Goal: Task Accomplishment & Management: Manage account settings

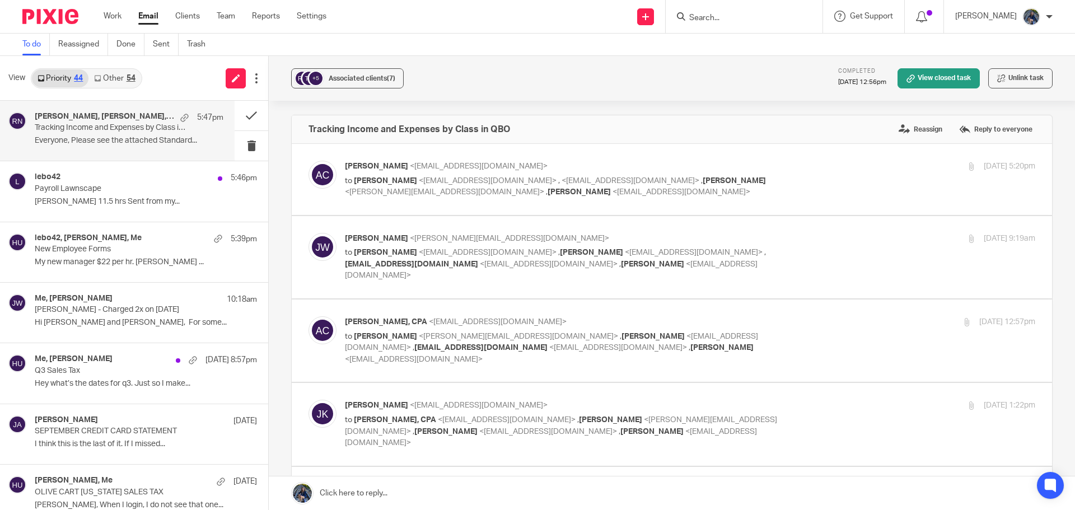
scroll to position [1288, 0]
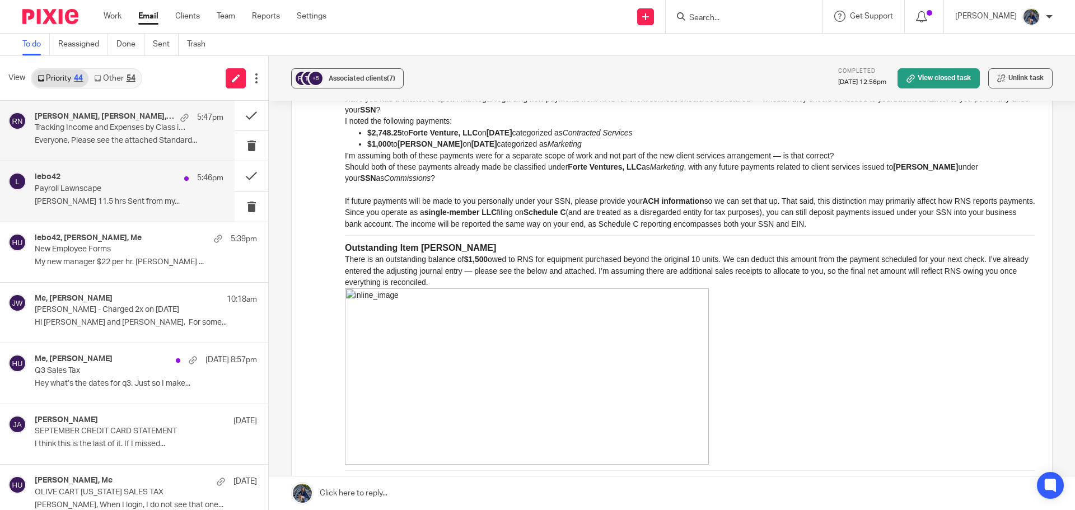
click at [86, 188] on p "Payroll Lawnscape" at bounding box center [110, 189] width 151 height 10
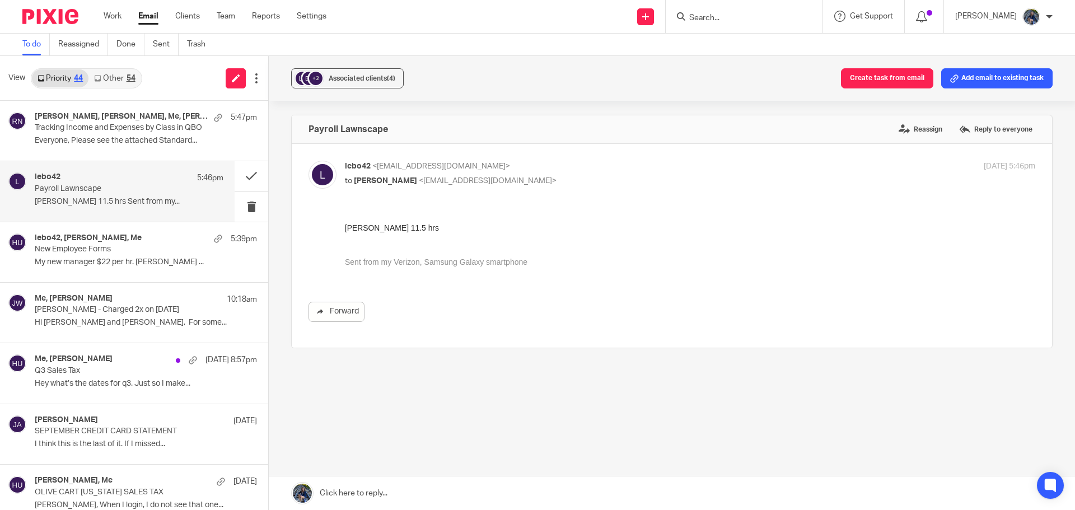
scroll to position [0, 0]
click at [981, 70] on button "Add email to existing task" at bounding box center [996, 78] width 111 height 20
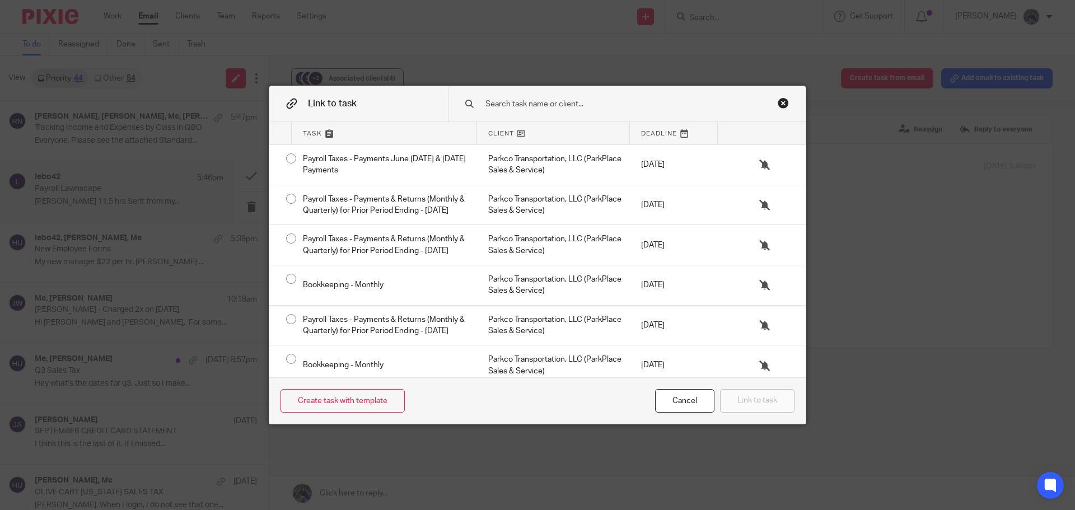
click at [505, 105] on input "text" at bounding box center [618, 104] width 269 height 12
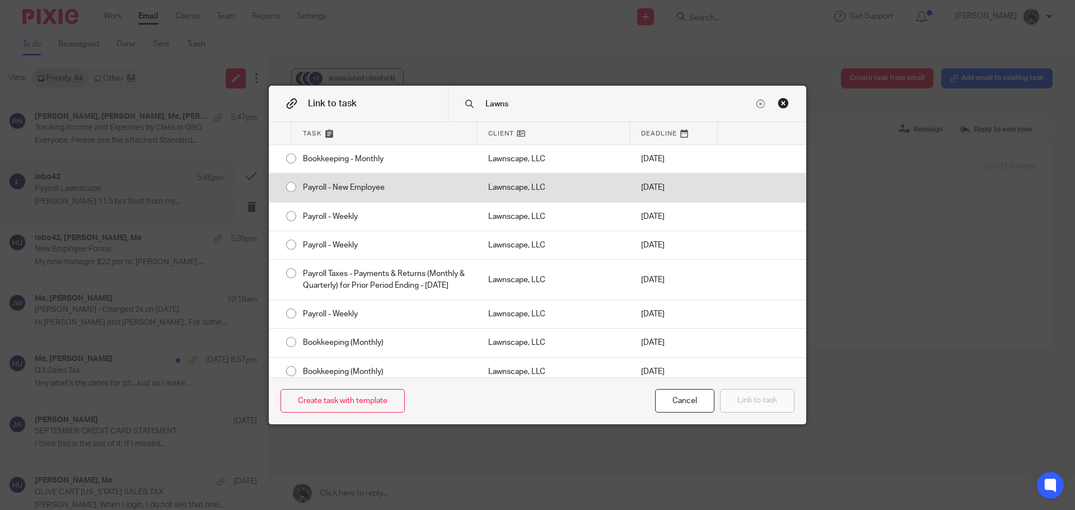
type input "Lawns"
click at [487, 195] on div "Lawnscape, LLC" at bounding box center [553, 188] width 153 height 28
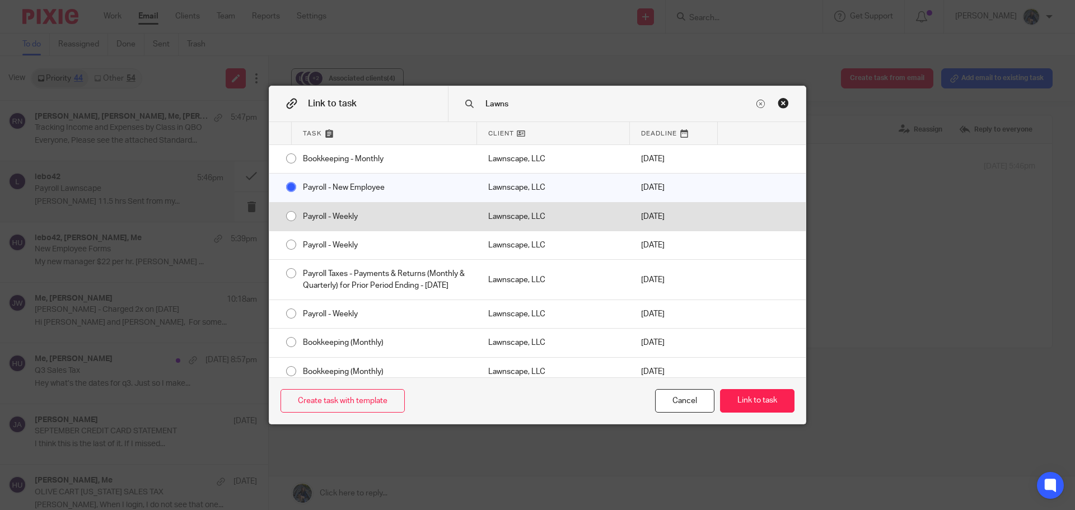
click at [491, 212] on div "Lawnscape, LLC" at bounding box center [553, 217] width 153 height 28
radio input "false"
radio input "true"
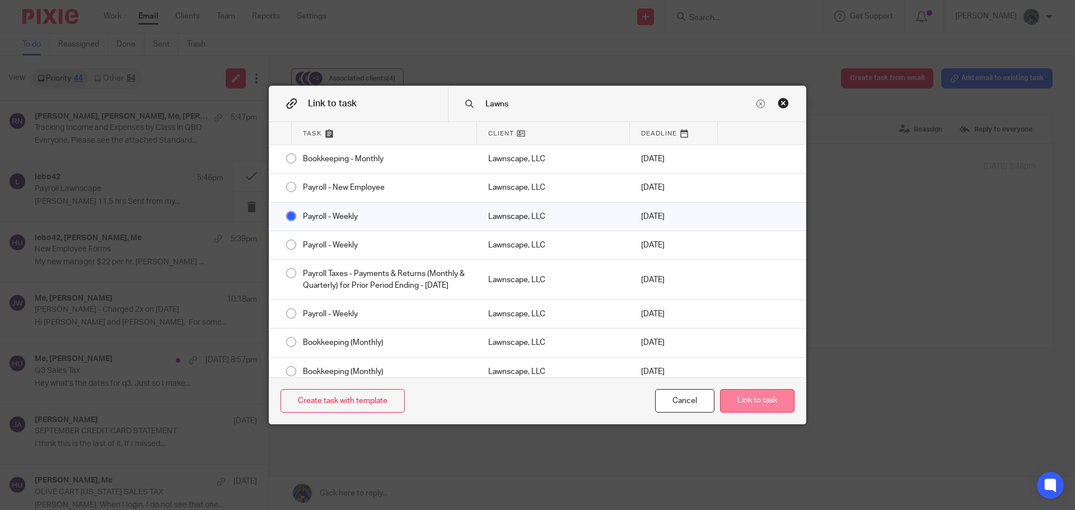
click at [754, 398] on button "Link to task" at bounding box center [757, 401] width 74 height 24
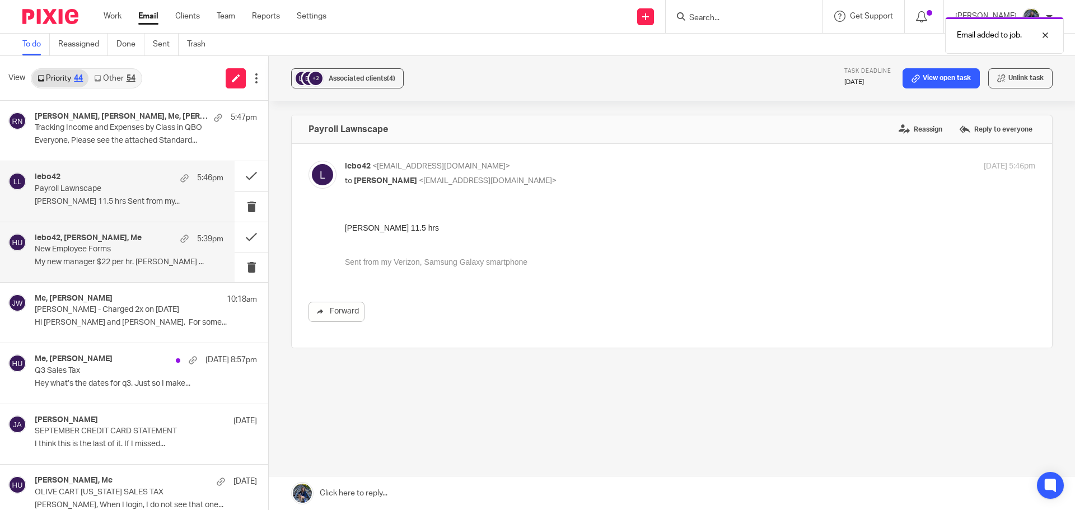
click at [129, 256] on div "lebo42, Brian LeBaron, Me 5:39pm New Employee Forms My new manager $22 per hr. …" at bounding box center [129, 253] width 189 height 38
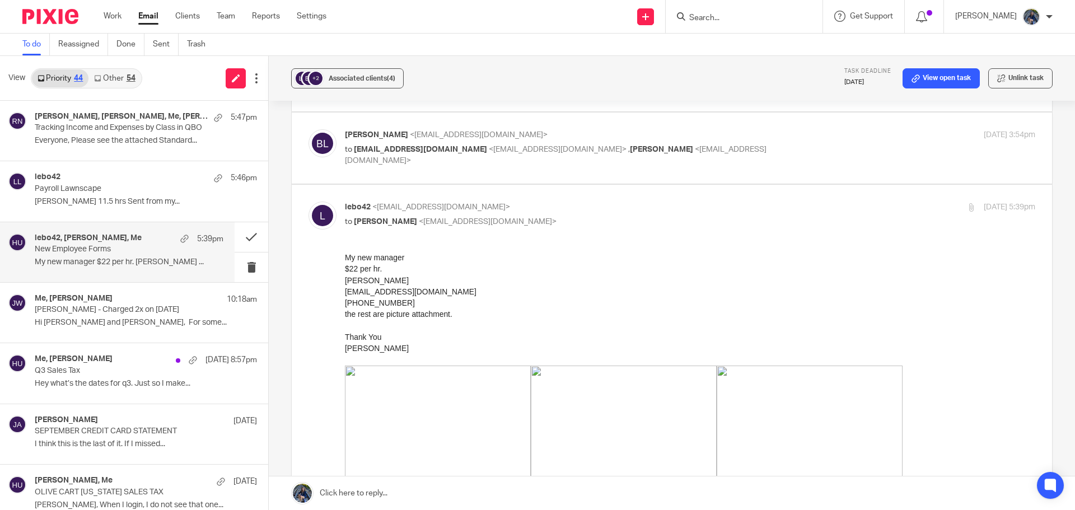
scroll to position [112, 0]
click at [921, 69] on link "View open task" at bounding box center [941, 78] width 77 height 20
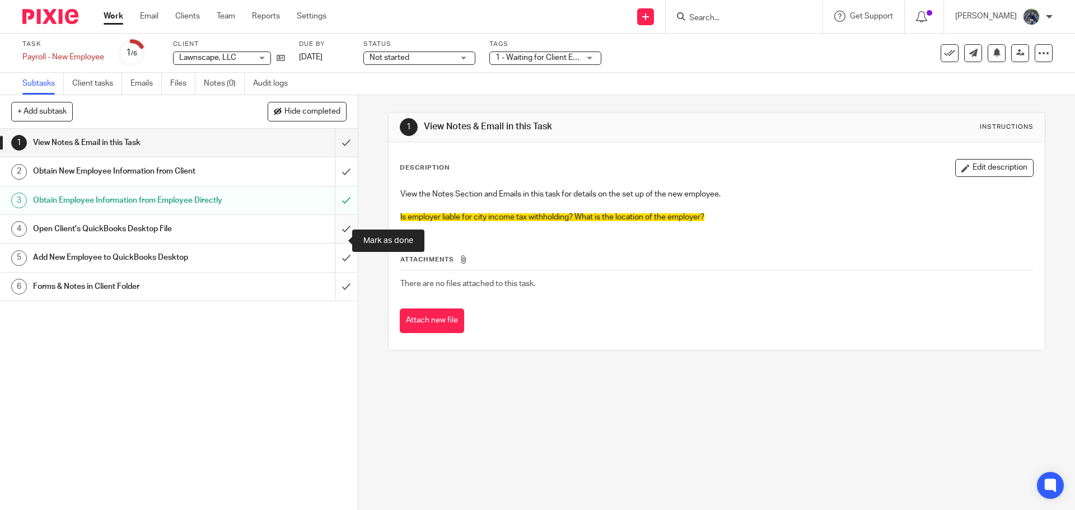
click at [337, 236] on input "submit" at bounding box center [179, 229] width 358 height 28
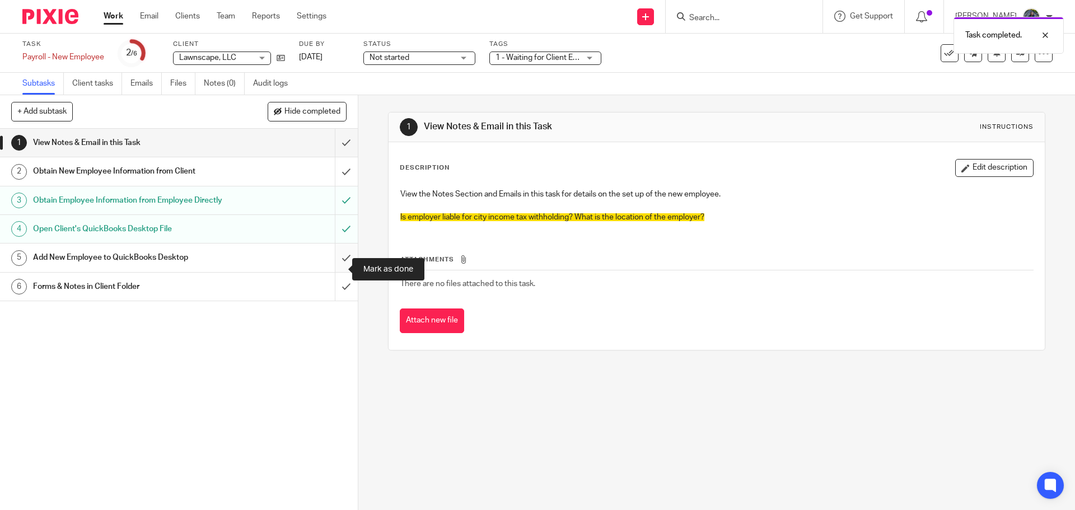
click at [335, 265] on input "submit" at bounding box center [179, 258] width 358 height 28
click at [335, 294] on input "submit" at bounding box center [179, 287] width 358 height 28
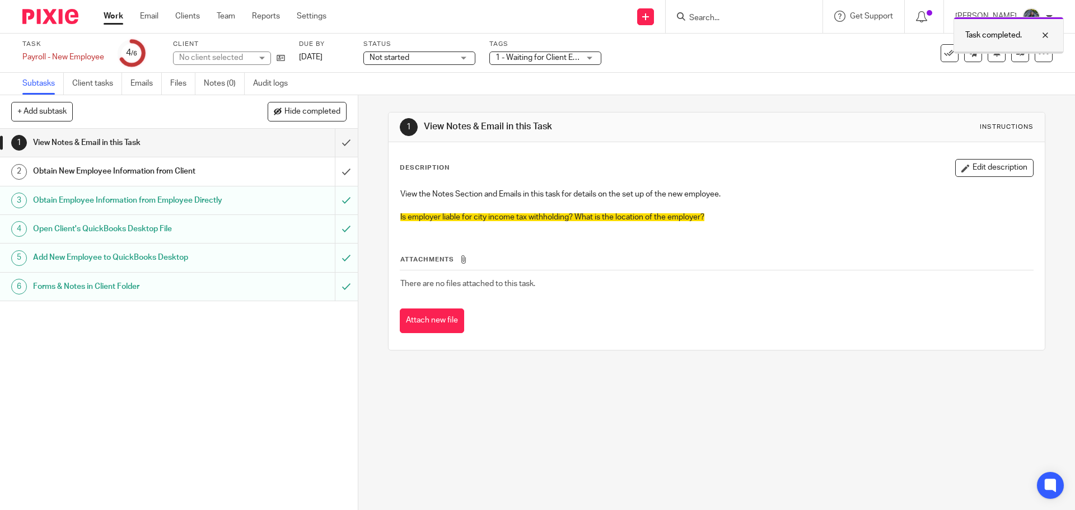
click at [1048, 35] on div at bounding box center [1037, 35] width 30 height 13
click at [941, 46] on button at bounding box center [950, 53] width 18 height 18
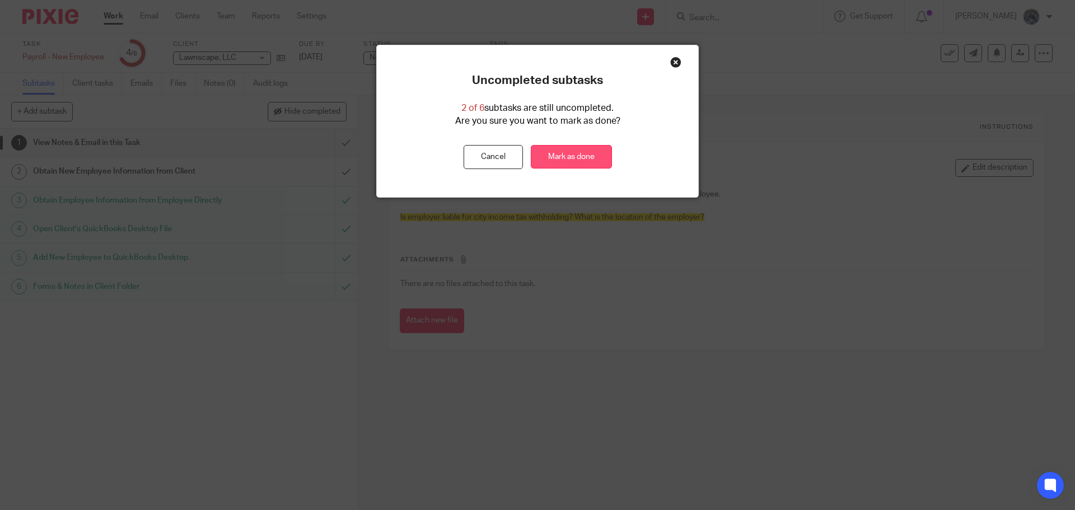
click at [571, 161] on link "Mark as done" at bounding box center [571, 157] width 81 height 24
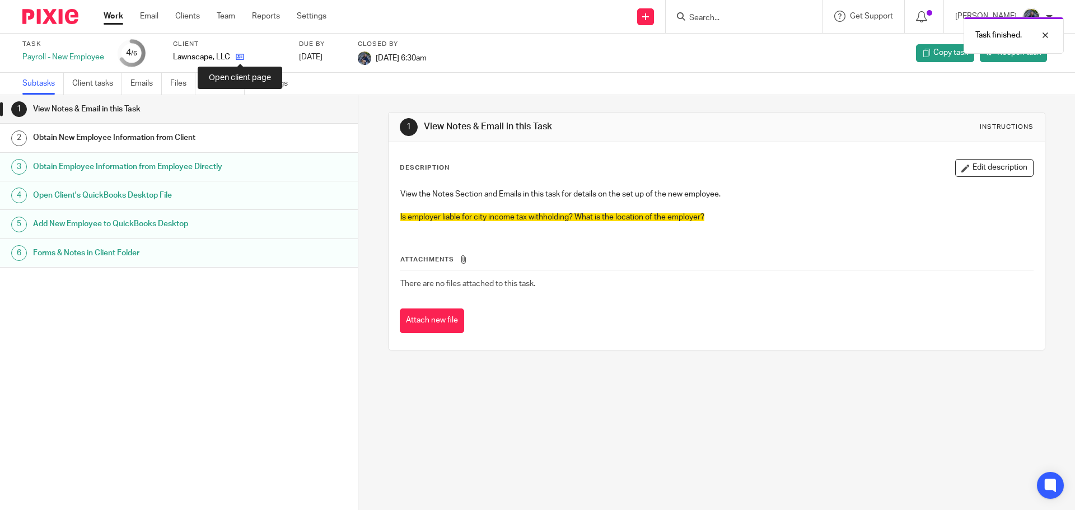
click at [240, 56] on icon at bounding box center [240, 57] width 8 height 8
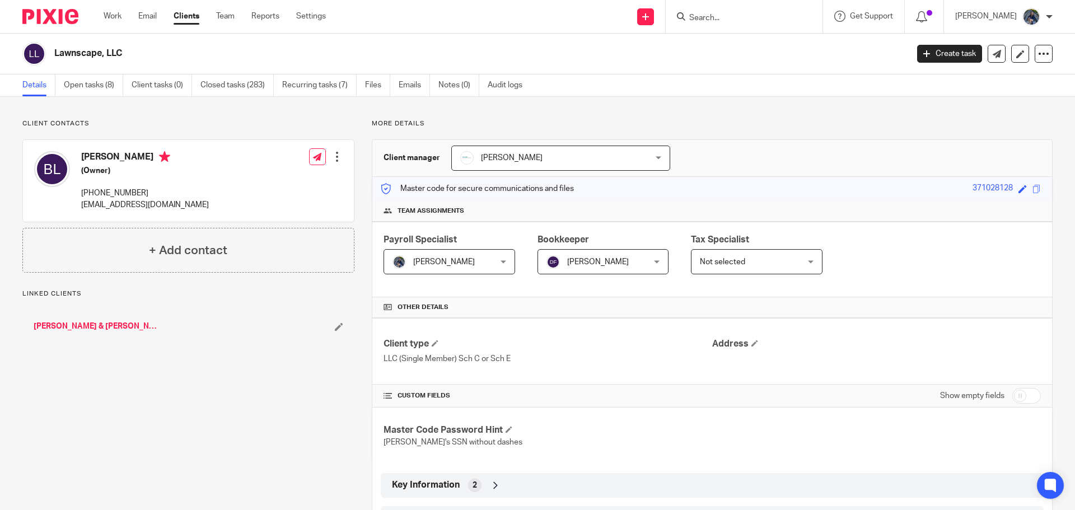
click at [35, 71] on div "Lawnscape, LLC Create task Export data Merge Archive client Delete client" at bounding box center [537, 54] width 1075 height 41
click at [87, 88] on link "Open tasks (8)" at bounding box center [93, 85] width 59 height 22
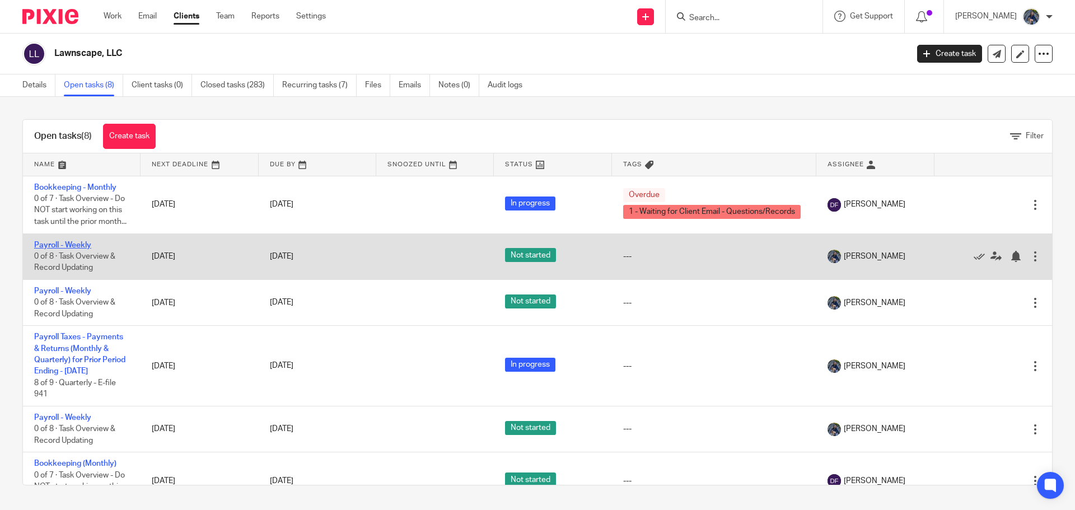
click at [77, 249] on link "Payroll - Weekly" at bounding box center [62, 245] width 57 height 8
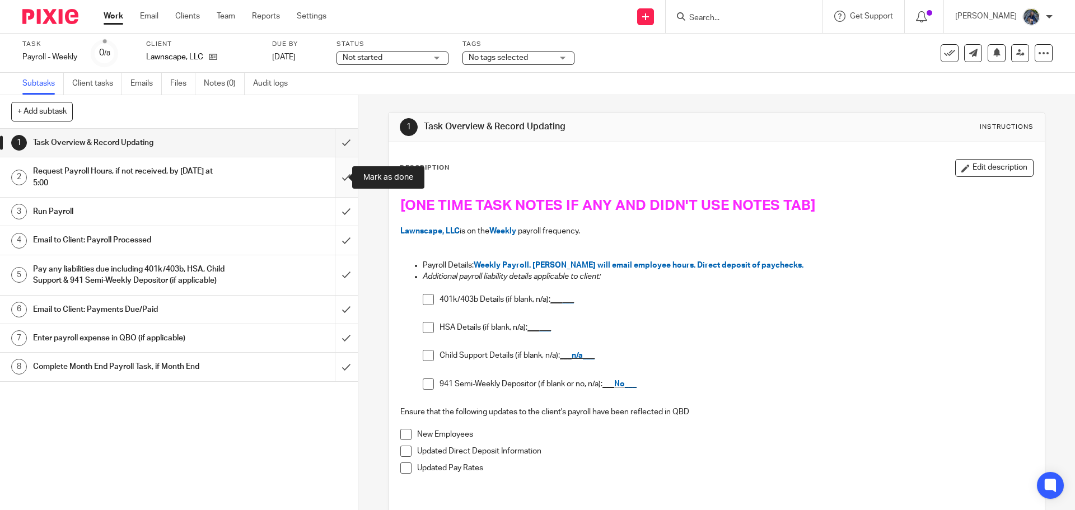
click at [342, 174] on input "submit" at bounding box center [179, 177] width 358 height 40
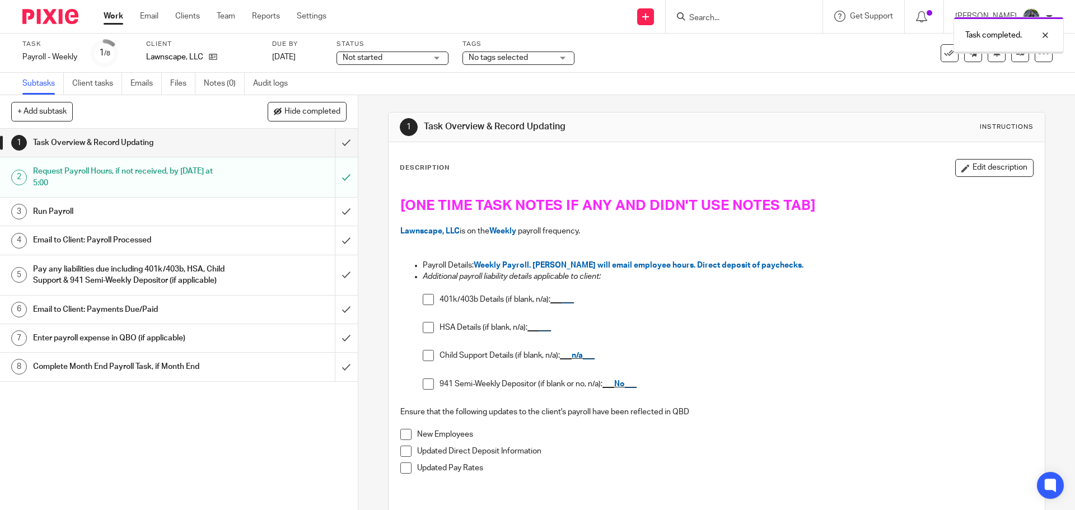
click at [150, 78] on link "Emails" at bounding box center [145, 84] width 31 height 22
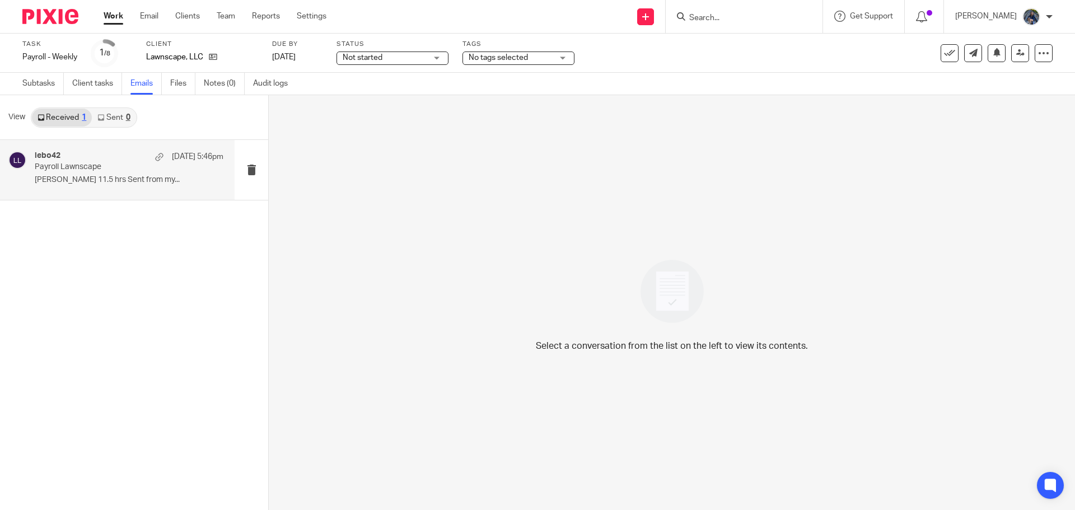
click at [52, 169] on p "Payroll Lawnscape" at bounding box center [110, 167] width 151 height 10
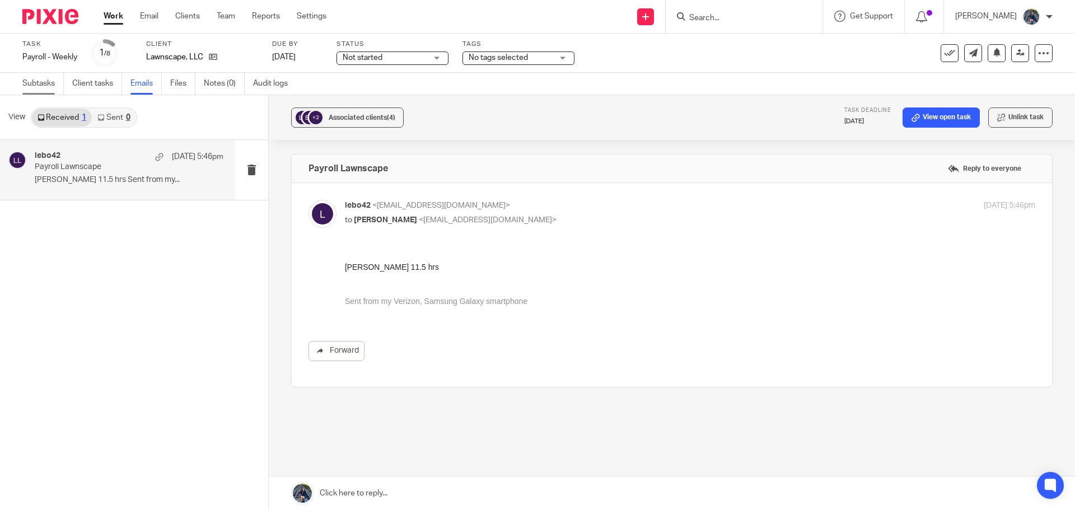
click at [40, 83] on link "Subtasks" at bounding box center [42, 84] width 41 height 22
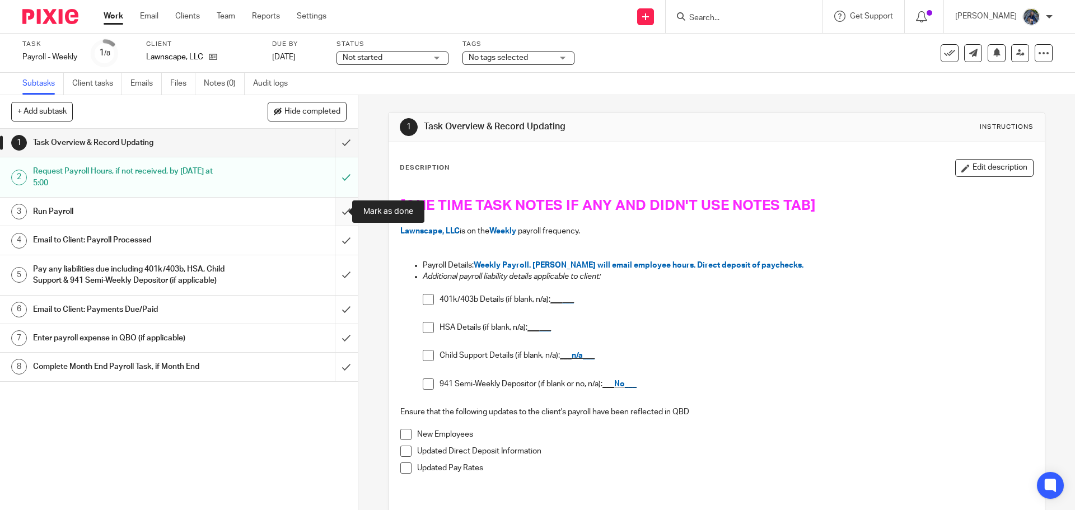
click at [340, 208] on input "submit" at bounding box center [179, 212] width 358 height 28
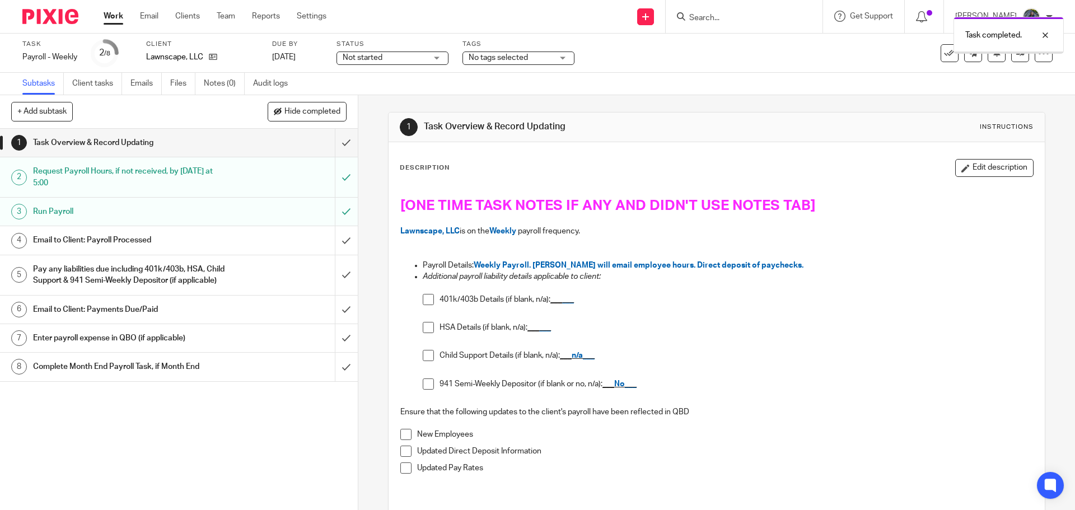
click at [218, 240] on h1 "Email to Client: Payroll Processed" at bounding box center [130, 240] width 194 height 17
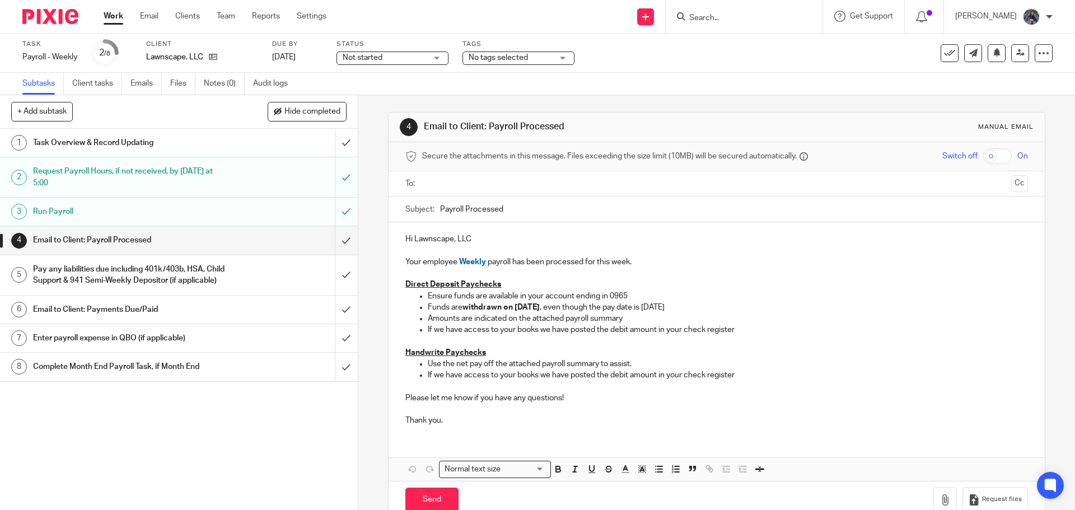
click at [443, 185] on input "text" at bounding box center [716, 184] width 580 height 13
click at [441, 210] on input "Payroll Processed" at bounding box center [733, 211] width 587 height 25
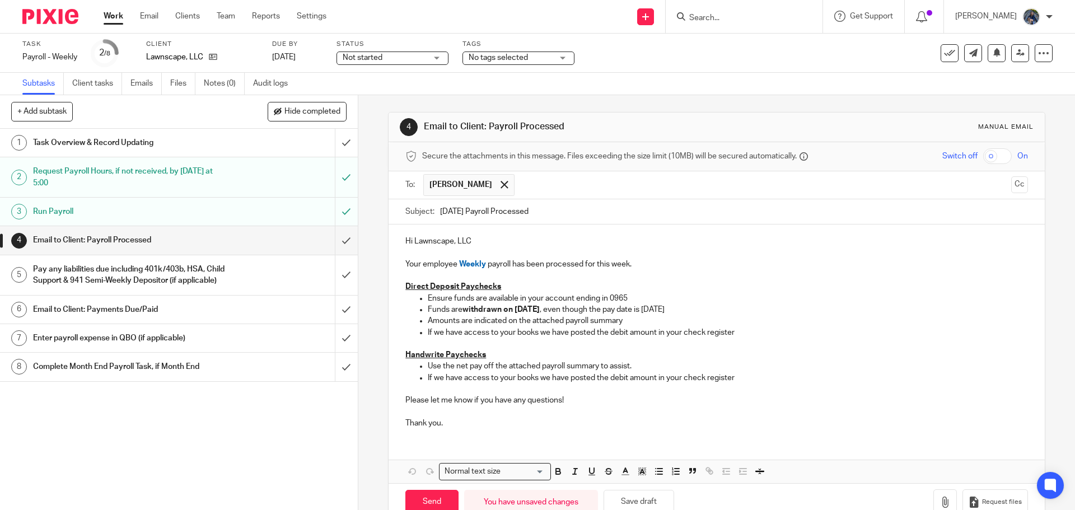
type input "10.17.25 Payroll Processed"
click at [645, 265] on p "Your employee Weekly payroll has been processed for this week." at bounding box center [716, 259] width 622 height 23
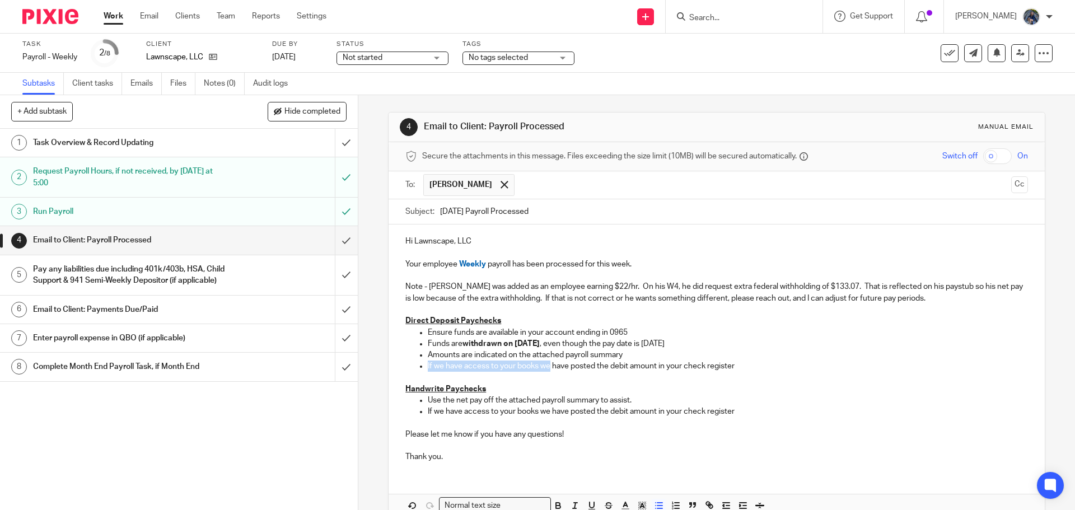
drag, startPoint x: 425, startPoint y: 366, endPoint x: 547, endPoint y: 363, distance: 122.1
click at [548, 363] on p "If we have access to your books we have posted the debit amount in your check r…" at bounding box center [728, 366] width 600 height 11
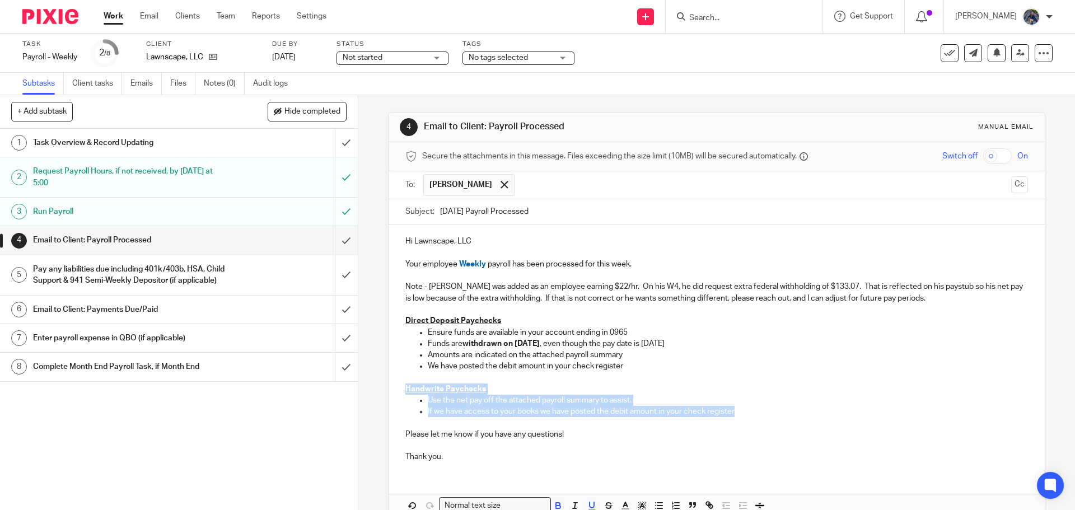
drag, startPoint x: 397, startPoint y: 386, endPoint x: 757, endPoint y: 414, distance: 361.1
click at [757, 414] on div "Hi Lawnscape, LLC Your employee Weekly payroll has been processed for this week…" at bounding box center [717, 348] width 656 height 246
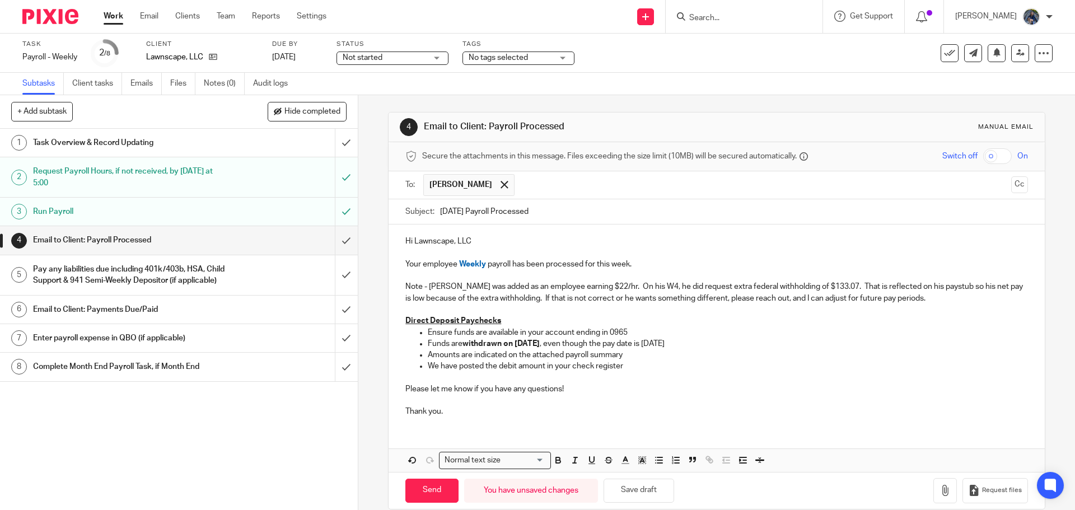
click at [940, 300] on p "Note - Adam Soule was added as an employee earning $22/hr. On his W4, he did re…" at bounding box center [716, 292] width 622 height 23
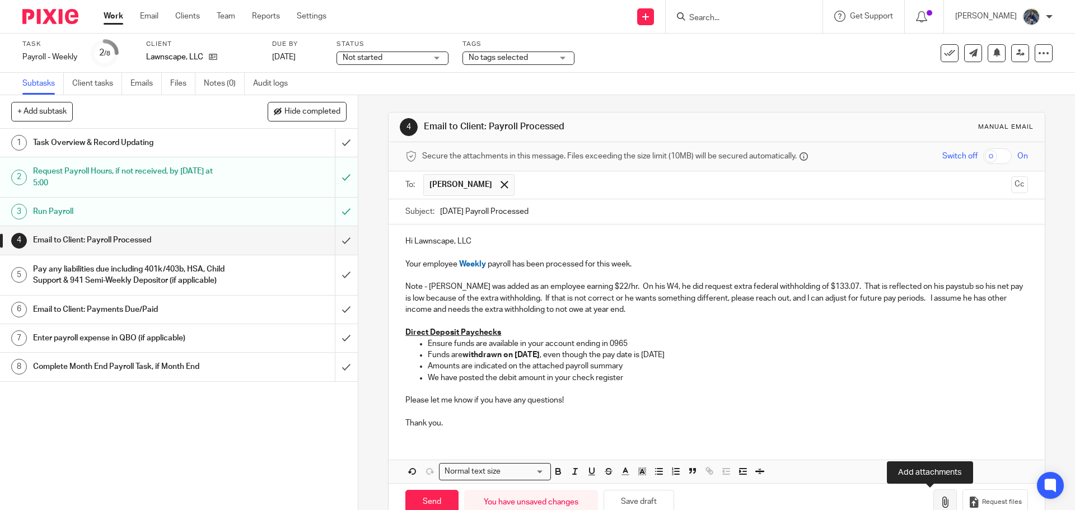
click at [940, 505] on icon "button" at bounding box center [945, 502] width 11 height 11
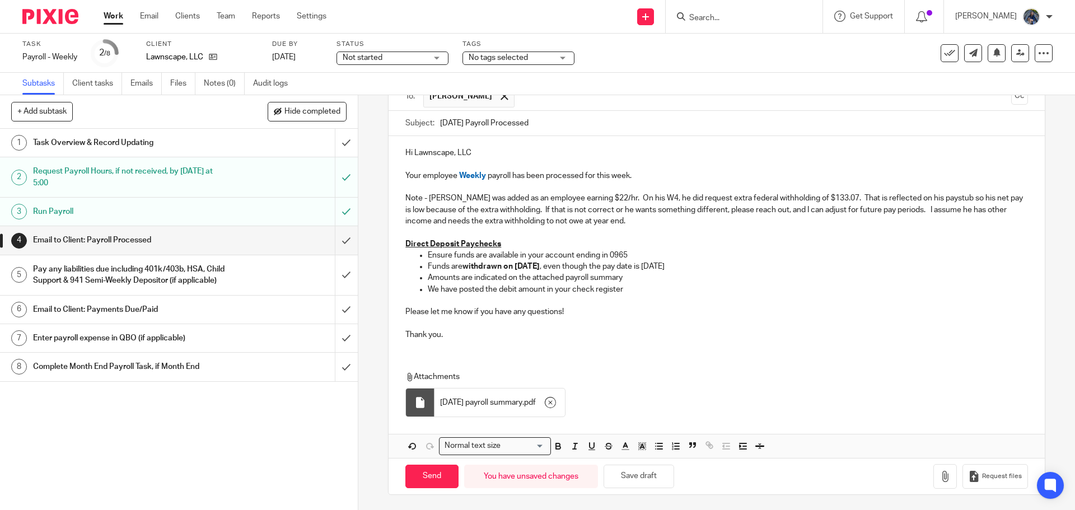
scroll to position [90, 0]
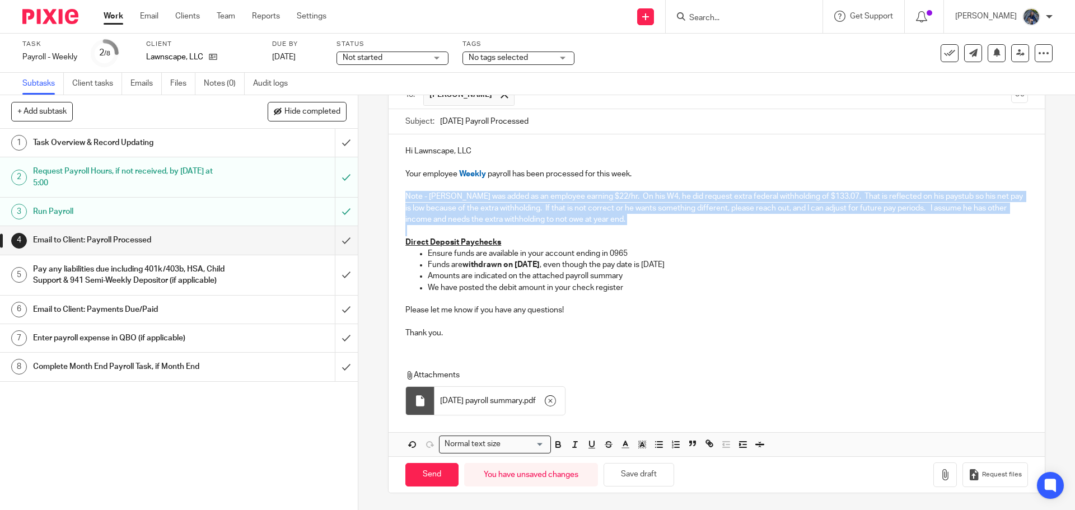
drag, startPoint x: 398, startPoint y: 194, endPoint x: 661, endPoint y: 233, distance: 265.5
click at [661, 233] on div "Hi Lawnscape, LLC Your employee Weekly payroll has been processed for this week…" at bounding box center [717, 240] width 656 height 213
click at [643, 449] on rect "button" at bounding box center [643, 448] width 1 height 1
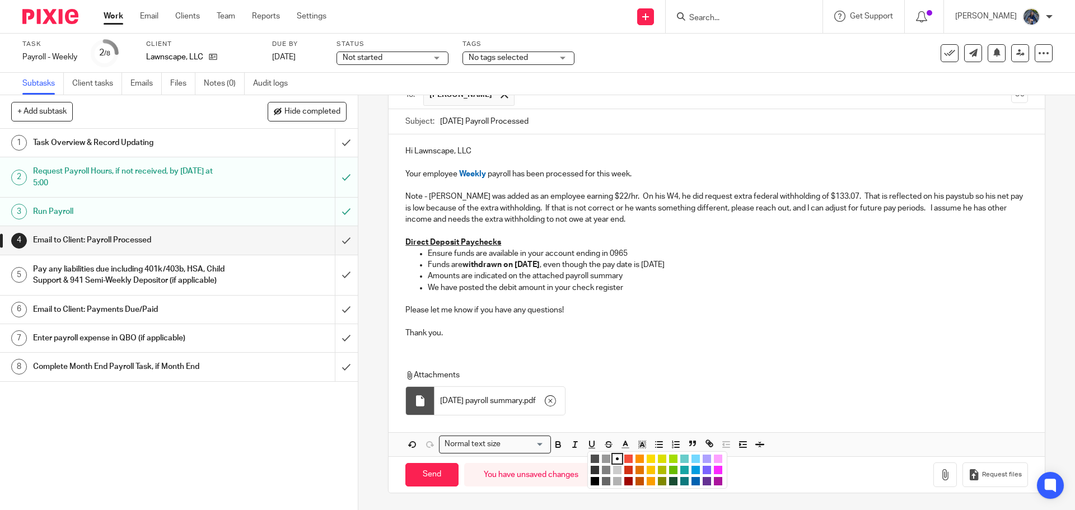
click at [648, 461] on li "color:#FCDC00" at bounding box center [651, 459] width 8 height 8
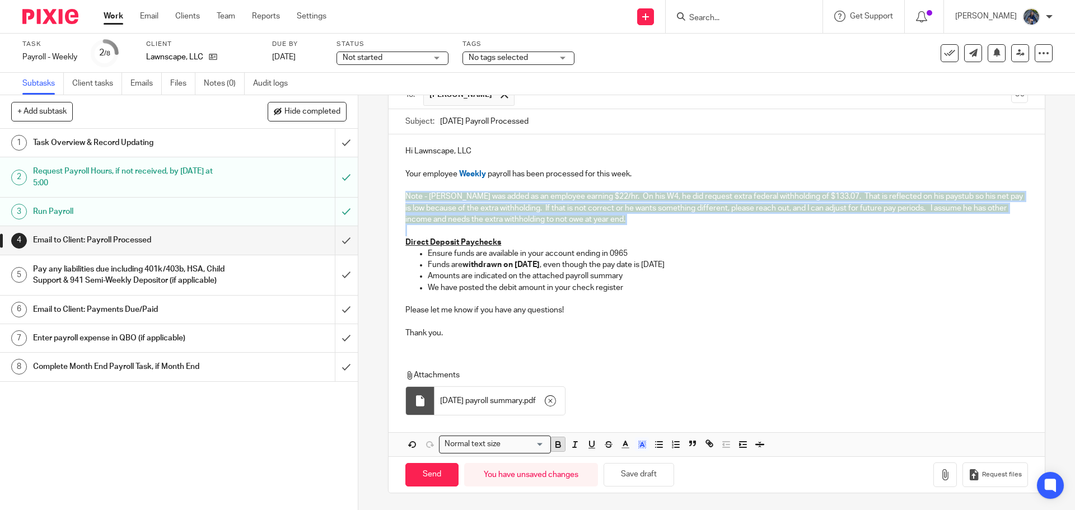
click at [558, 445] on icon "button" at bounding box center [558, 445] width 10 height 10
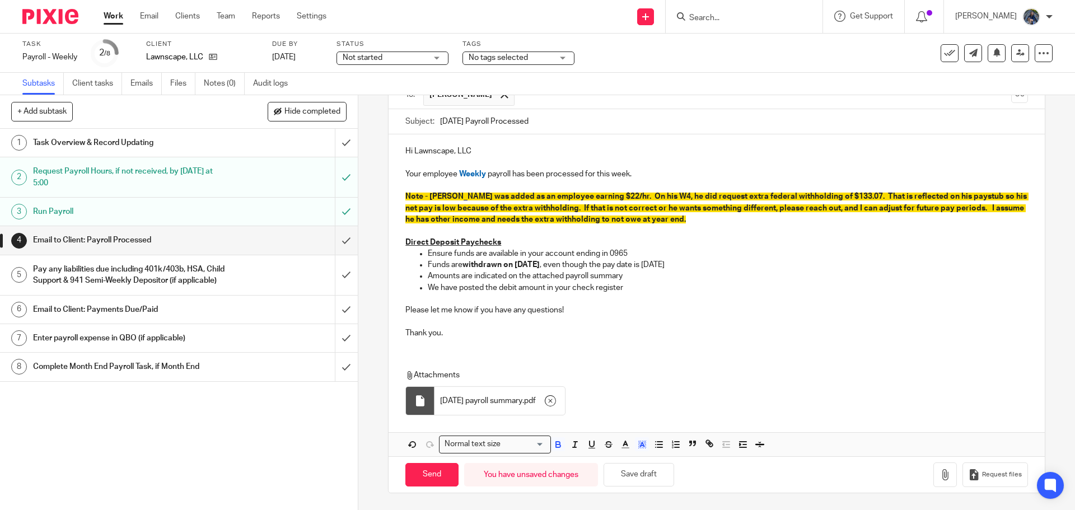
click at [587, 362] on div "Attachments 10.17.25 payroll summary . pdf" at bounding box center [717, 389] width 656 height 63
click at [443, 473] on input "Send" at bounding box center [431, 475] width 53 height 24
type input "Sent"
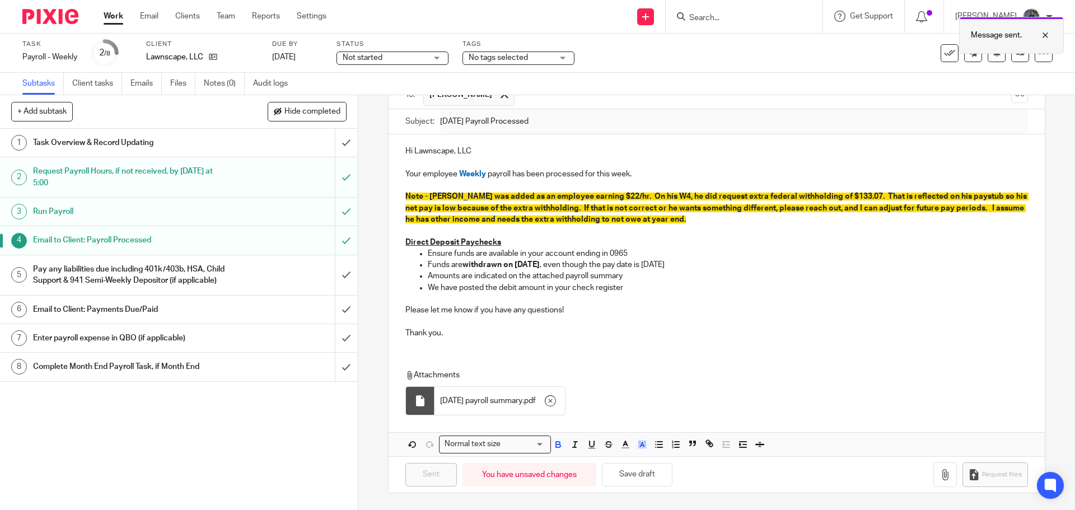
click at [1044, 32] on div at bounding box center [1037, 35] width 30 height 13
click at [214, 290] on h1 "Pay any liabilities due including 401k/403b, HSA, Child Support & 941 Semi-Week…" at bounding box center [130, 275] width 194 height 29
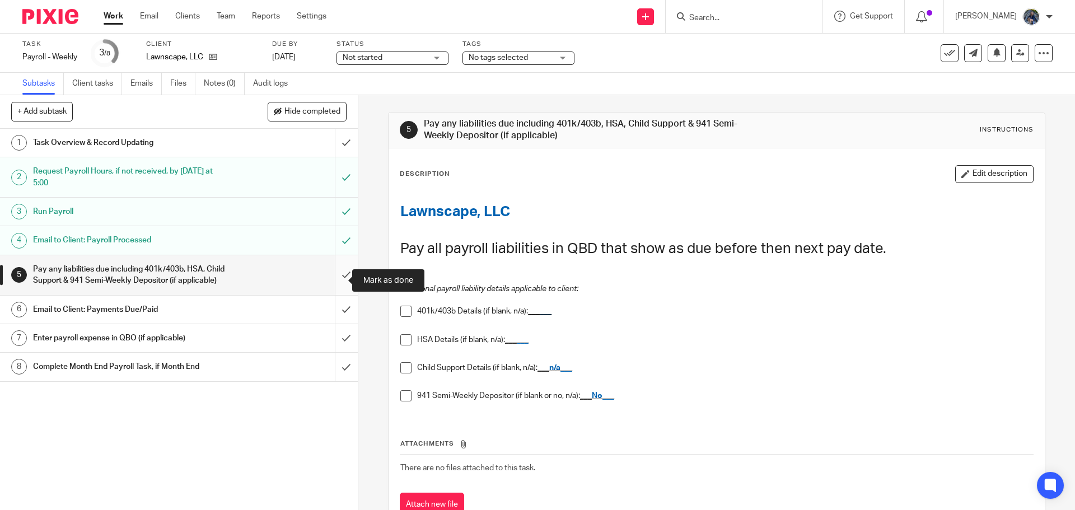
click at [333, 278] on input "submit" at bounding box center [179, 275] width 358 height 40
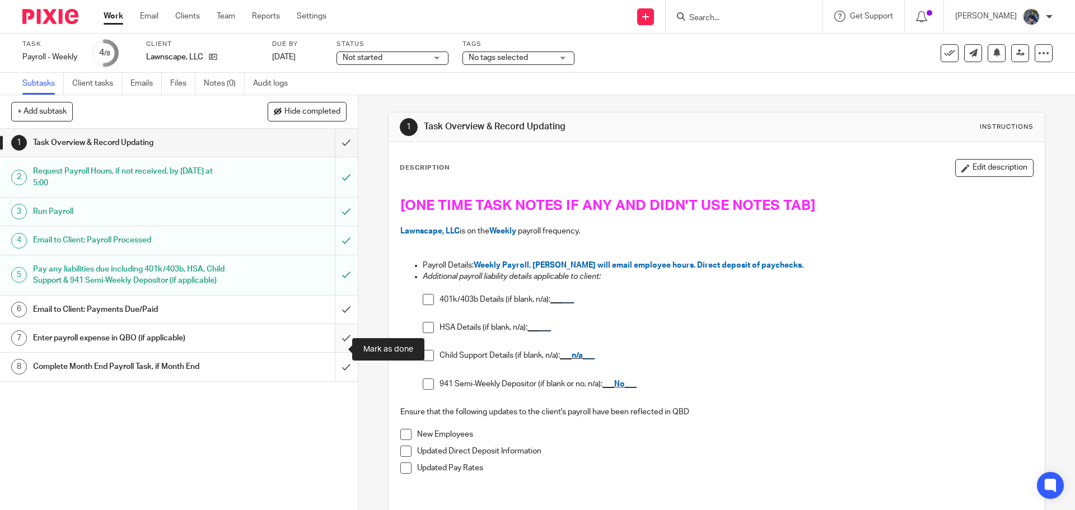
click at [329, 349] on input "submit" at bounding box center [179, 338] width 358 height 28
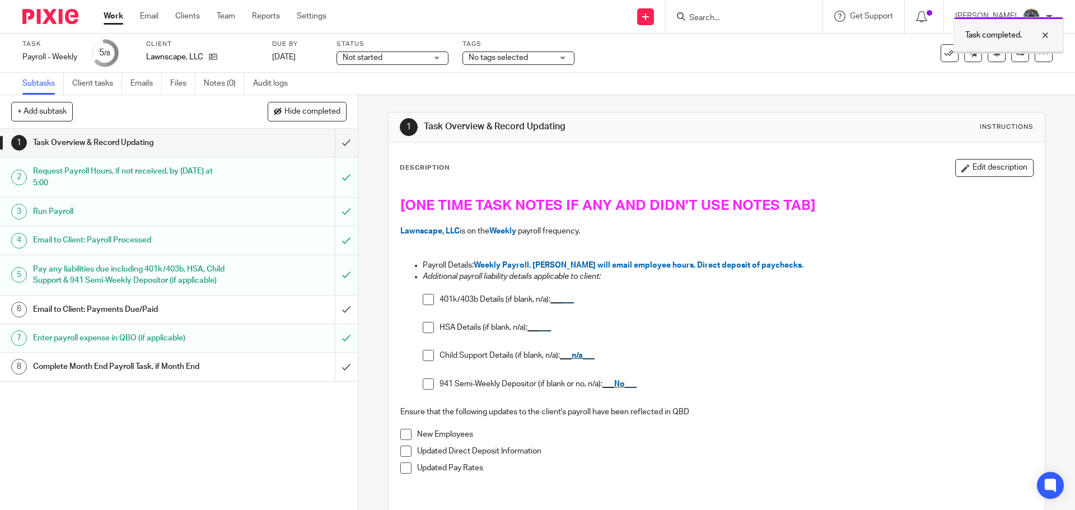
click at [1045, 35] on div at bounding box center [1037, 35] width 30 height 13
click at [941, 46] on button at bounding box center [950, 53] width 18 height 18
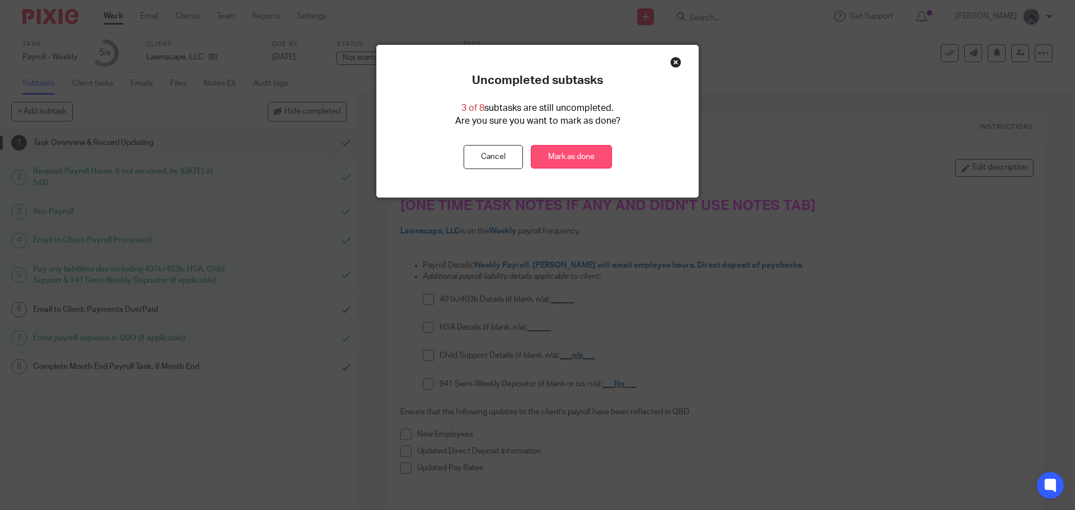
click at [580, 152] on link "Mark as done" at bounding box center [571, 157] width 81 height 24
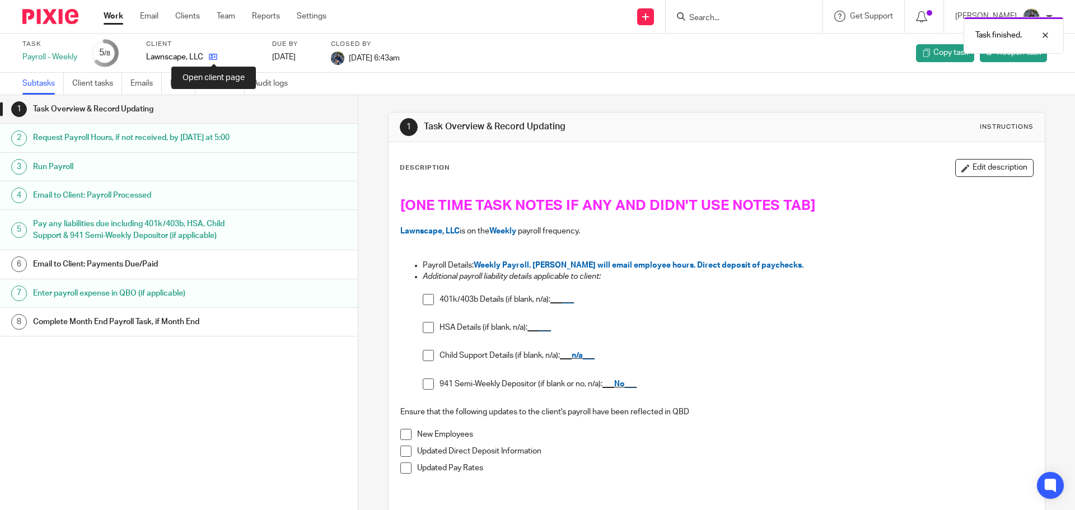
click at [215, 54] on icon at bounding box center [213, 57] width 8 height 8
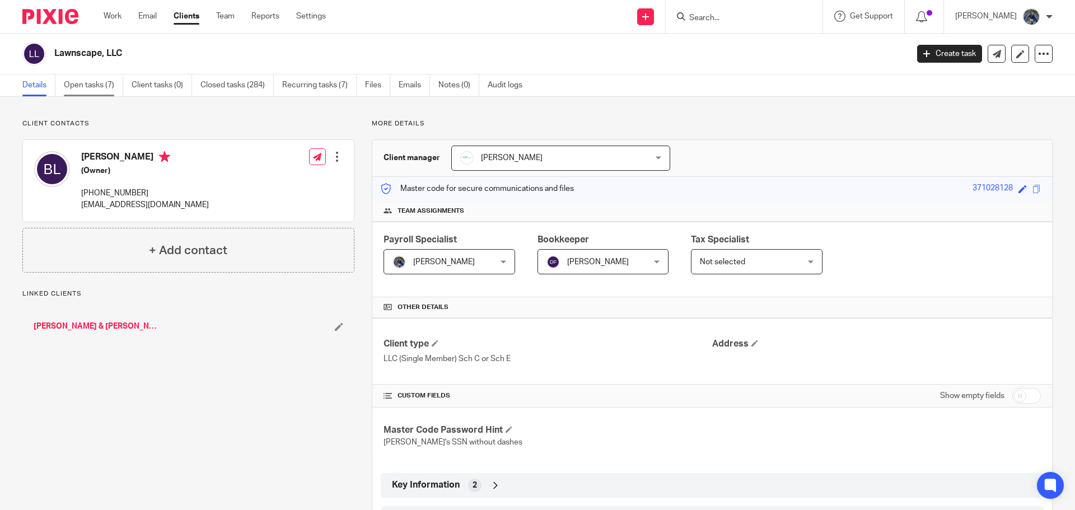
click at [72, 88] on link "Open tasks (7)" at bounding box center [93, 85] width 59 height 22
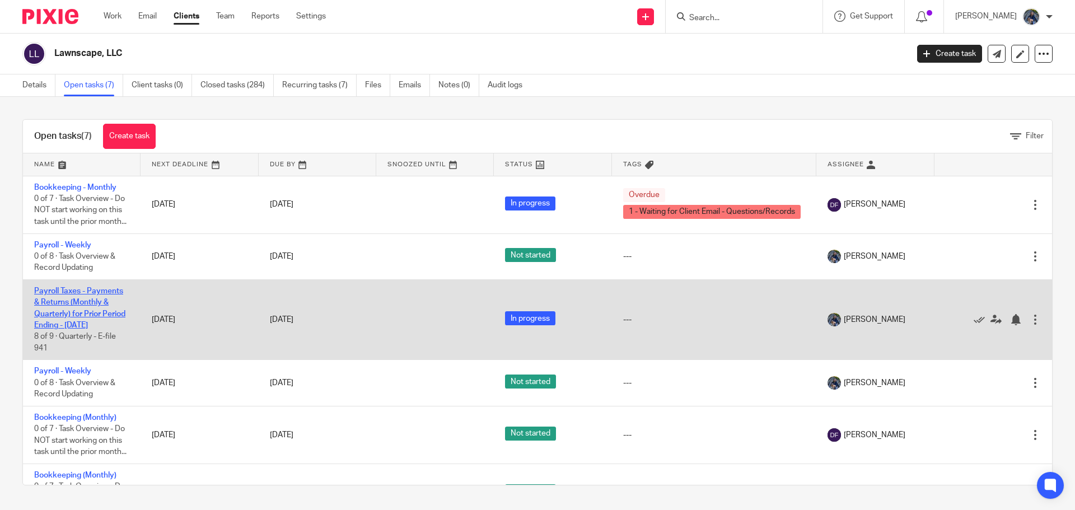
click at [67, 305] on link "Payroll Taxes - Payments & Returns (Monthly & Quarterly) for Prior Period Endin…" at bounding box center [79, 308] width 91 height 42
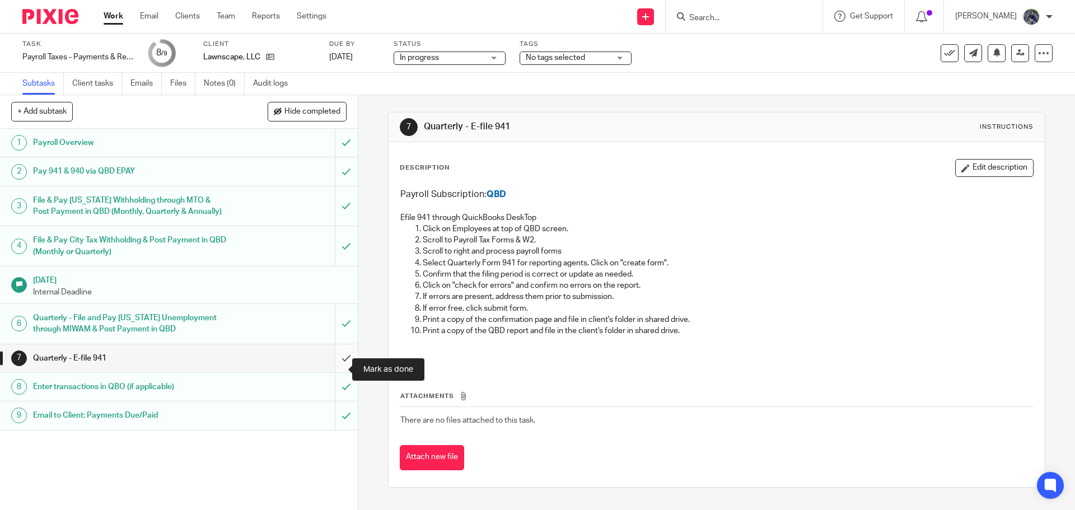
click at [333, 372] on input "submit" at bounding box center [179, 358] width 358 height 28
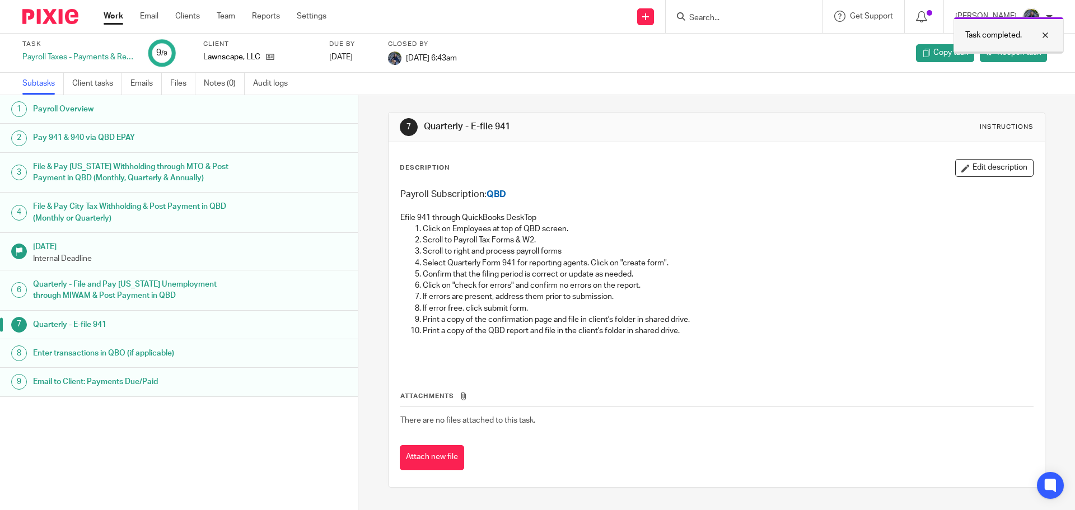
click at [1044, 37] on div at bounding box center [1037, 35] width 30 height 13
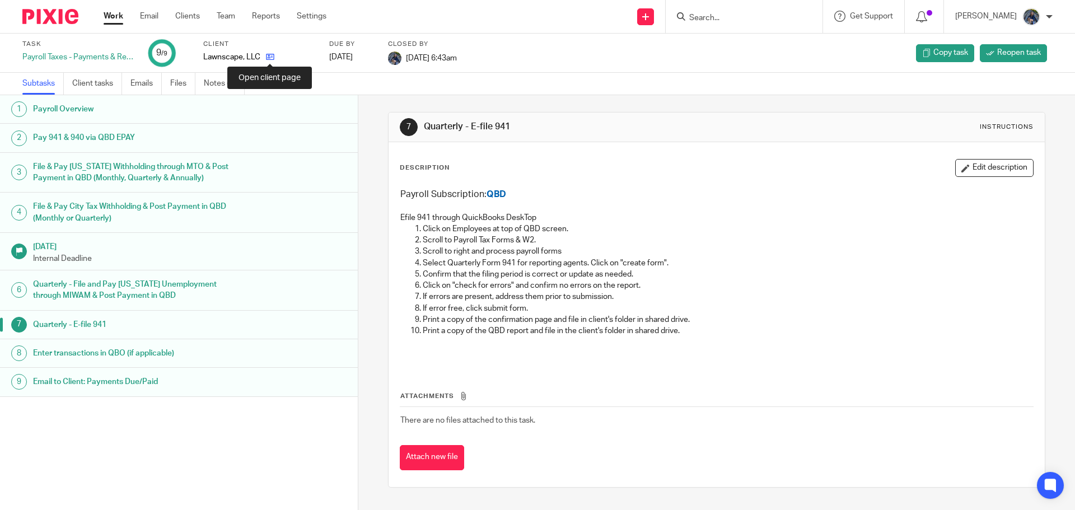
click at [270, 57] on icon at bounding box center [270, 57] width 8 height 8
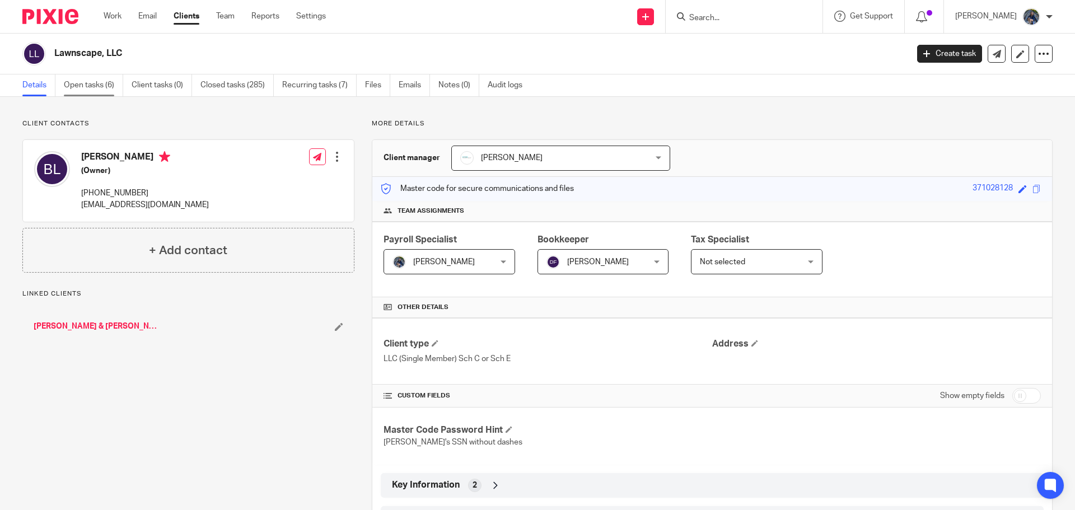
click at [88, 83] on link "Open tasks (6)" at bounding box center [93, 85] width 59 height 22
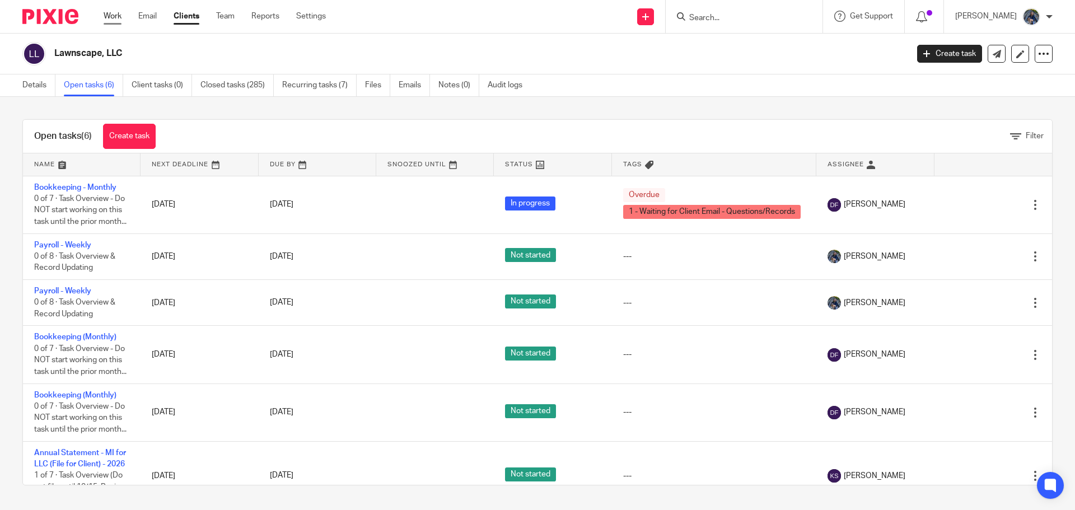
click at [116, 20] on link "Work" at bounding box center [113, 16] width 18 height 11
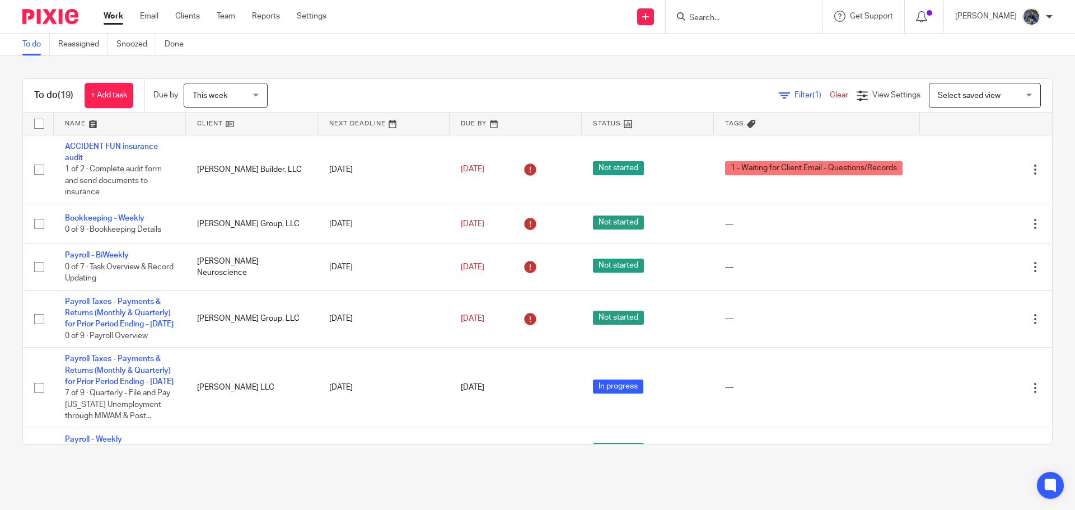
click at [117, 18] on link "Work" at bounding box center [114, 16] width 20 height 11
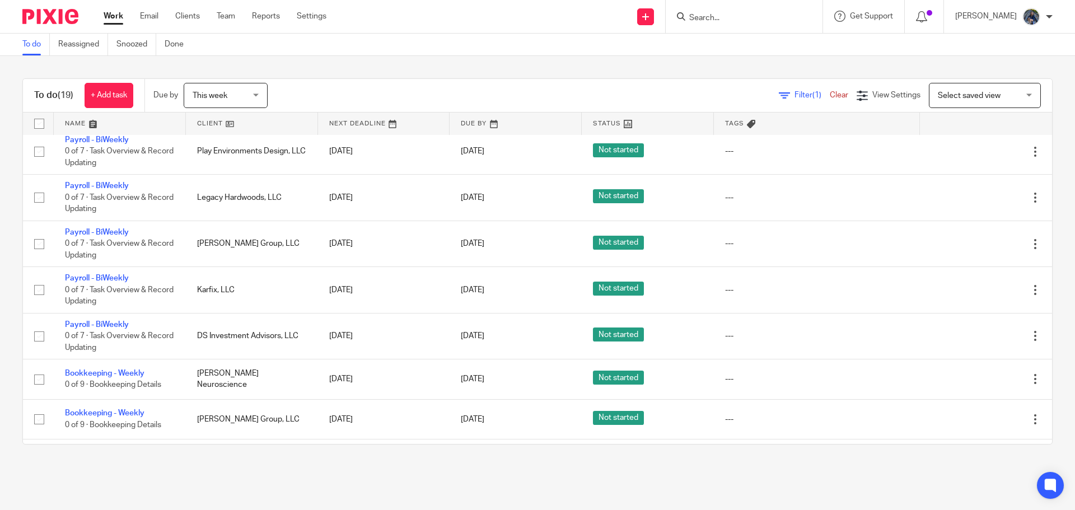
scroll to position [448, 0]
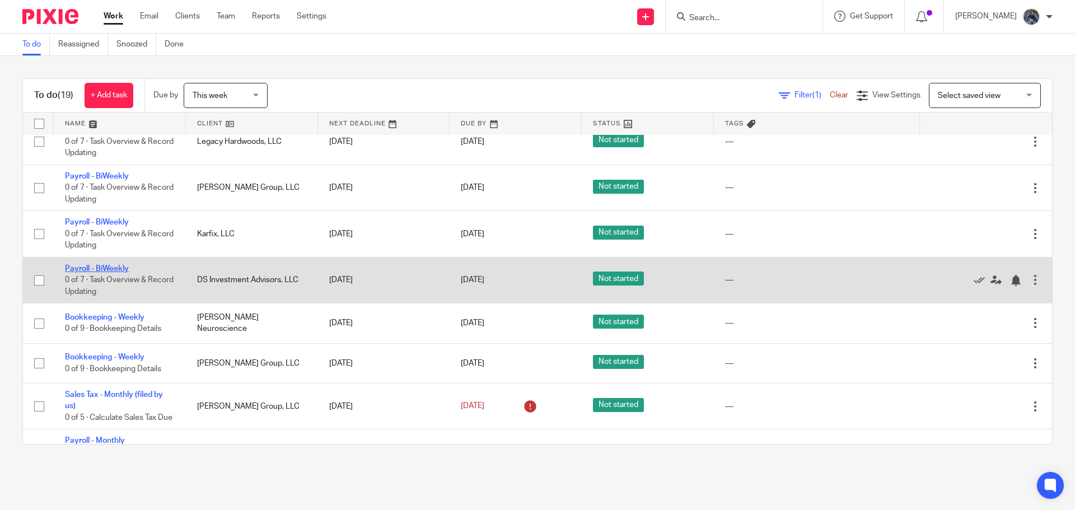
click at [102, 273] on link "Payroll - BiWeekly" at bounding box center [97, 269] width 64 height 8
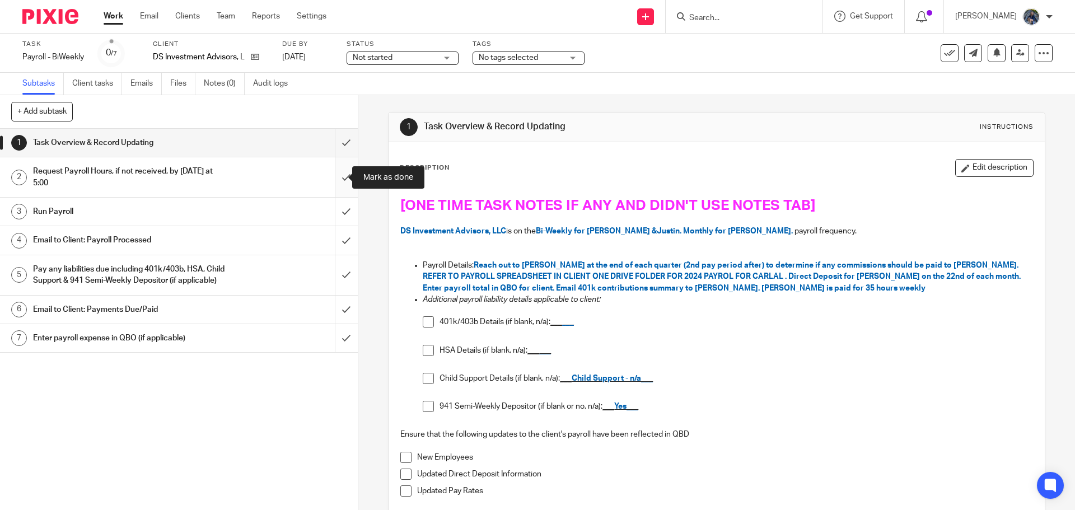
click at [332, 180] on input "submit" at bounding box center [179, 177] width 358 height 40
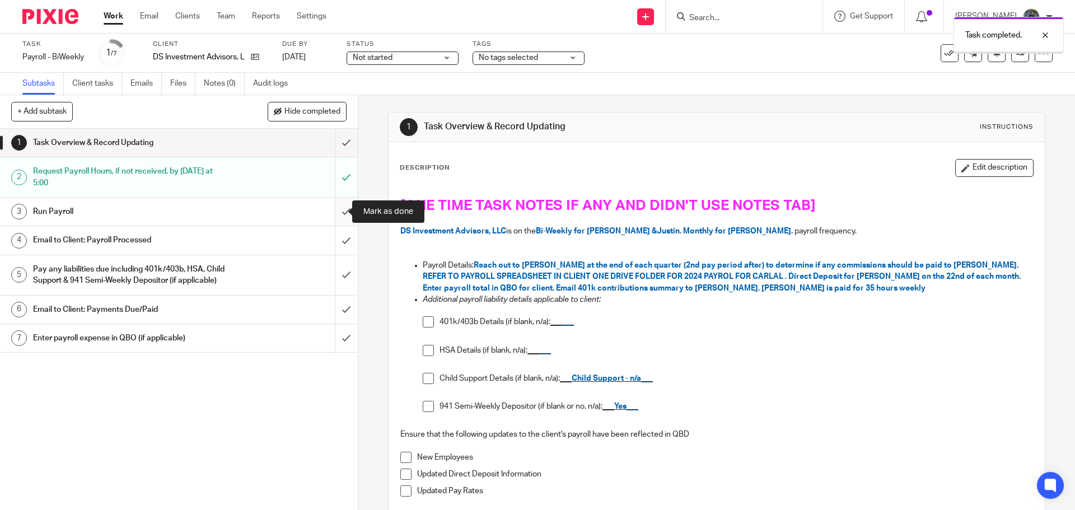
click at [332, 217] on input "submit" at bounding box center [179, 212] width 358 height 28
click at [276, 244] on div "Email to Client: Payroll Processed" at bounding box center [178, 240] width 291 height 17
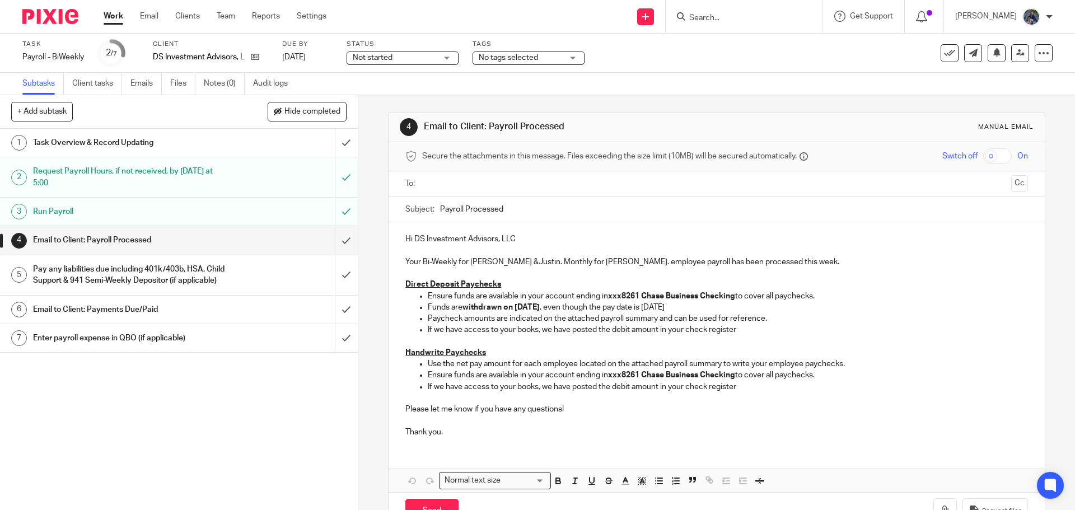
click at [433, 184] on input "text" at bounding box center [716, 184] width 580 height 13
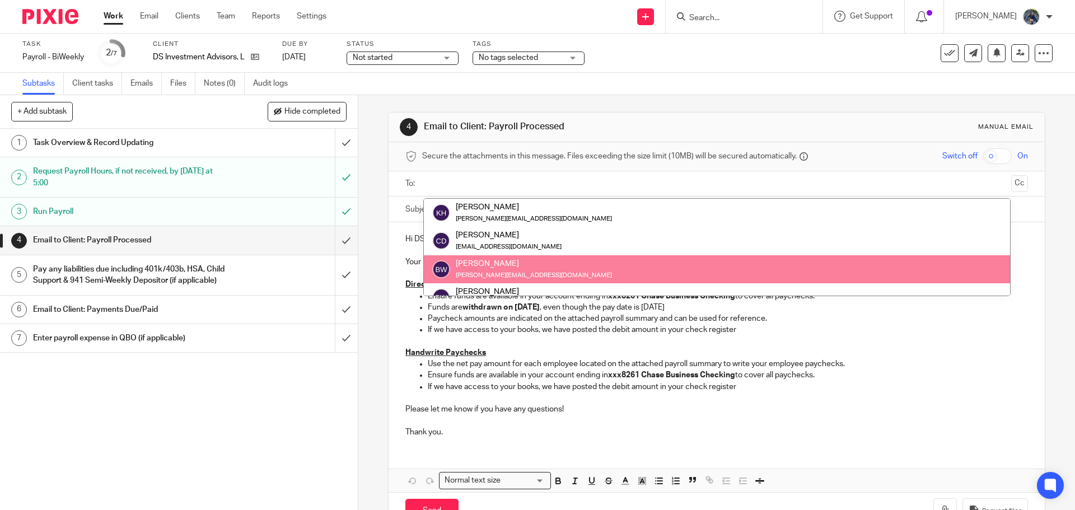
scroll to position [56, 0]
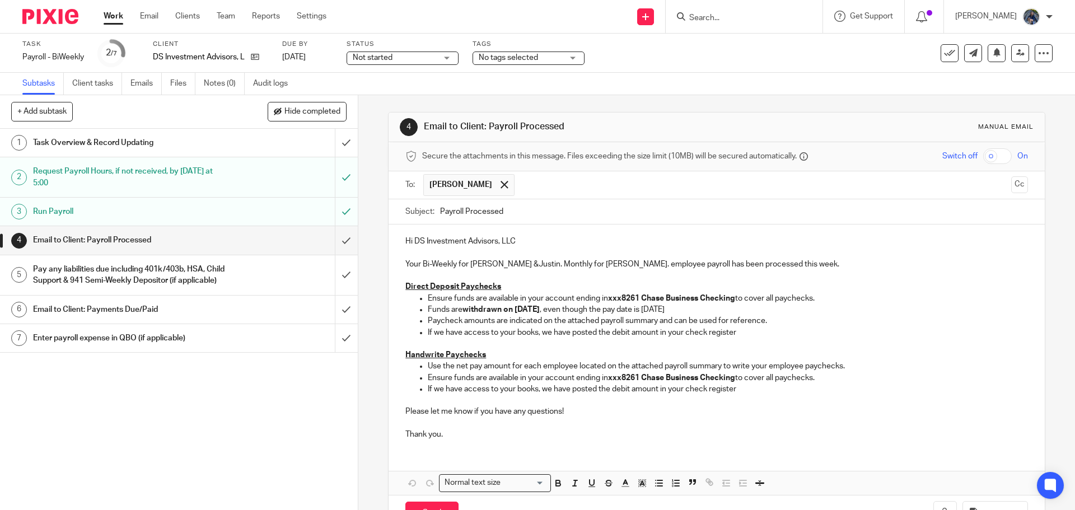
click at [440, 206] on input "Payroll Processed" at bounding box center [733, 211] width 587 height 25
type input "[DATE] Payroll Processed"
drag, startPoint x: 421, startPoint y: 263, endPoint x: 595, endPoint y: 265, distance: 174.7
click at [595, 265] on p "Your Bi-Weekly for Madeline &Justin. Monthly for Carla. employee payroll has be…" at bounding box center [716, 259] width 622 height 23
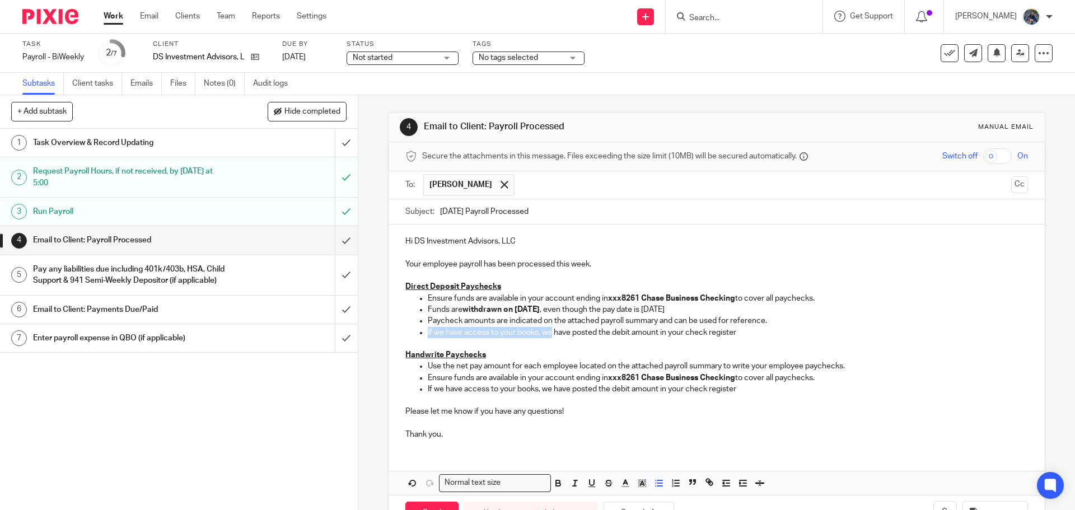
drag, startPoint x: 424, startPoint y: 333, endPoint x: 549, endPoint y: 333, distance: 124.3
click at [549, 333] on p "If we have access to your books, we have posted the debit amount in your check …" at bounding box center [728, 332] width 600 height 11
drag, startPoint x: 397, startPoint y: 352, endPoint x: 494, endPoint y: 350, distance: 96.9
click at [494, 350] on div "Hi DS Investment Advisors, LLC Your employee payroll has been processed this we…" at bounding box center [717, 337] width 656 height 224
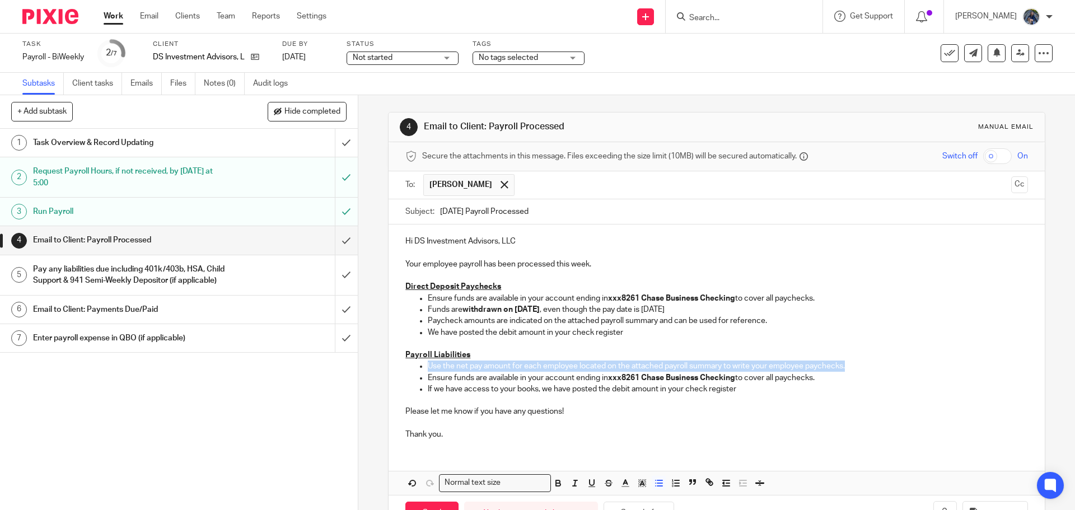
drag, startPoint x: 425, startPoint y: 367, endPoint x: 875, endPoint y: 367, distance: 450.2
click at [875, 367] on p "Use the net pay amount for each employee located on the attached payroll summar…" at bounding box center [728, 366] width 600 height 11
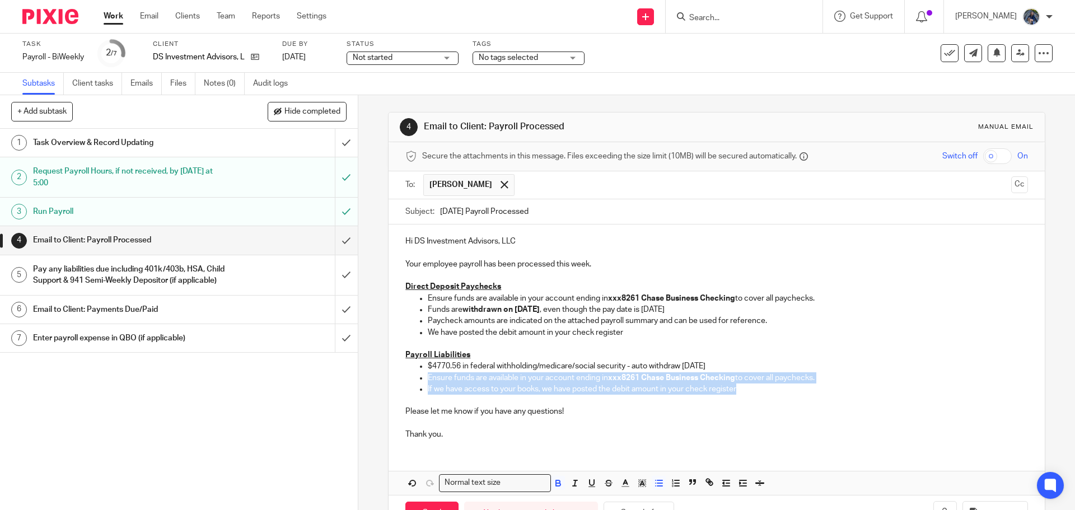
drag, startPoint x: 424, startPoint y: 378, endPoint x: 745, endPoint y: 389, distance: 320.5
click at [745, 389] on ul "$4770.56 in federal withholding/medicare/social security - auto withdraw Octobe…" at bounding box center [716, 378] width 622 height 34
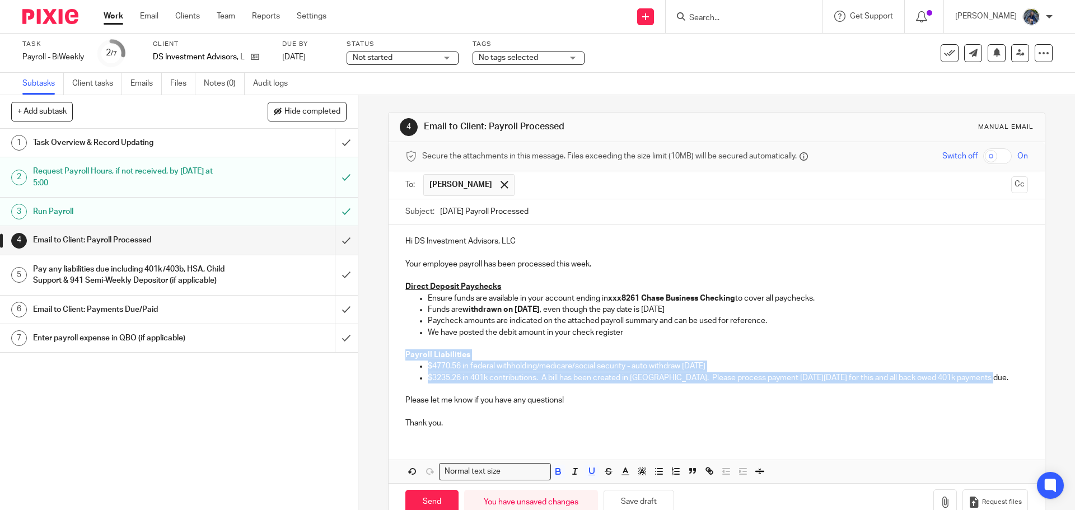
drag, startPoint x: 398, startPoint y: 351, endPoint x: 1010, endPoint y: 382, distance: 613.4
click at [1010, 382] on div "Hi DS Investment Advisors, LLC Your employee payroll has been processed this we…" at bounding box center [717, 331] width 656 height 213
click at [644, 470] on button "button" at bounding box center [642, 472] width 14 height 14
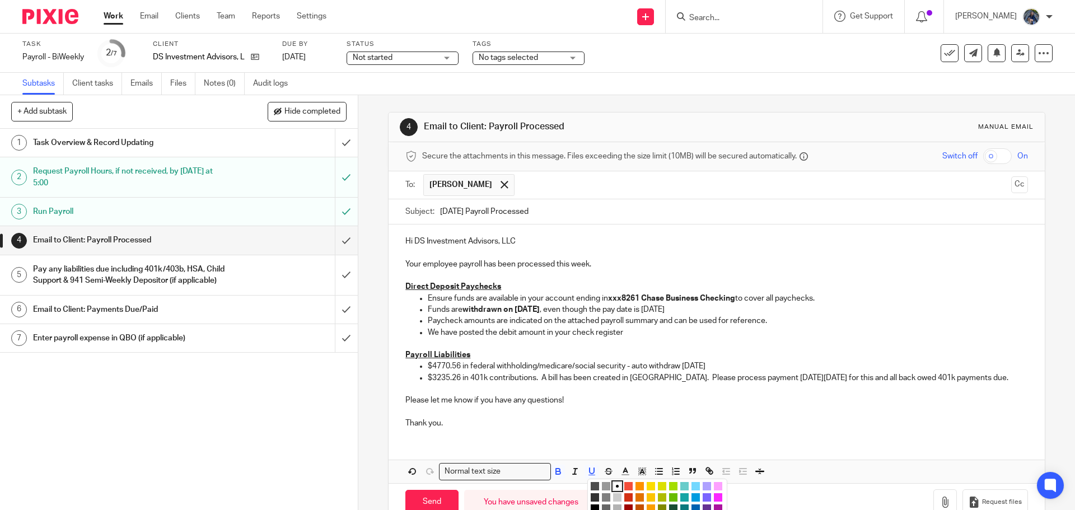
click at [648, 490] on li "color:#FCDC00" at bounding box center [651, 486] width 8 height 8
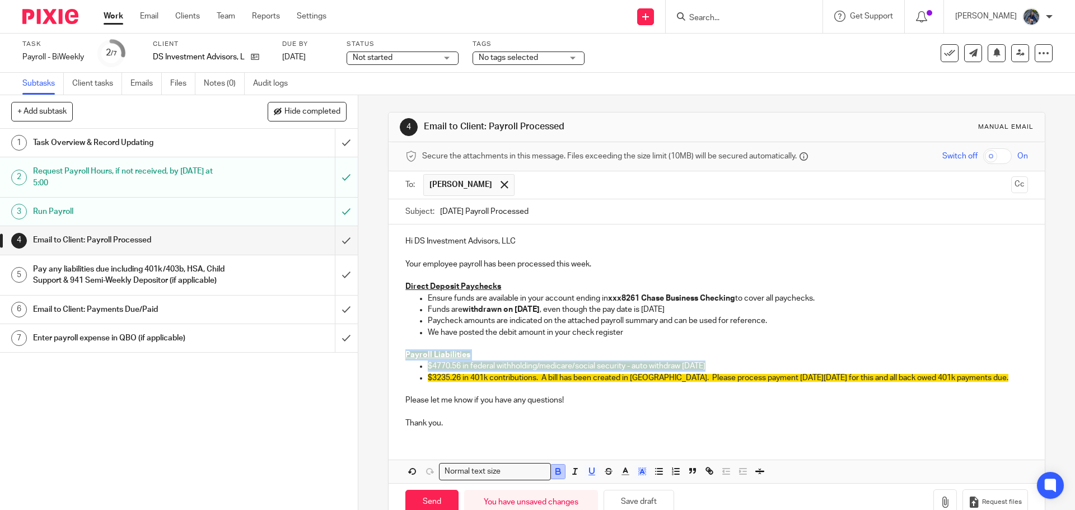
click at [555, 476] on icon "button" at bounding box center [558, 471] width 10 height 10
click at [574, 412] on p "Thank you." at bounding box center [716, 417] width 622 height 23
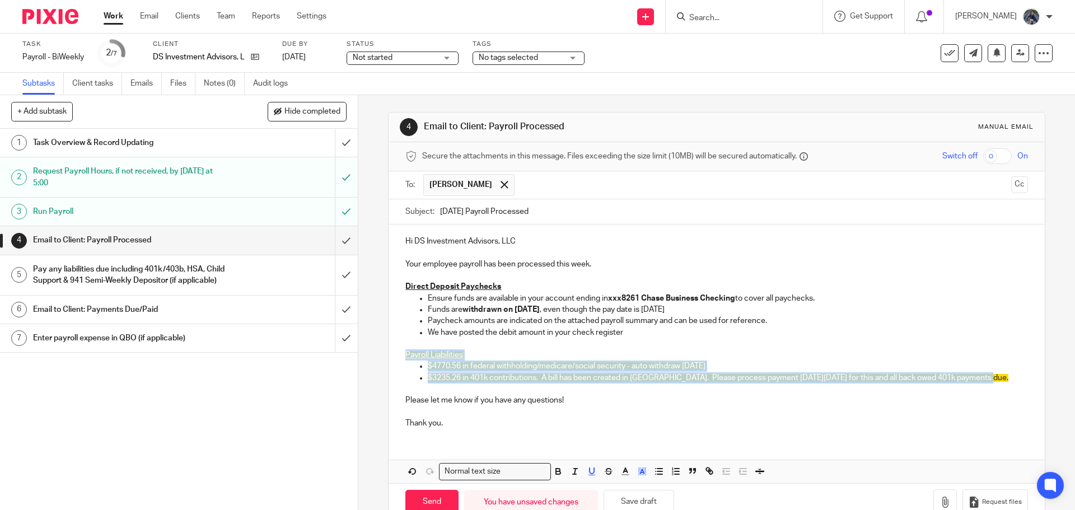
drag, startPoint x: 398, startPoint y: 353, endPoint x: 991, endPoint y: 382, distance: 593.2
click at [991, 382] on div "Hi DS Investment Advisors, LLC Your employee payroll has been processed this we…" at bounding box center [717, 331] width 656 height 213
click at [561, 475] on button "button" at bounding box center [558, 472] width 14 height 14
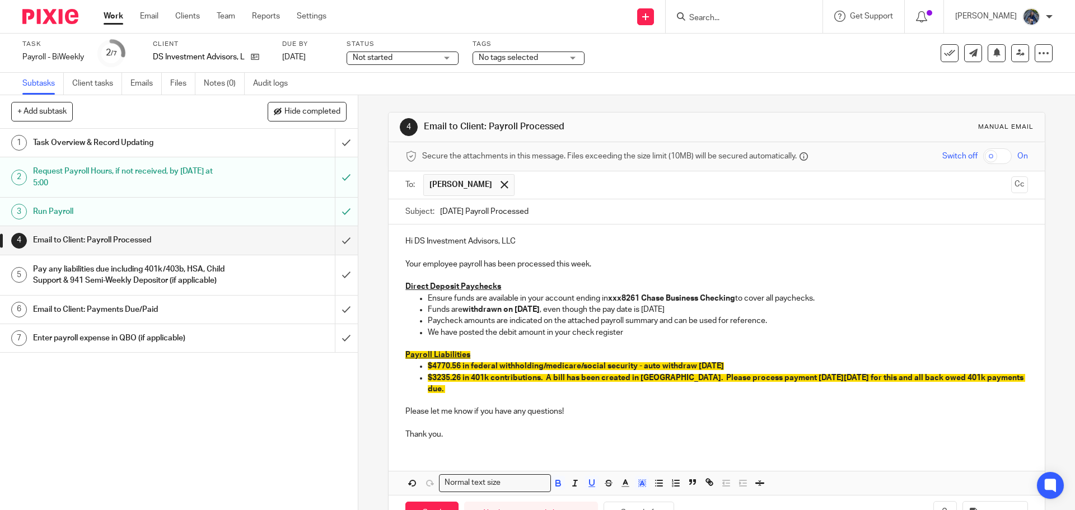
click at [584, 423] on p "Thank you." at bounding box center [716, 429] width 622 height 23
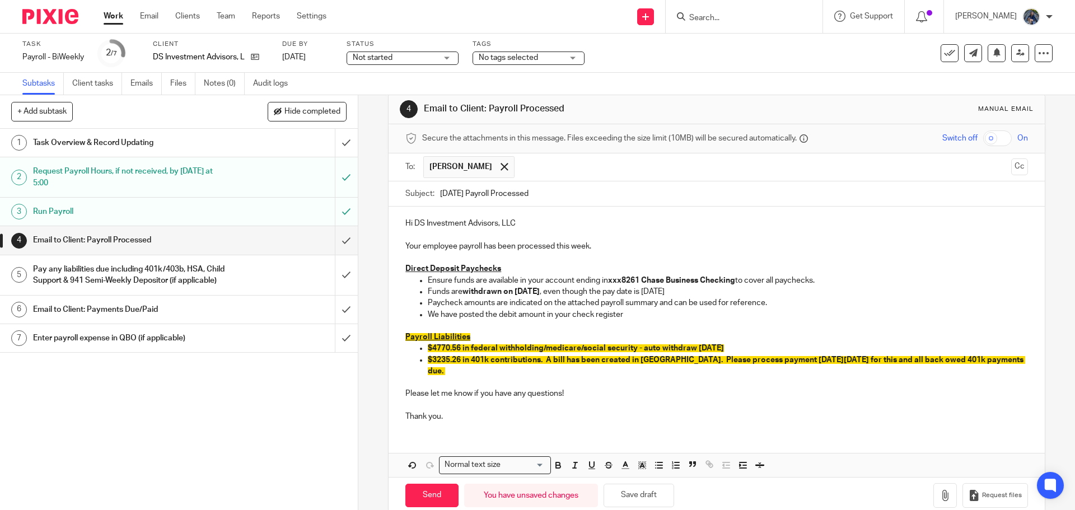
scroll to position [27, 0]
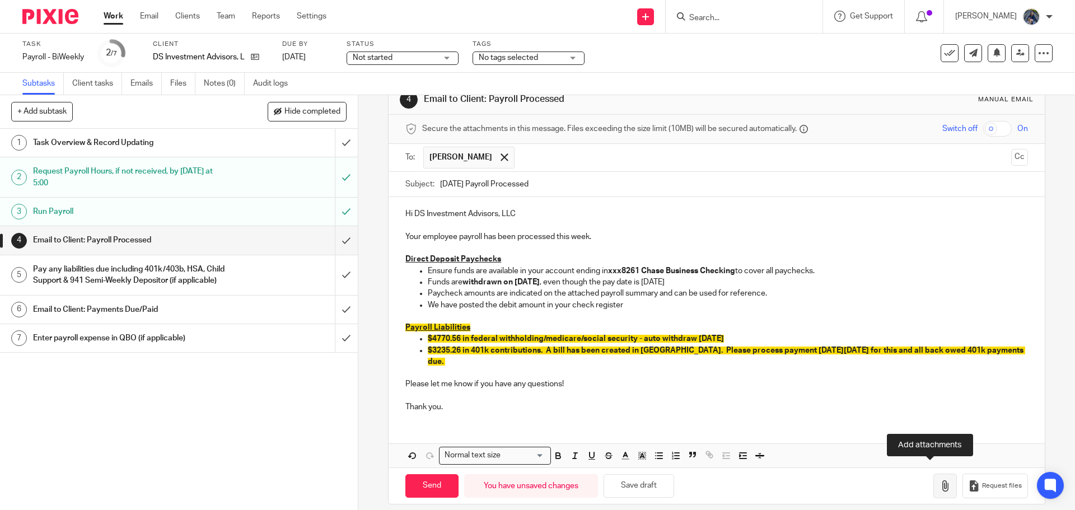
click at [940, 480] on icon "button" at bounding box center [945, 485] width 11 height 11
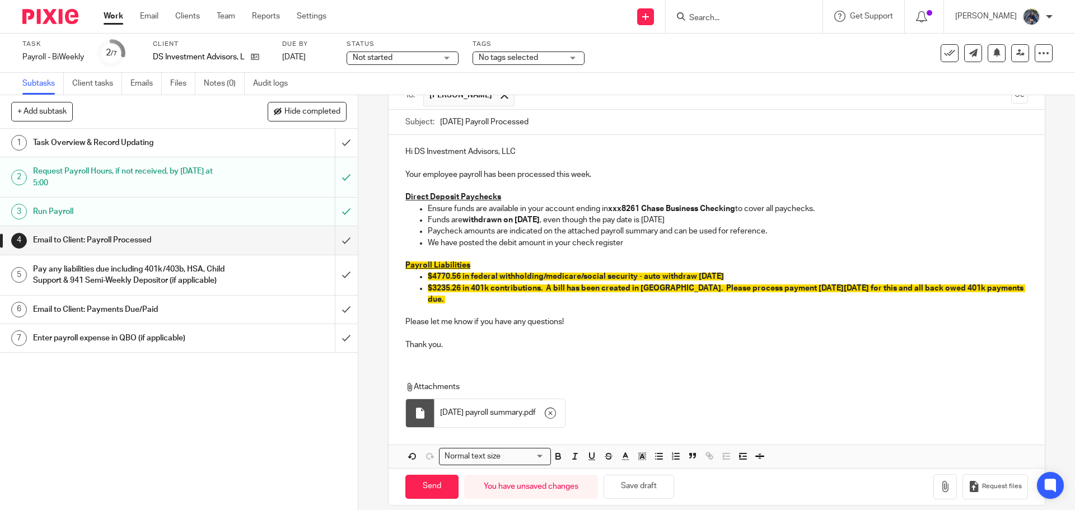
scroll to position [90, 0]
click at [940, 480] on icon "button" at bounding box center [945, 485] width 11 height 11
click at [442, 474] on input "Send" at bounding box center [431, 486] width 53 height 24
type input "Sent"
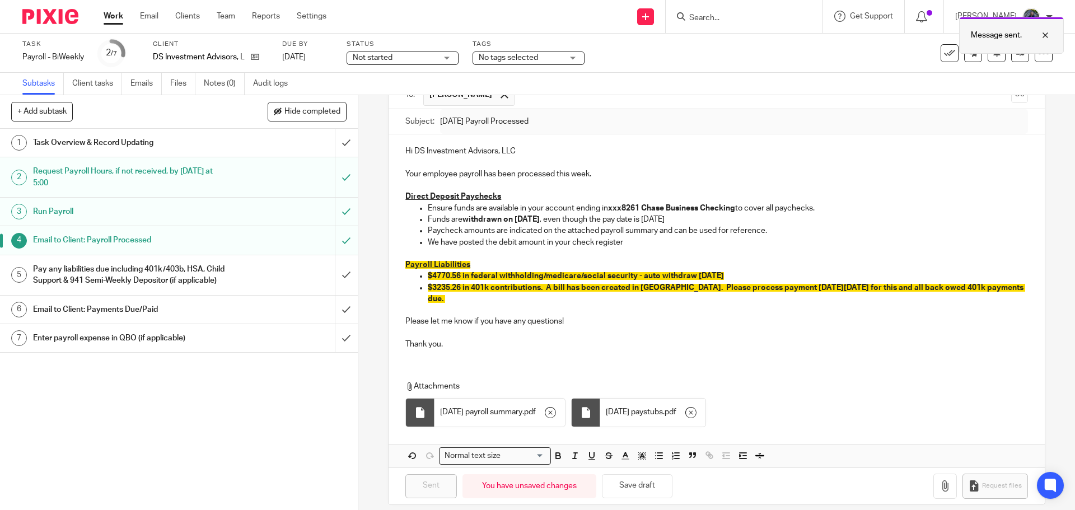
click at [1044, 35] on div at bounding box center [1037, 35] width 30 height 13
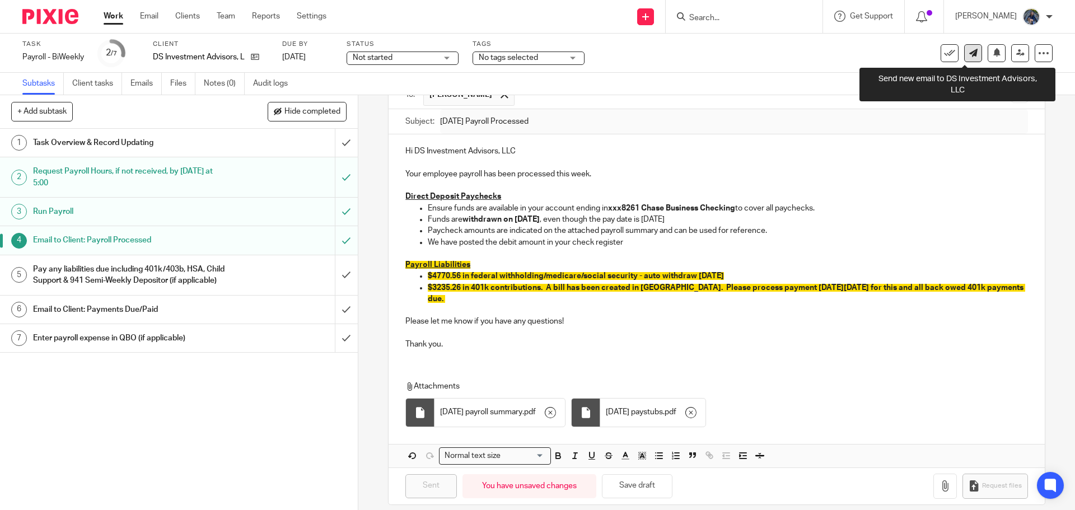
click at [969, 54] on icon at bounding box center [973, 53] width 8 height 8
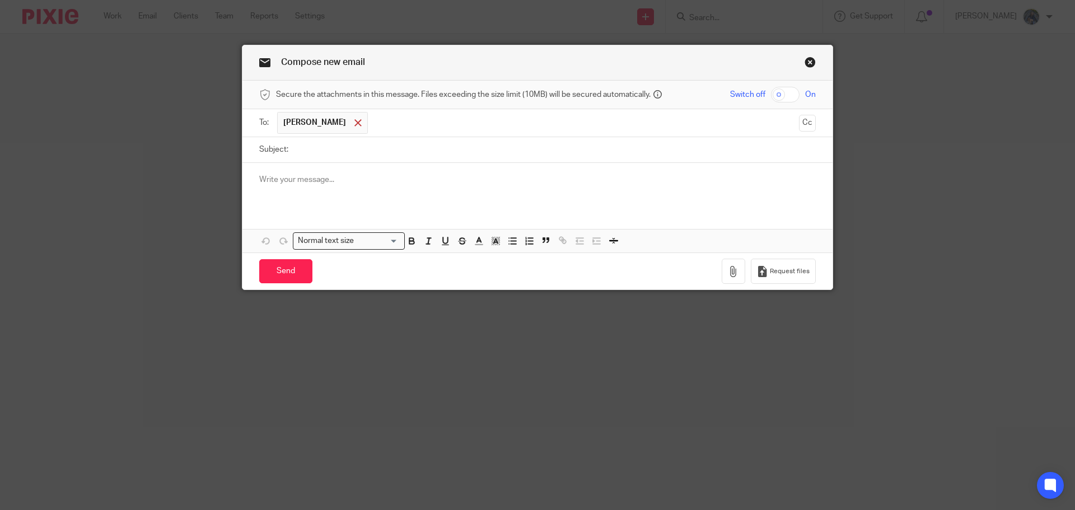
click at [354, 124] on span at bounding box center [357, 122] width 7 height 7
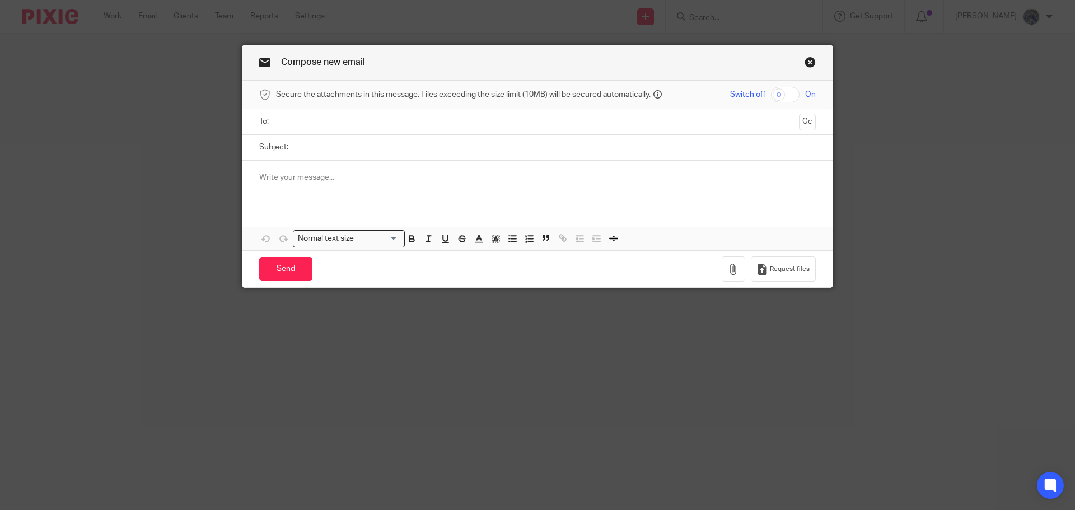
click at [296, 125] on input "text" at bounding box center [537, 121] width 515 height 13
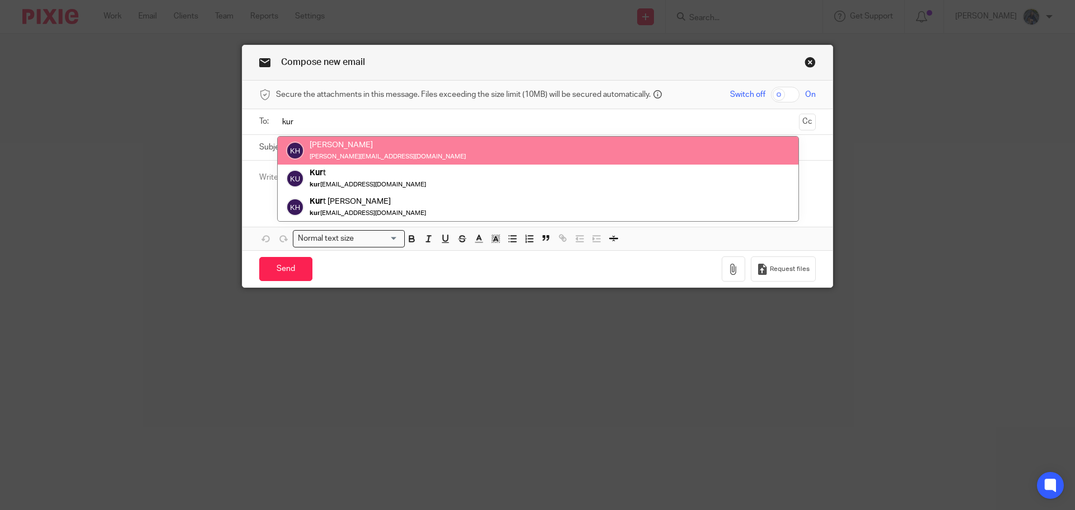
type input "kur"
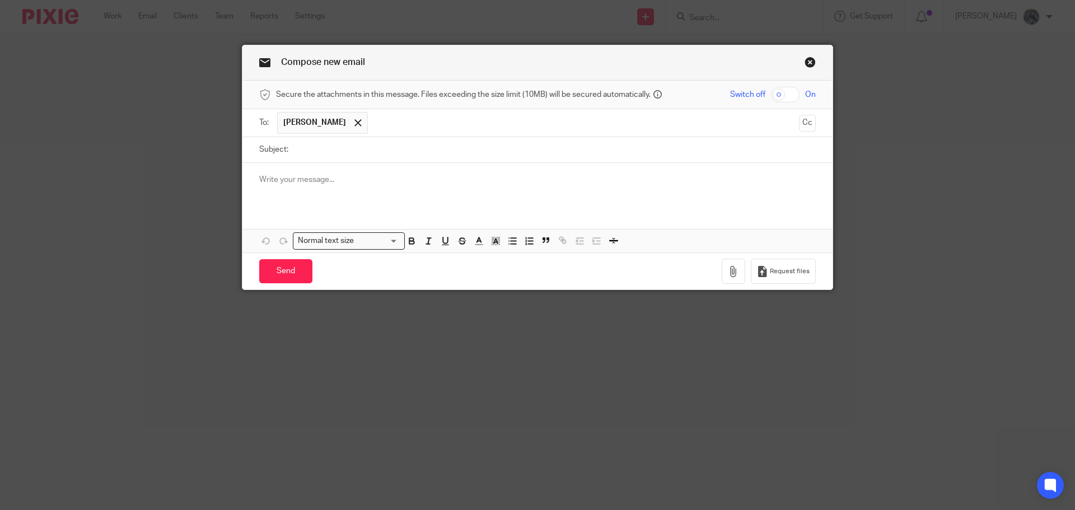
click at [298, 145] on input "Subject:" at bounding box center [555, 149] width 522 height 25
type input "0"
type input "[DATE] 401k Transmittal - DS Investments"
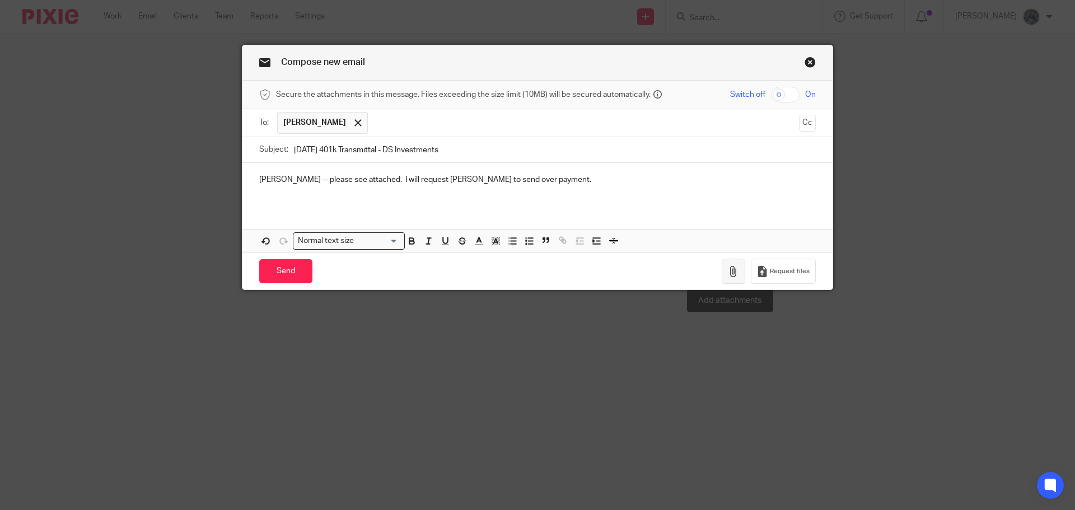
click at [729, 270] on icon "button" at bounding box center [733, 271] width 11 height 11
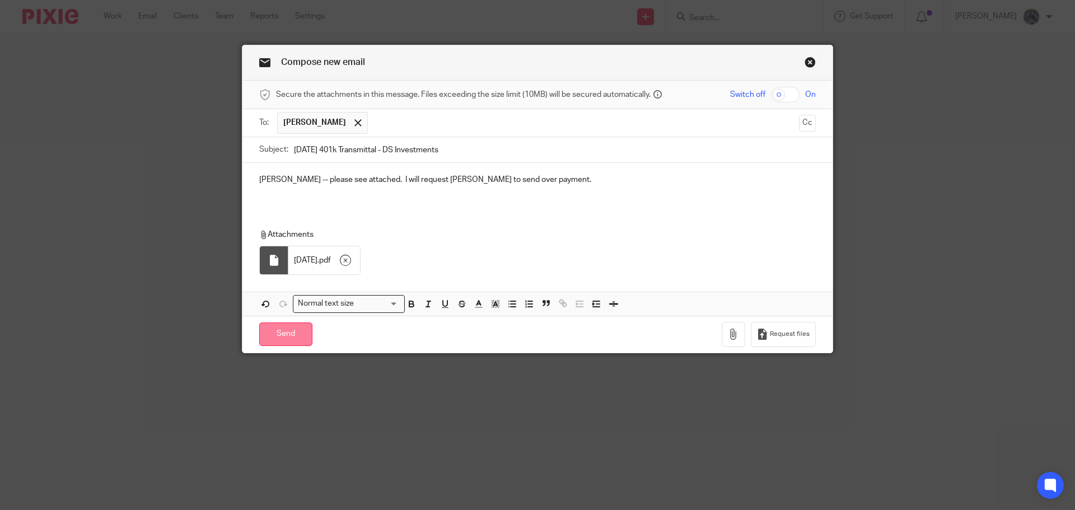
click at [283, 332] on input "Send" at bounding box center [285, 335] width 53 height 24
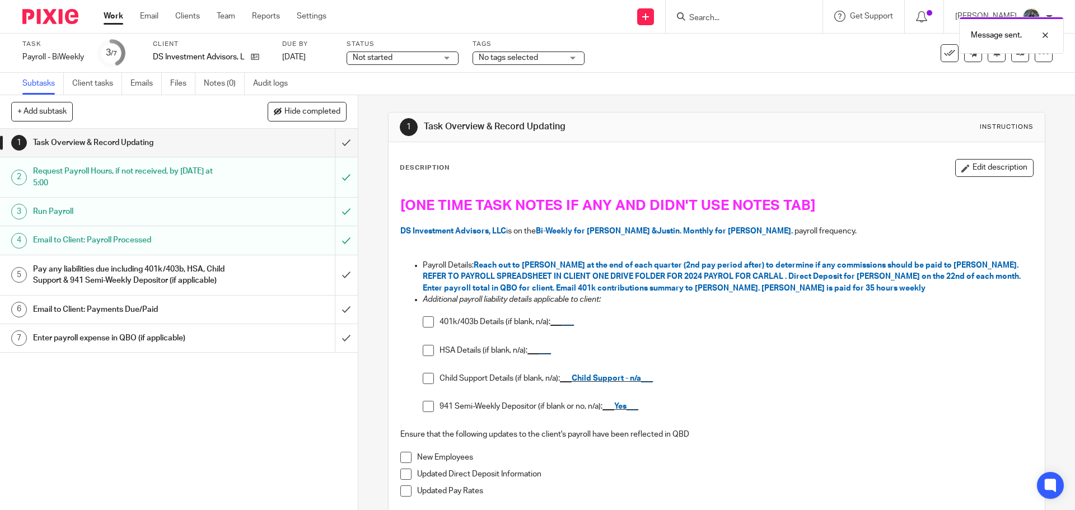
click at [427, 408] on span at bounding box center [428, 406] width 11 height 11
click at [423, 324] on span at bounding box center [428, 321] width 11 height 11
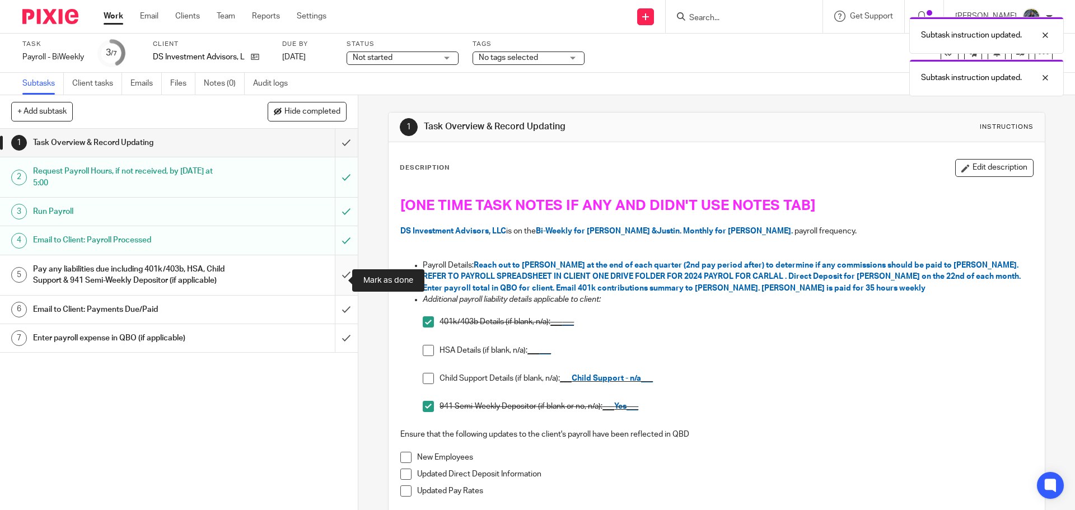
click at [332, 290] on input "submit" at bounding box center [179, 275] width 358 height 40
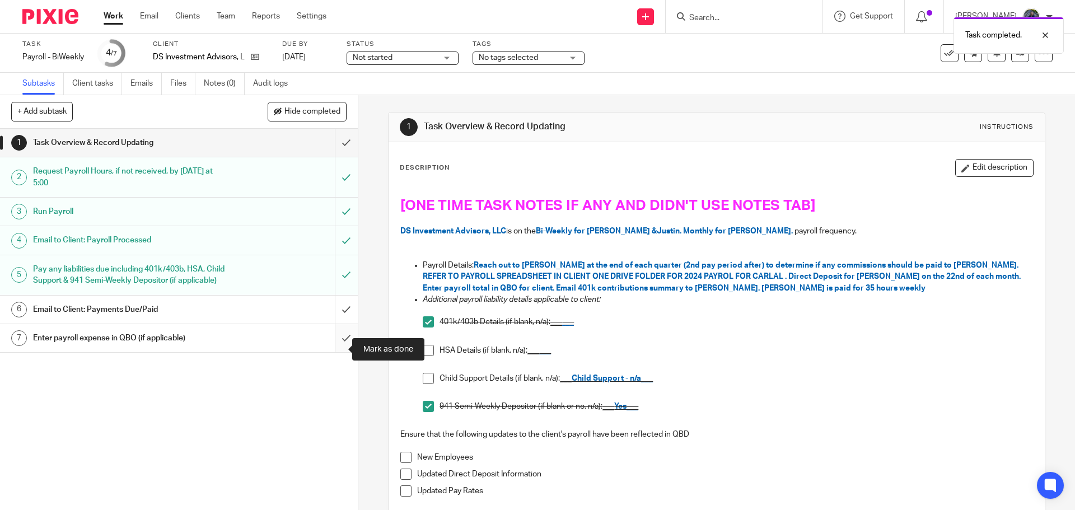
click at [336, 350] on input "submit" at bounding box center [179, 338] width 358 height 28
click at [1045, 36] on div at bounding box center [1037, 35] width 30 height 13
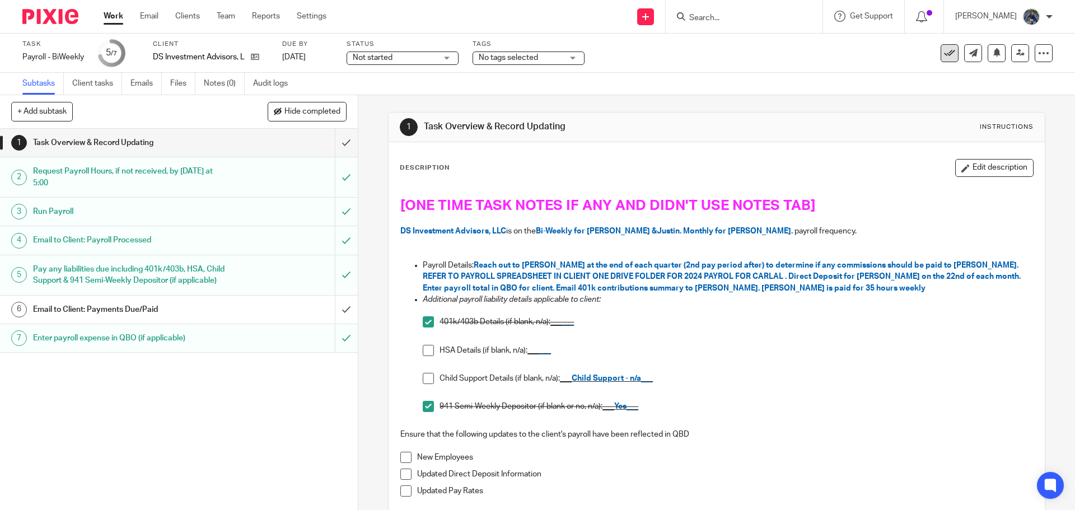
click at [944, 55] on icon at bounding box center [949, 53] width 11 height 11
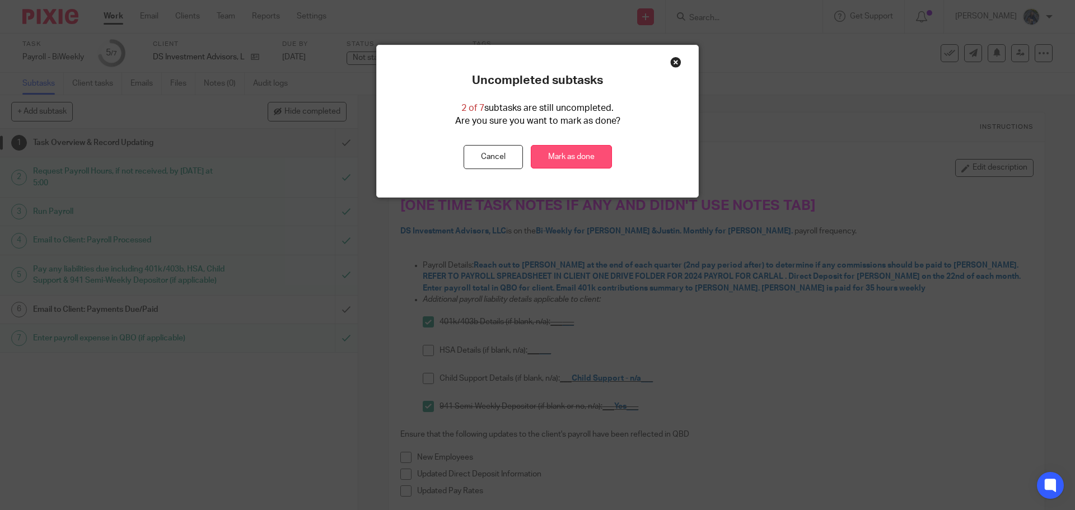
click at [563, 161] on link "Mark as done" at bounding box center [571, 157] width 81 height 24
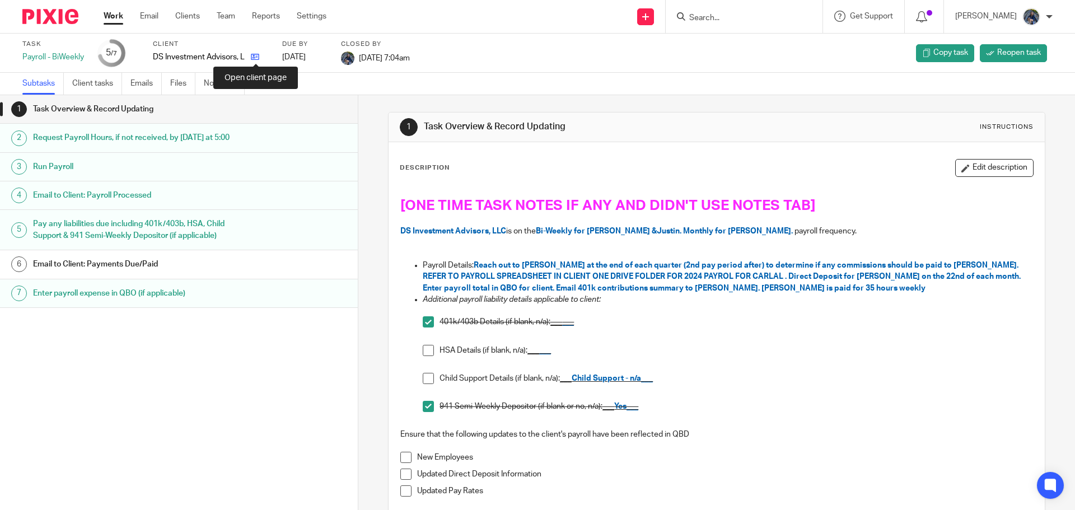
click at [254, 55] on icon at bounding box center [255, 57] width 8 height 8
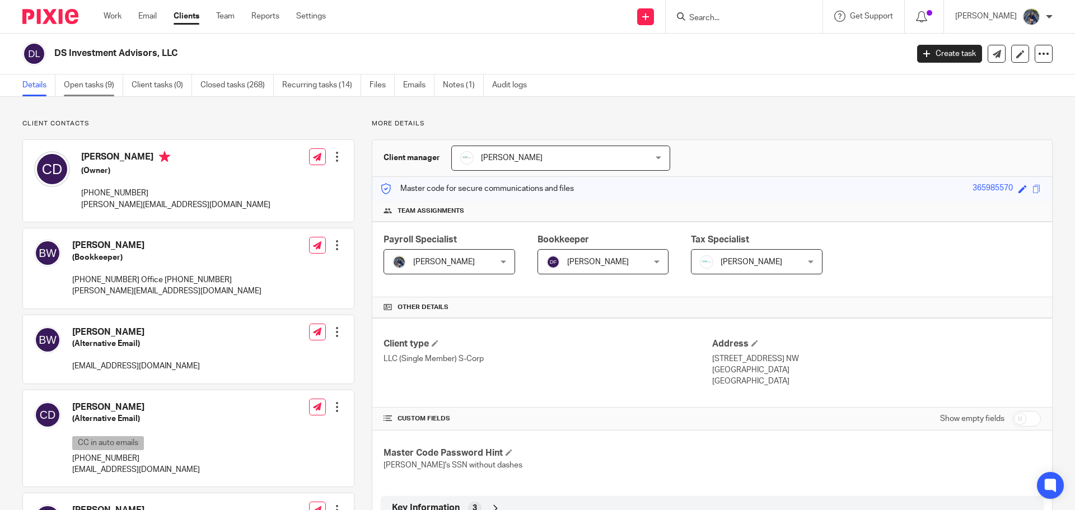
click at [89, 86] on link "Open tasks (9)" at bounding box center [93, 85] width 59 height 22
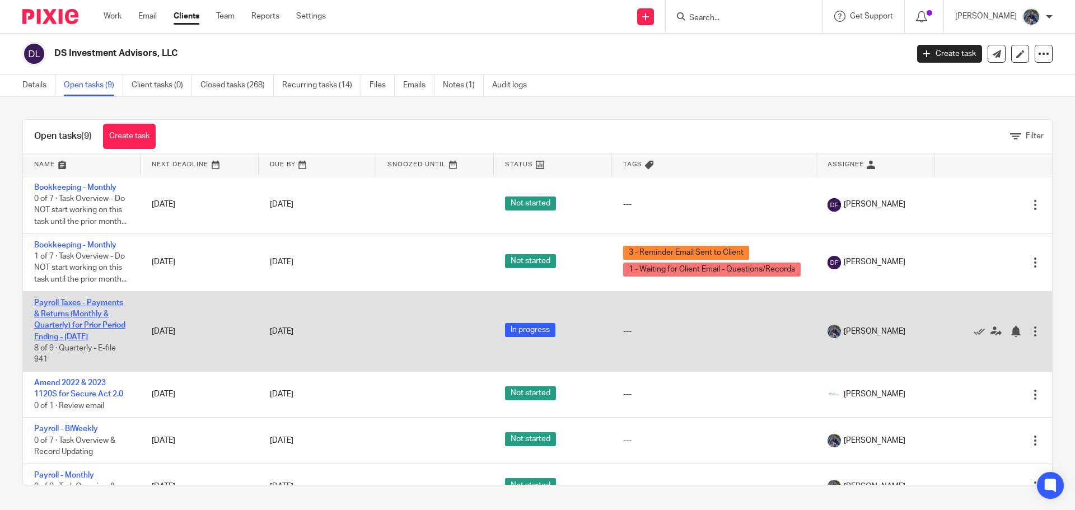
click at [46, 341] on link "Payroll Taxes - Payments & Returns (Monthly & Quarterly) for Prior Period Endin…" at bounding box center [79, 320] width 91 height 42
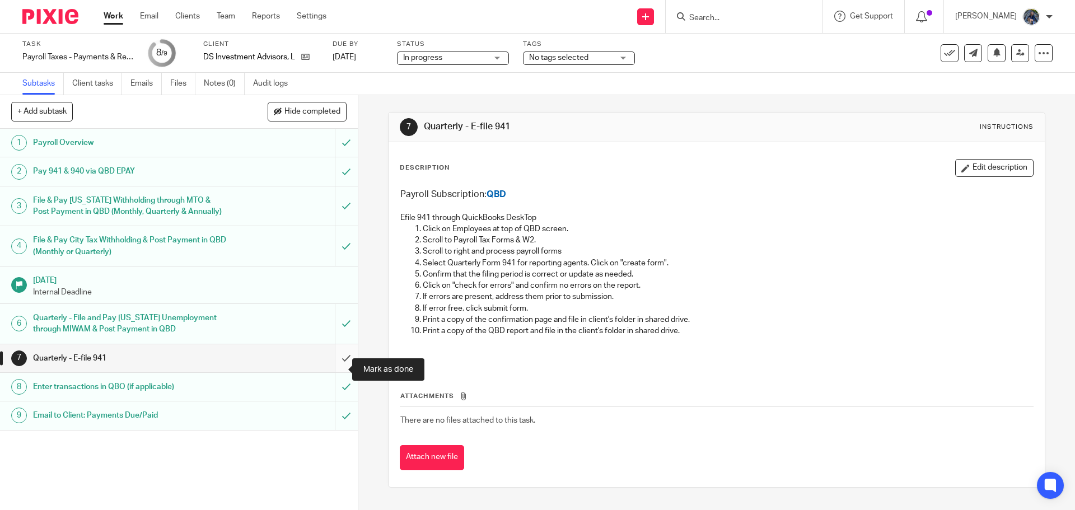
drag, startPoint x: 331, startPoint y: 367, endPoint x: 320, endPoint y: 368, distance: 11.3
click at [331, 367] on input "submit" at bounding box center [179, 358] width 358 height 28
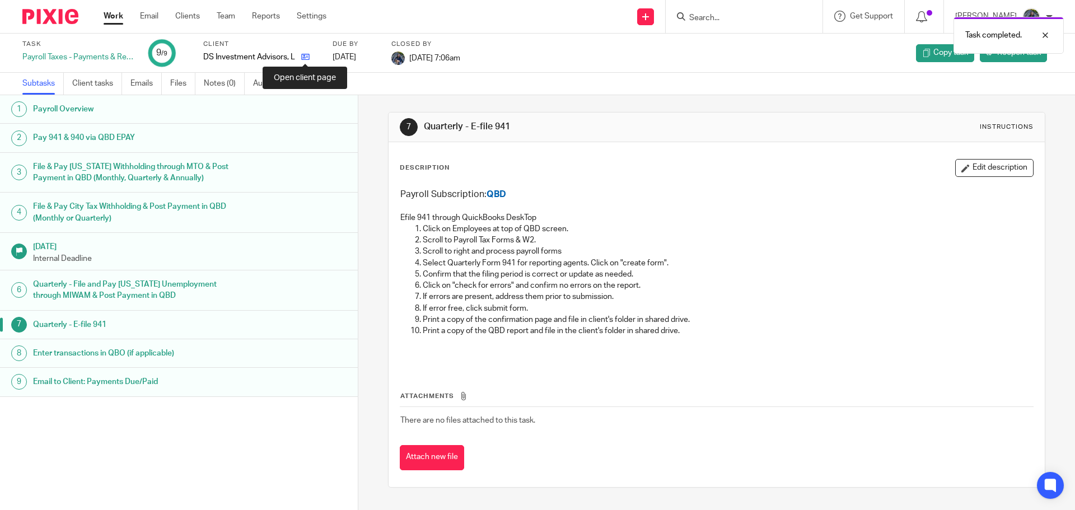
click at [304, 56] on icon at bounding box center [305, 57] width 8 height 8
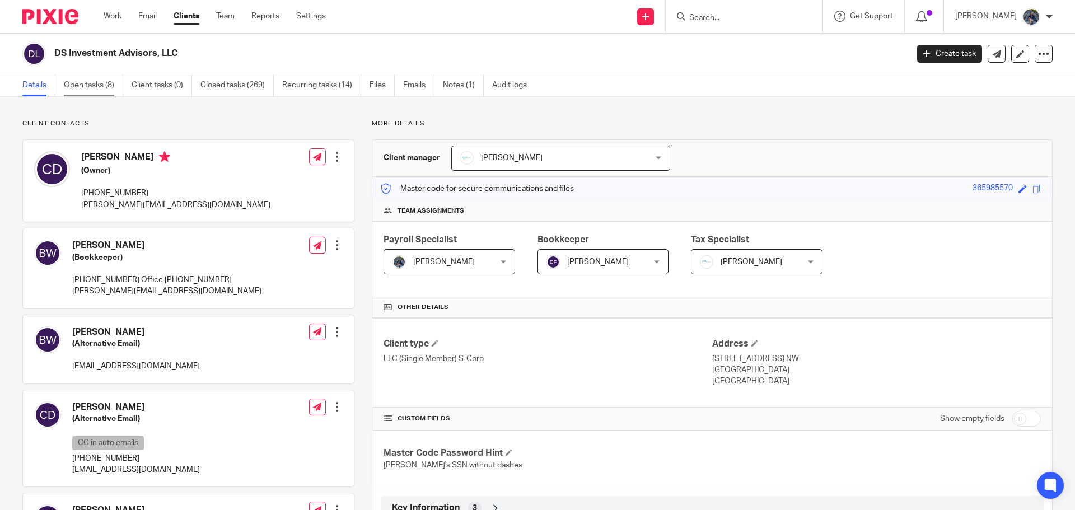
click at [90, 87] on link "Open tasks (8)" at bounding box center [93, 85] width 59 height 22
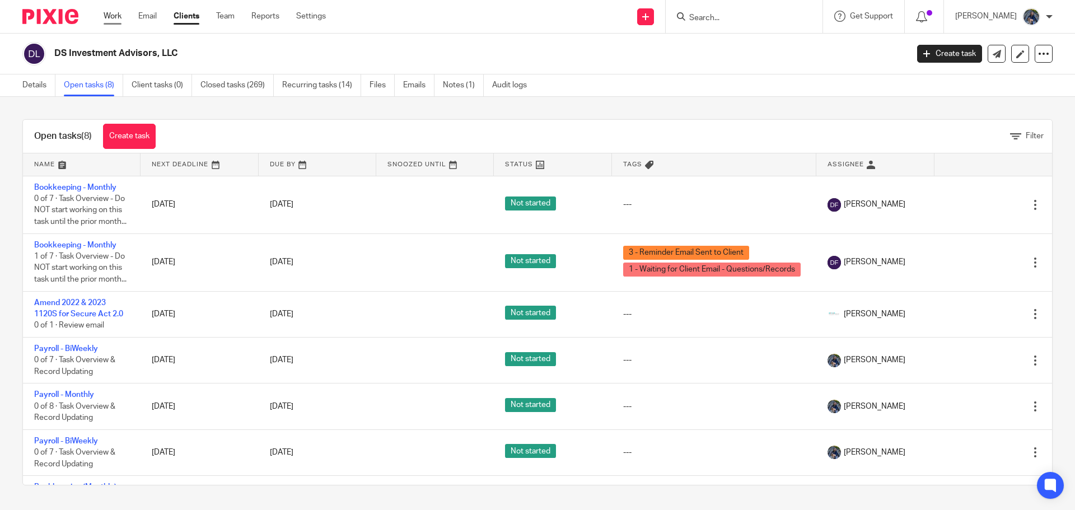
click at [113, 18] on link "Work" at bounding box center [113, 16] width 18 height 11
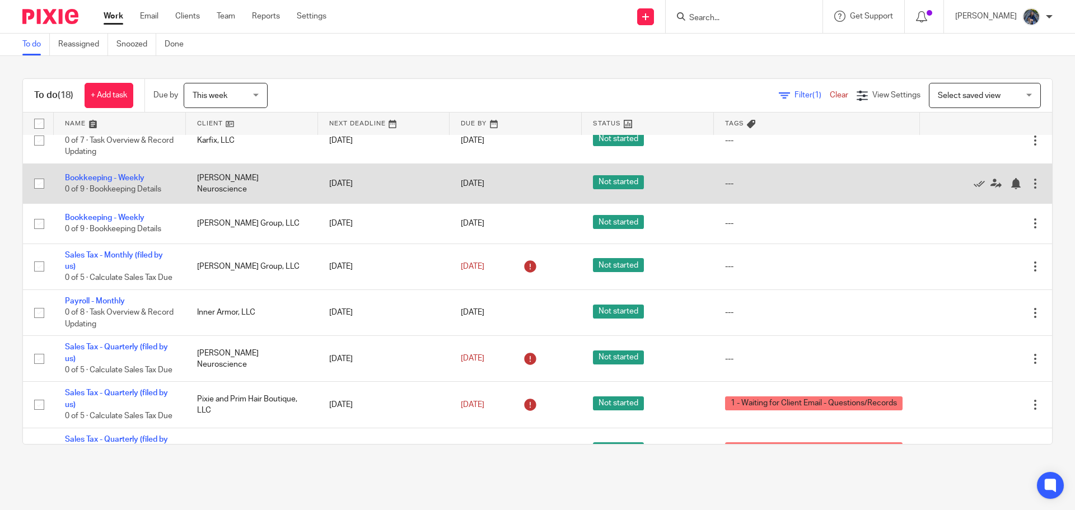
scroll to position [560, 0]
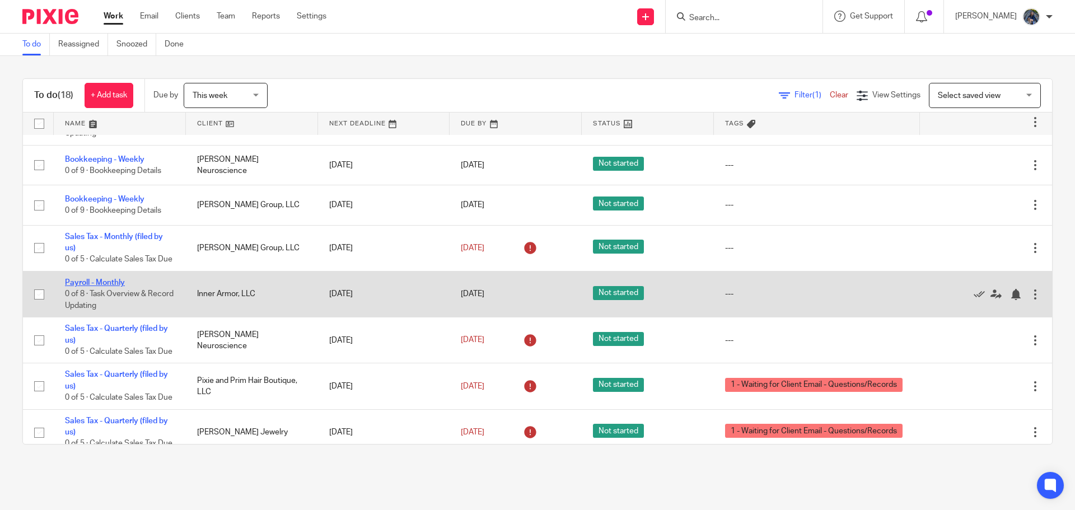
click at [99, 287] on link "Payroll - Monthly" at bounding box center [95, 283] width 60 height 8
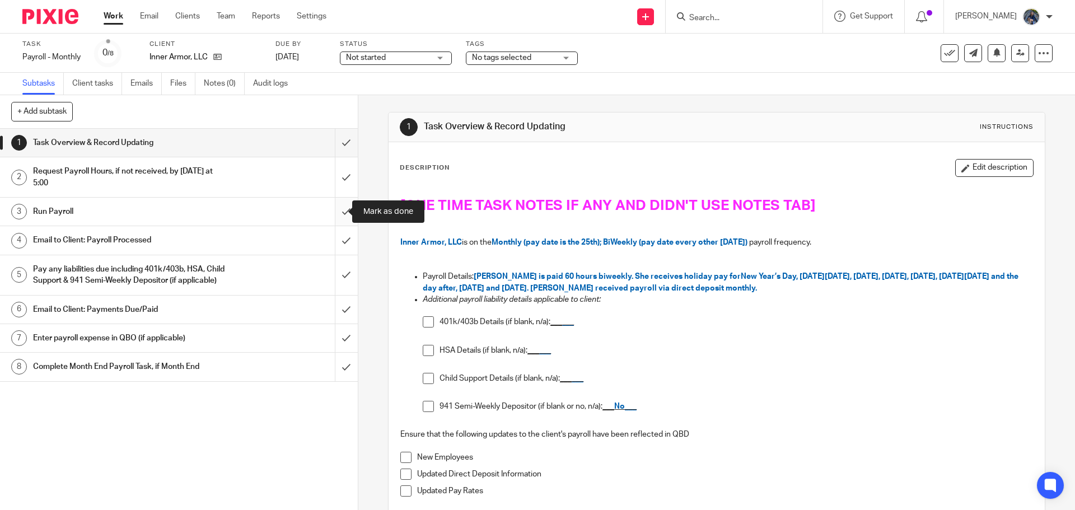
click at [330, 203] on input "submit" at bounding box center [179, 212] width 358 height 28
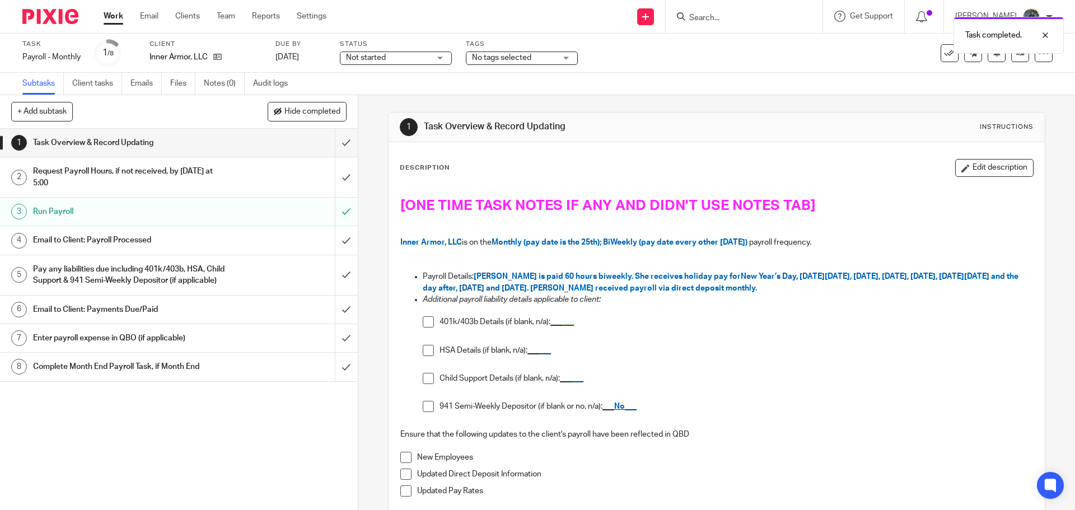
click at [264, 239] on div "Email to Client: Payroll Processed" at bounding box center [178, 240] width 291 height 17
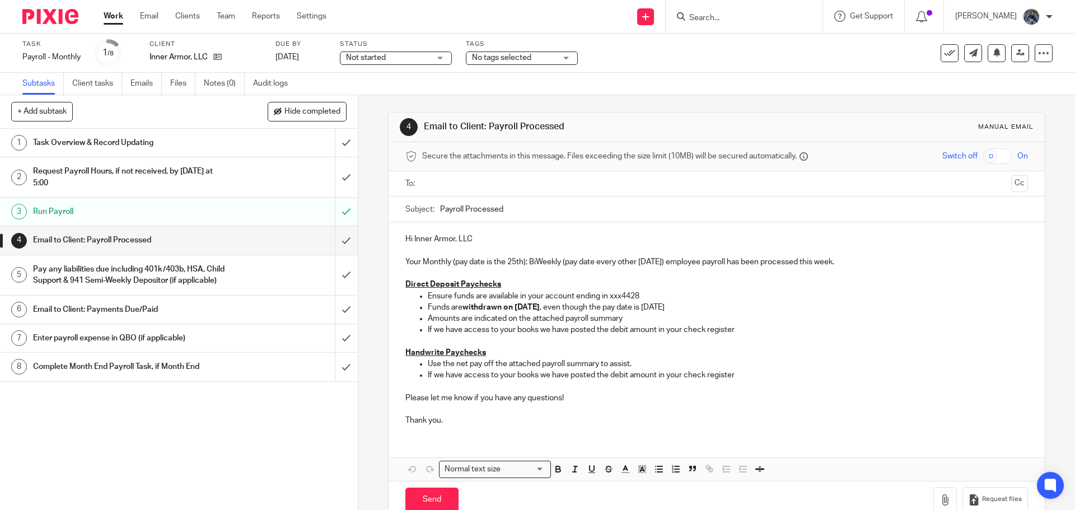
click at [488, 184] on input "text" at bounding box center [716, 184] width 580 height 13
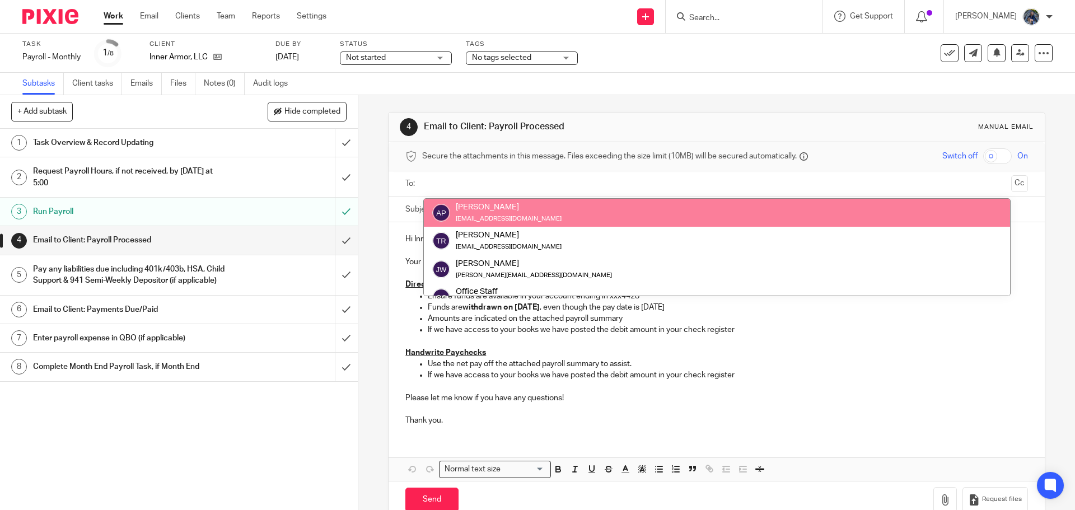
click at [846, 108] on div "4 Email to Client: Payroll Processed Manual email Secure the attachments in thi…" at bounding box center [716, 315] width 657 height 440
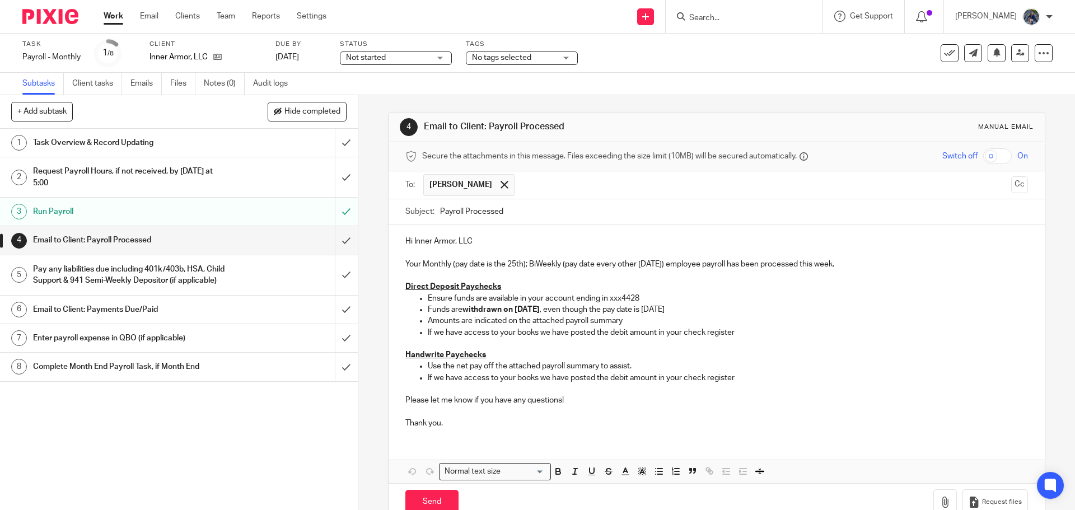
click at [220, 276] on div "Pay any liabilities due including 401k/403b, HSA, Child Support & 941 Semi-Week…" at bounding box center [178, 275] width 291 height 29
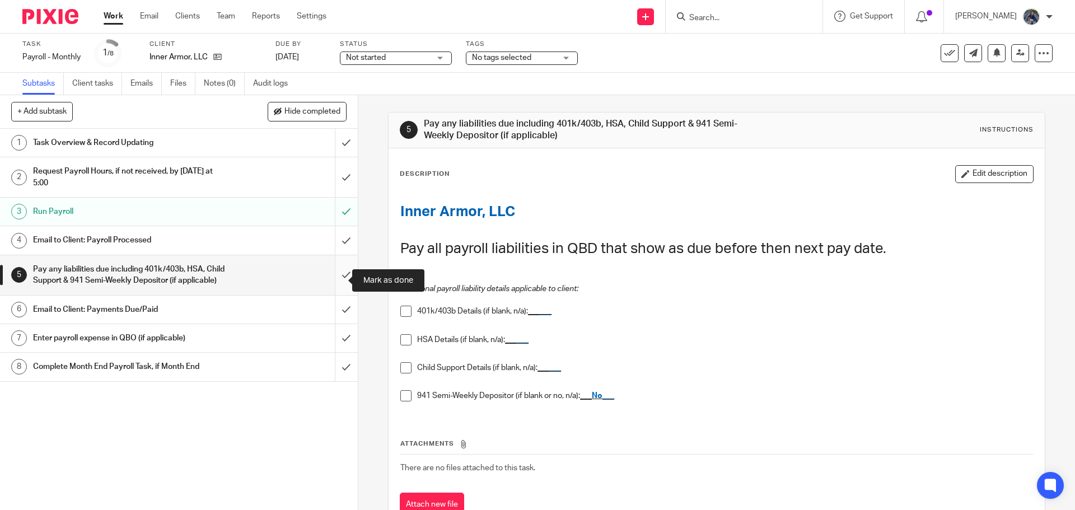
click at [336, 276] on input "submit" at bounding box center [179, 275] width 358 height 40
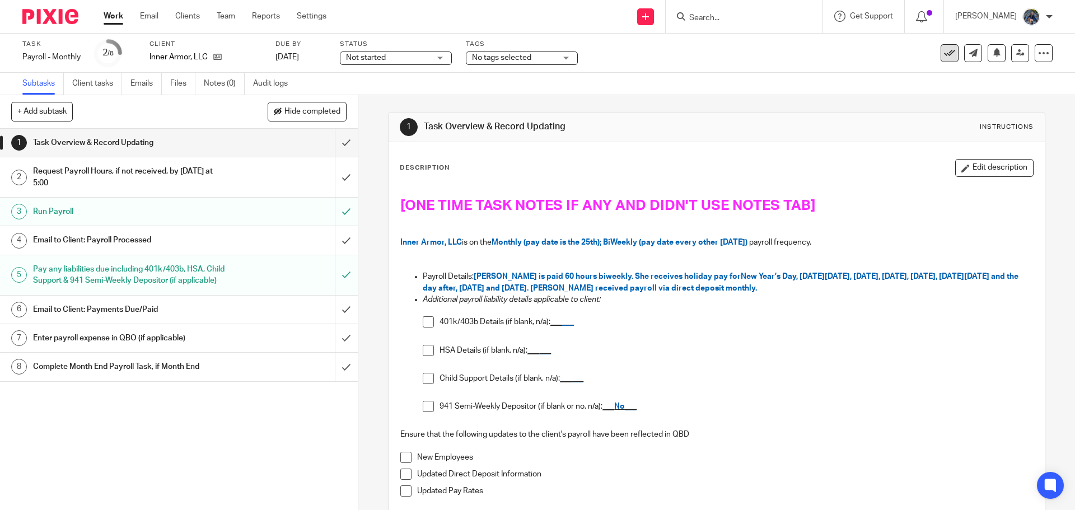
click at [944, 52] on icon at bounding box center [949, 53] width 11 height 11
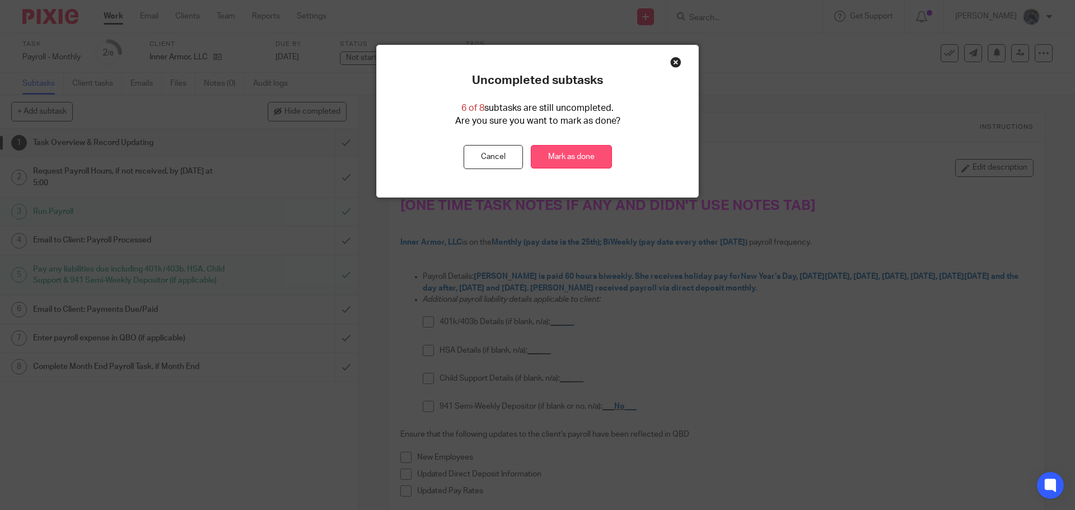
click at [580, 158] on link "Mark as done" at bounding box center [571, 157] width 81 height 24
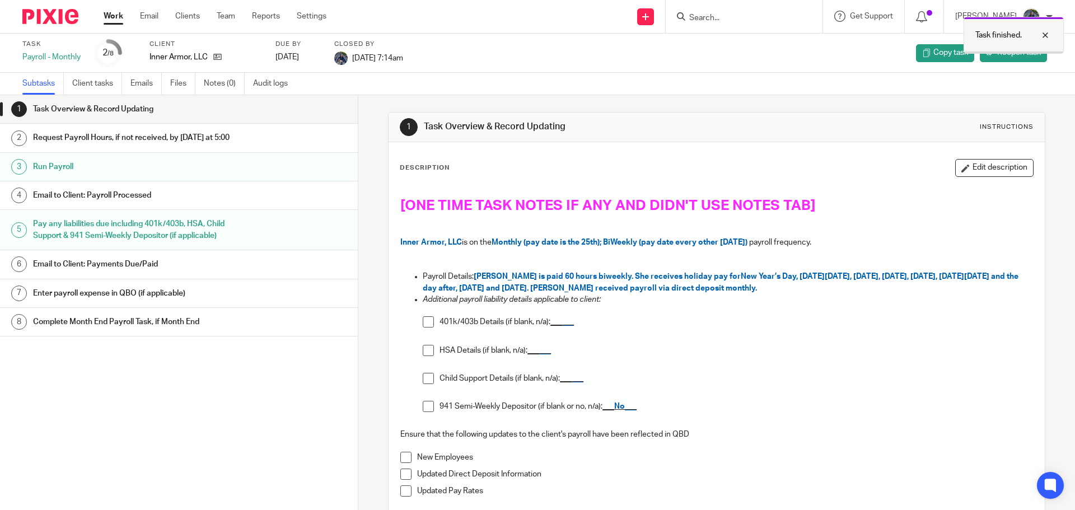
click at [1046, 36] on div at bounding box center [1037, 35] width 30 height 13
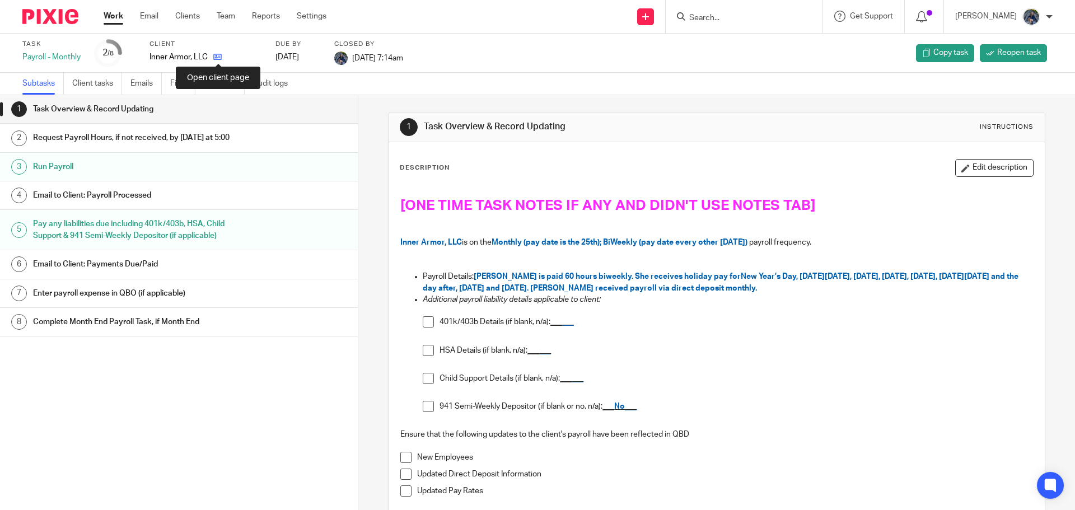
click at [220, 57] on icon at bounding box center [217, 57] width 8 height 8
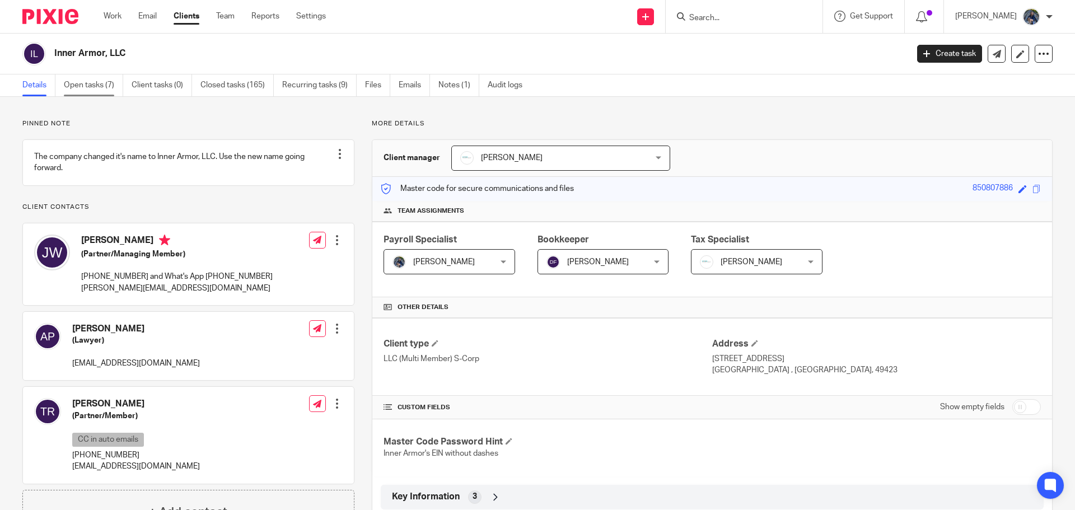
click at [99, 88] on link "Open tasks (7)" at bounding box center [93, 85] width 59 height 22
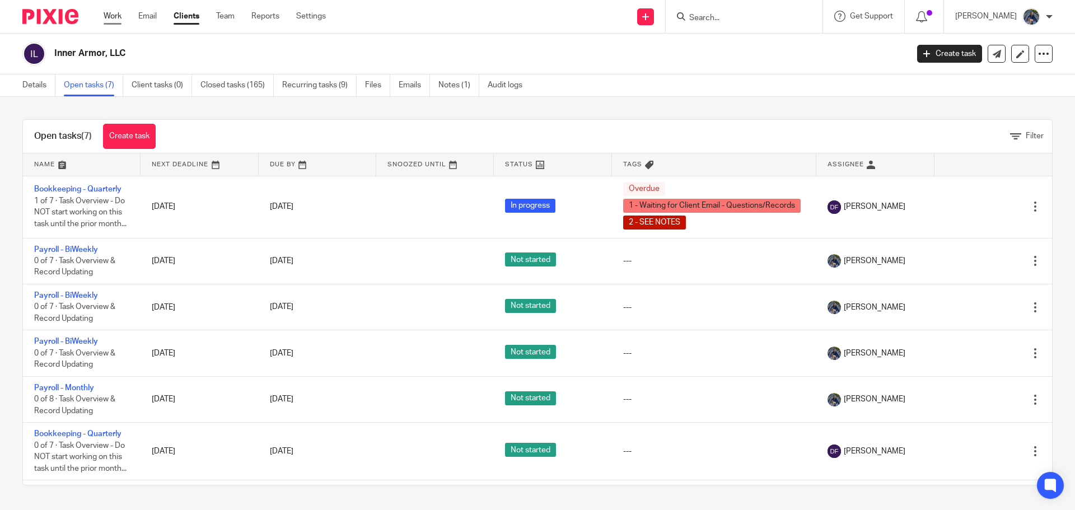
click at [117, 16] on link "Work" at bounding box center [113, 16] width 18 height 11
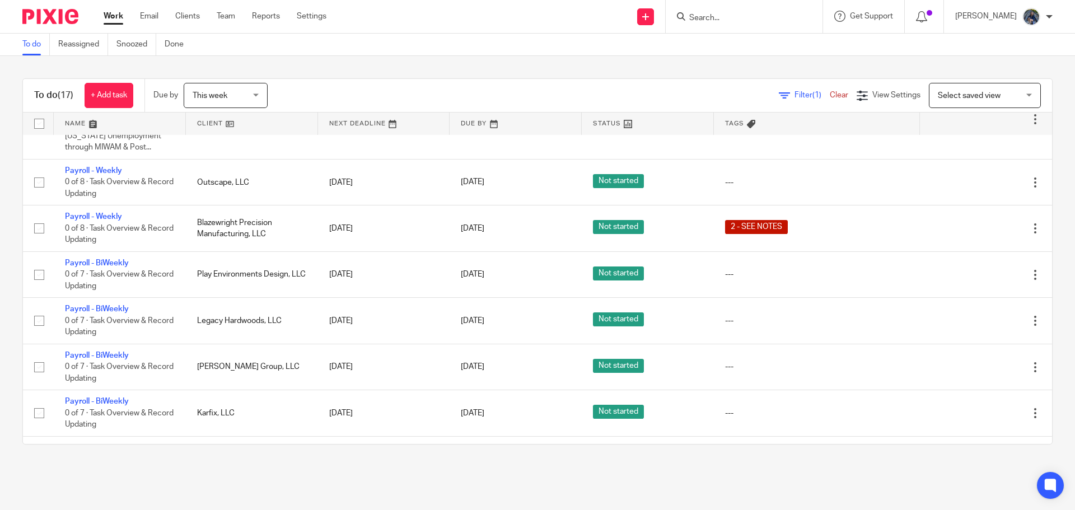
scroll to position [258, 0]
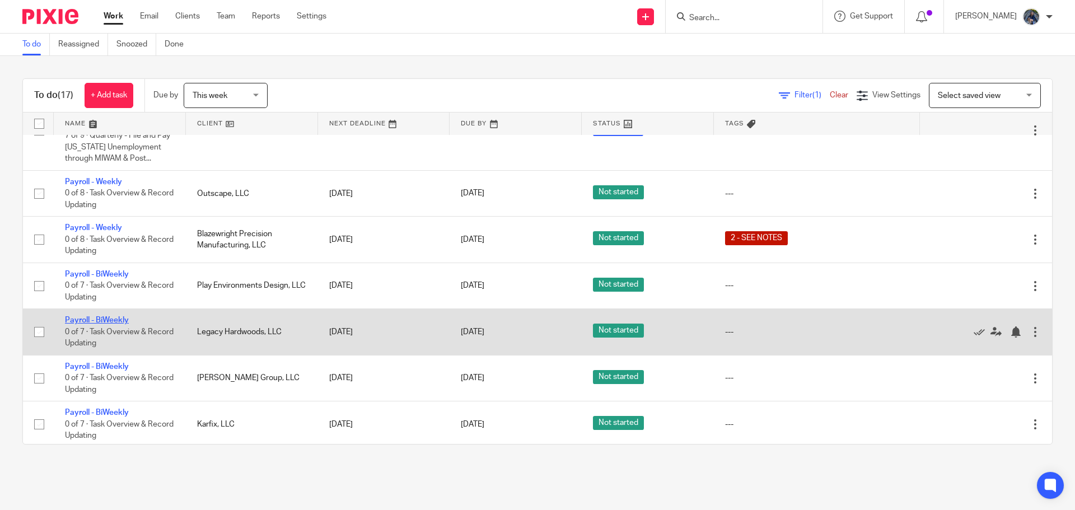
click at [102, 324] on link "Payroll - BiWeekly" at bounding box center [97, 320] width 64 height 8
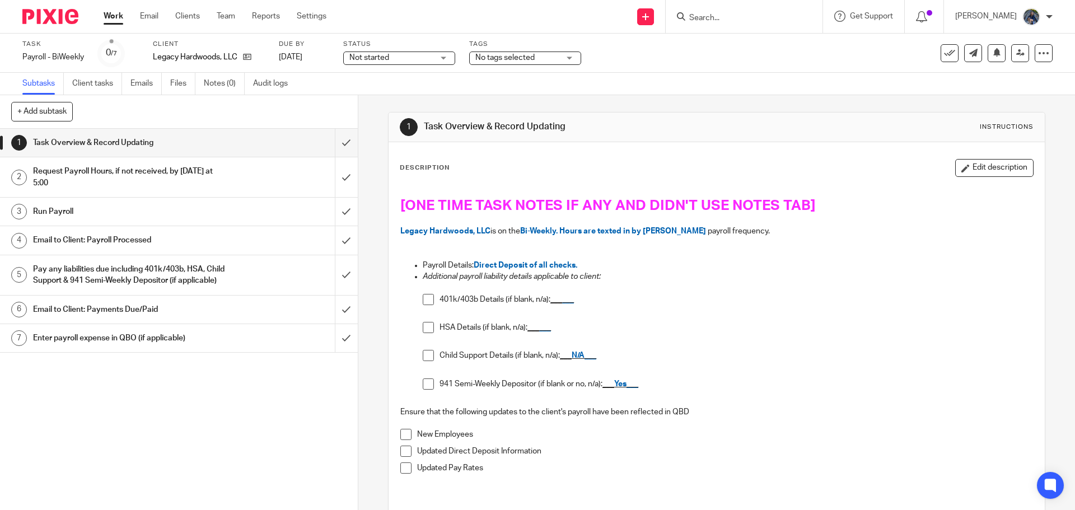
click at [259, 175] on div "Request Payroll Hours, if not received, by Tuesday at 5:00" at bounding box center [178, 177] width 291 height 29
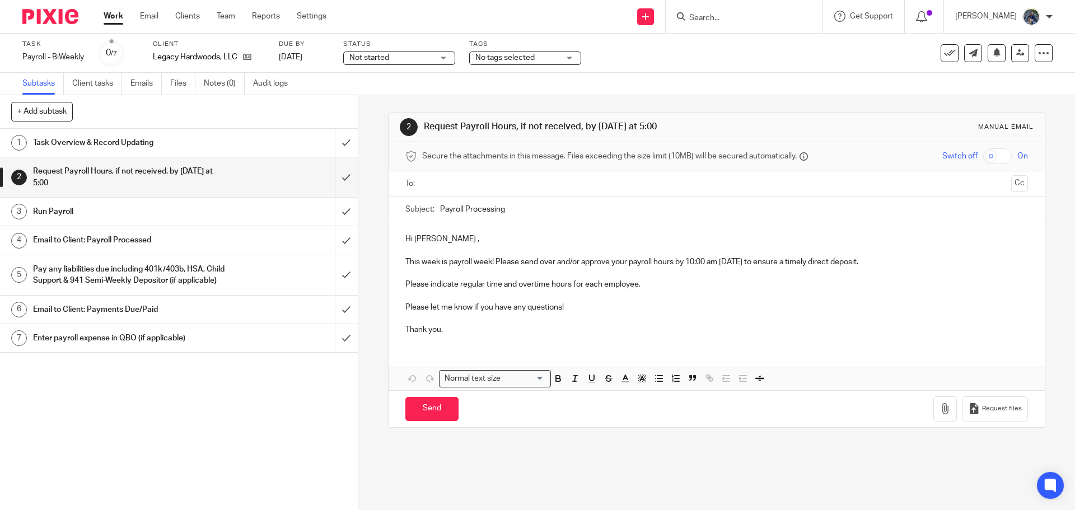
click at [438, 189] on input "text" at bounding box center [716, 184] width 580 height 13
click at [440, 209] on input "Payroll Processing" at bounding box center [733, 211] width 587 height 25
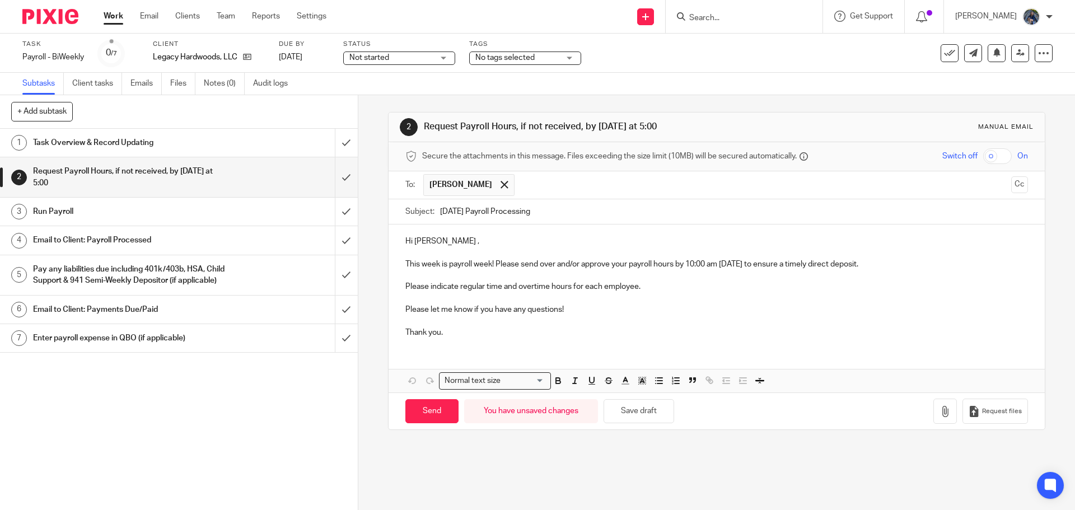
type input "10.17.25 Payroll Processing"
drag, startPoint x: 687, startPoint y: 262, endPoint x: 763, endPoint y: 266, distance: 76.3
click at [763, 266] on p "This week is payroll week! Please send over and/or approve your payroll hours b…" at bounding box center [716, 259] width 622 height 23
click at [440, 413] on input "Send" at bounding box center [431, 411] width 53 height 24
type input "Sent"
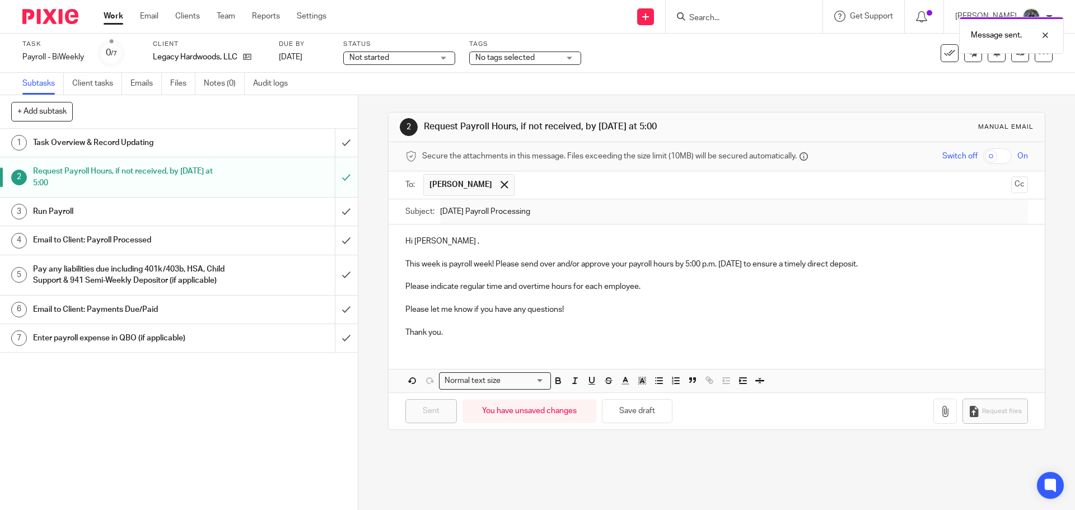
click at [561, 53] on div "Message sent." at bounding box center [801, 32] width 526 height 43
click at [547, 58] on span "No tags selected" at bounding box center [517, 58] width 84 height 12
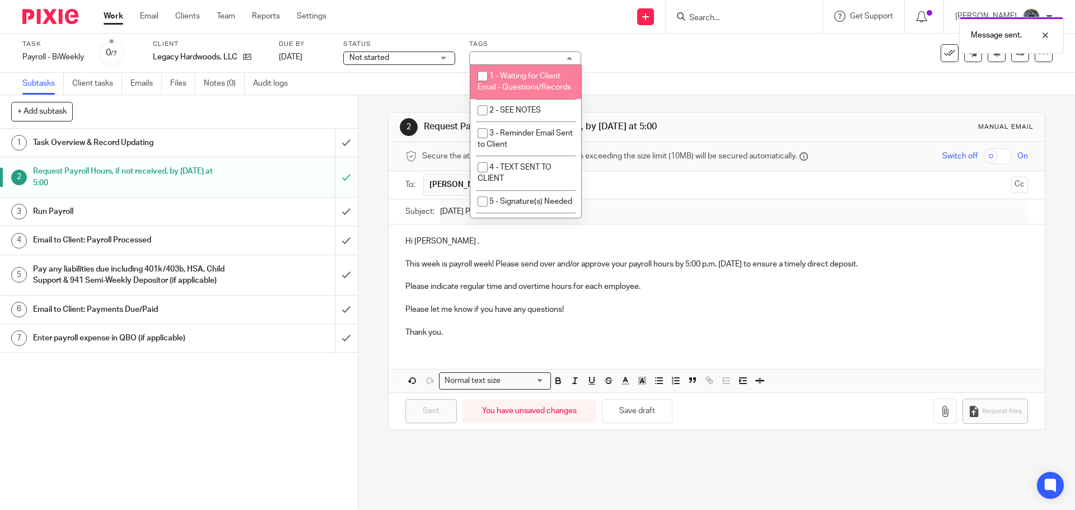
click at [538, 84] on li "1 - Waiting for Client Email - Questions/Records" at bounding box center [525, 82] width 111 height 34
checkbox input "true"
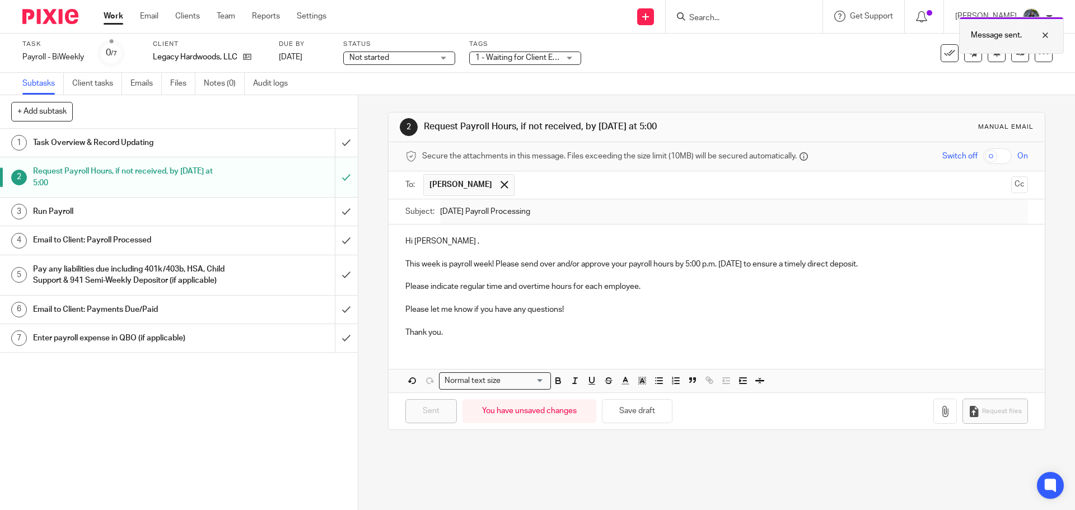
click at [1046, 32] on div at bounding box center [1037, 35] width 30 height 13
click at [109, 17] on link "Work" at bounding box center [114, 16] width 20 height 11
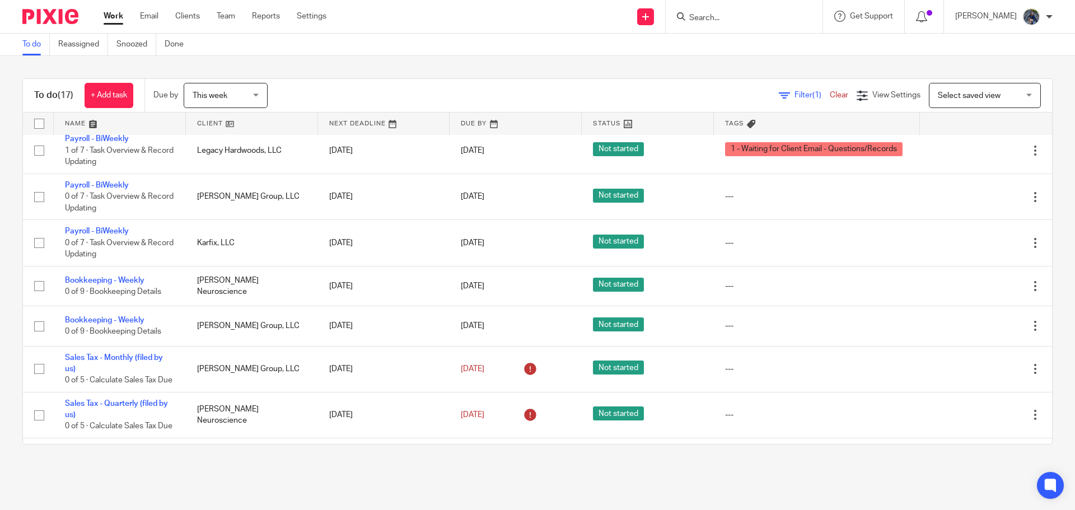
scroll to position [448, 0]
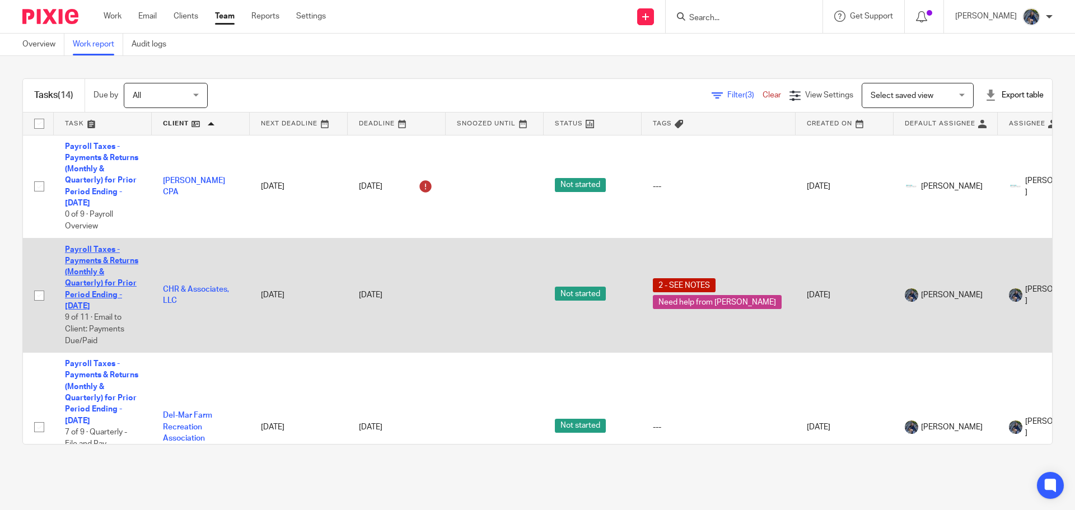
click at [79, 250] on link "Payroll Taxes - Payments & Returns (Monthly & Quarterly) for Prior Period Endin…" at bounding box center [101, 278] width 73 height 65
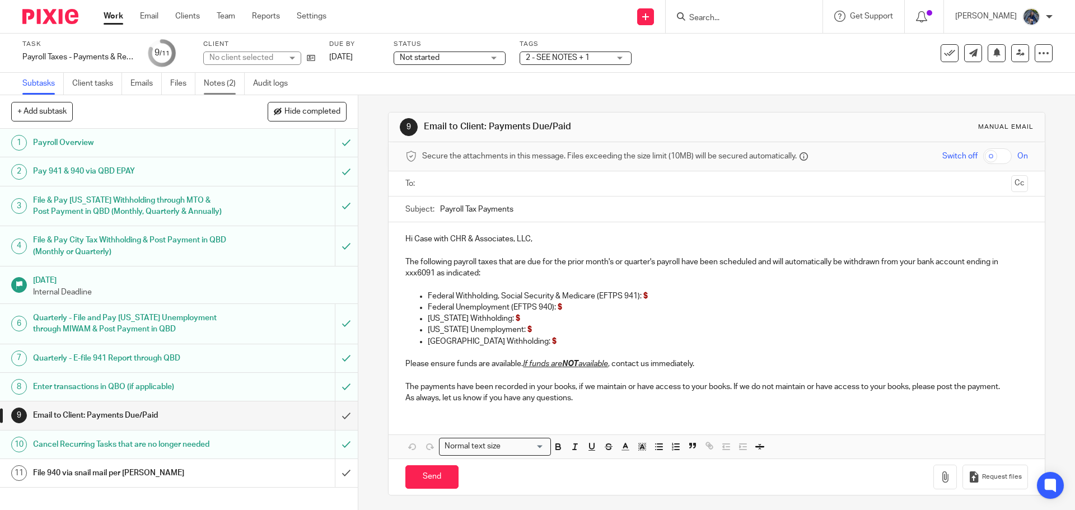
click at [215, 82] on link "Notes (2)" at bounding box center [224, 84] width 41 height 22
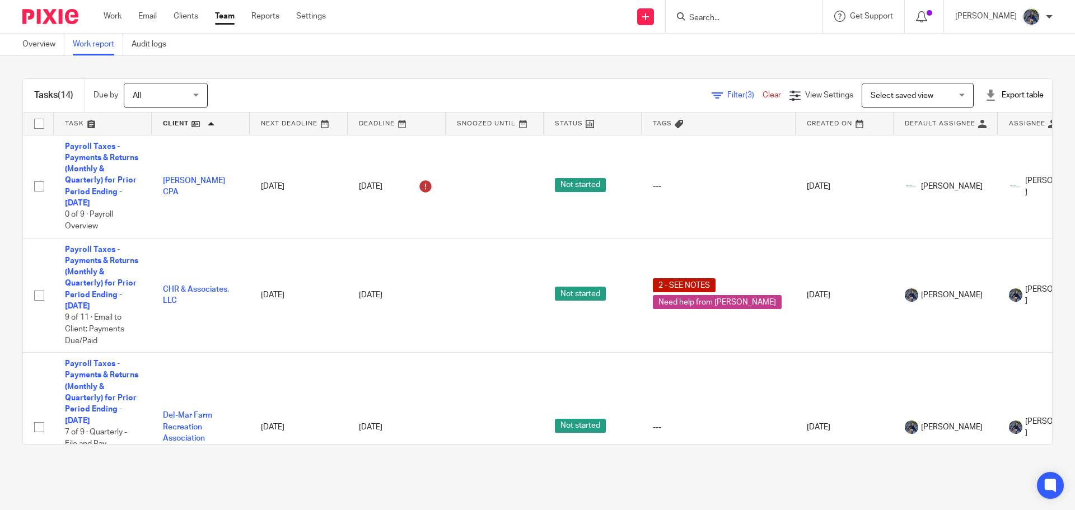
click at [291, 122] on link at bounding box center [299, 124] width 98 height 22
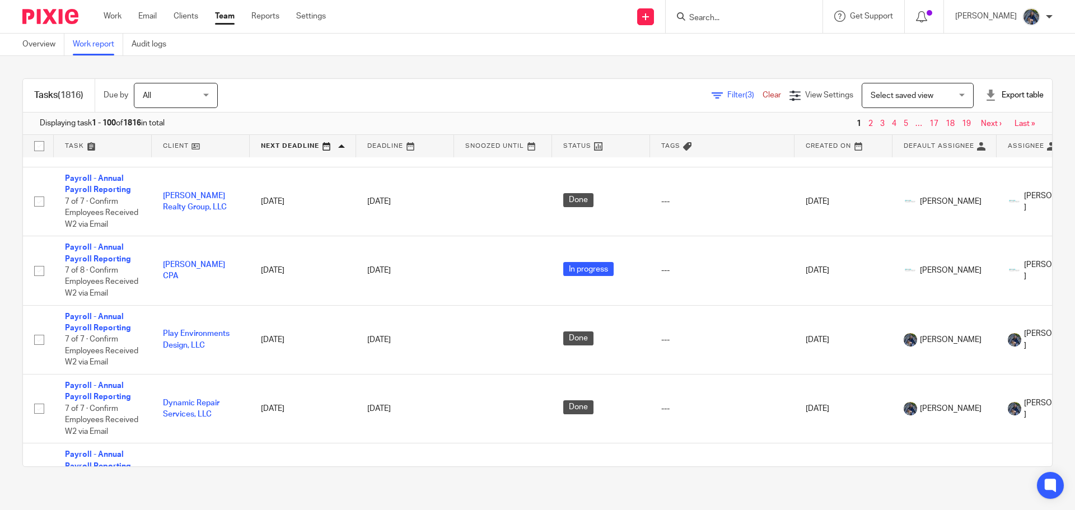
scroll to position [2016, 0]
click at [727, 94] on span "Filter (3)" at bounding box center [744, 95] width 35 height 8
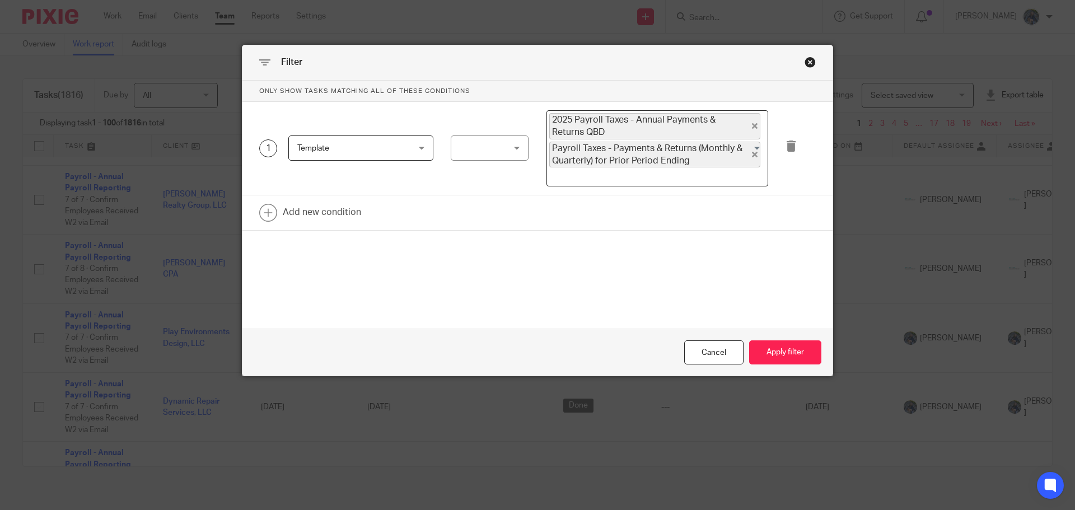
click at [508, 152] on div at bounding box center [490, 148] width 78 height 25
click at [381, 207] on link at bounding box center [537, 212] width 590 height 35
click at [511, 214] on div "is is" at bounding box center [490, 216] width 78 height 25
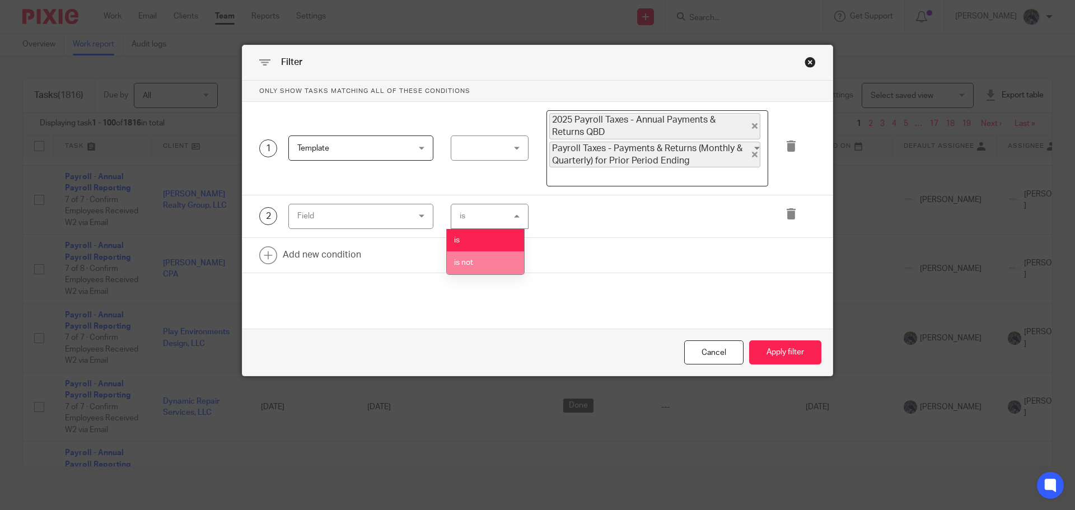
click at [490, 261] on li "is not" at bounding box center [485, 262] width 77 height 23
click at [426, 216] on div "Field" at bounding box center [360, 216] width 145 height 25
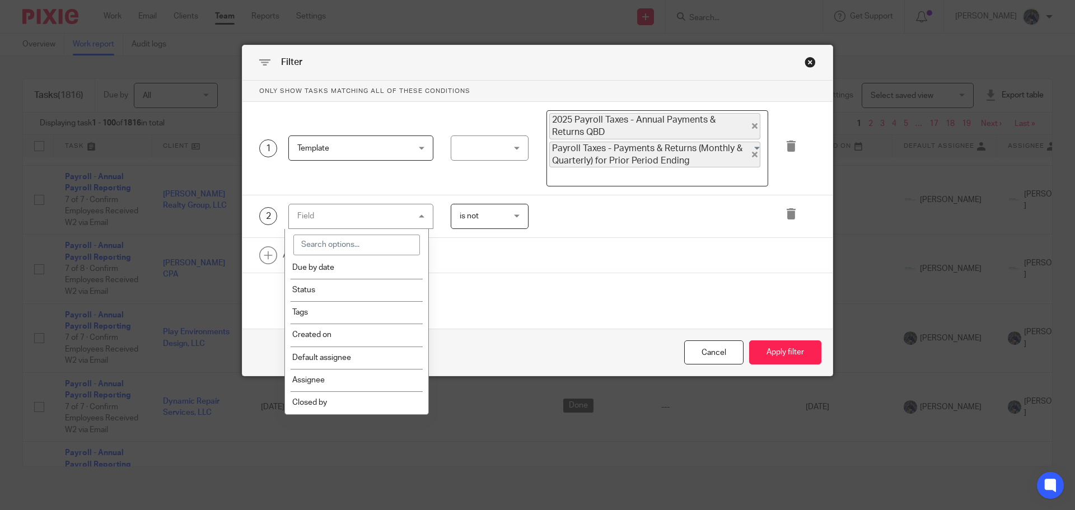
scroll to position [168, 0]
click at [334, 290] on li "Status" at bounding box center [357, 287] width 144 height 22
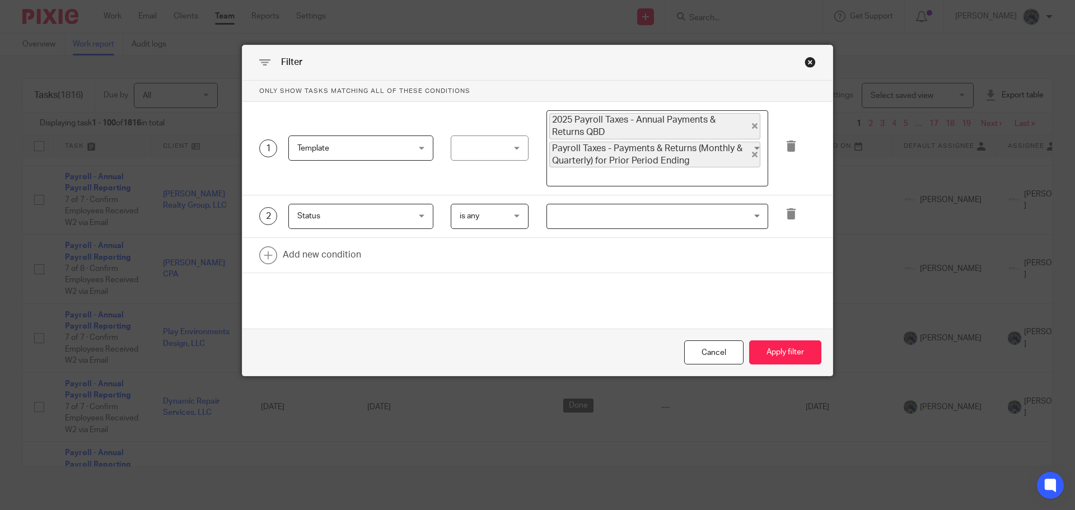
click at [515, 218] on div "is any is any" at bounding box center [490, 216] width 78 height 25
click at [624, 210] on input "Search for option" at bounding box center [654, 217] width 213 height 20
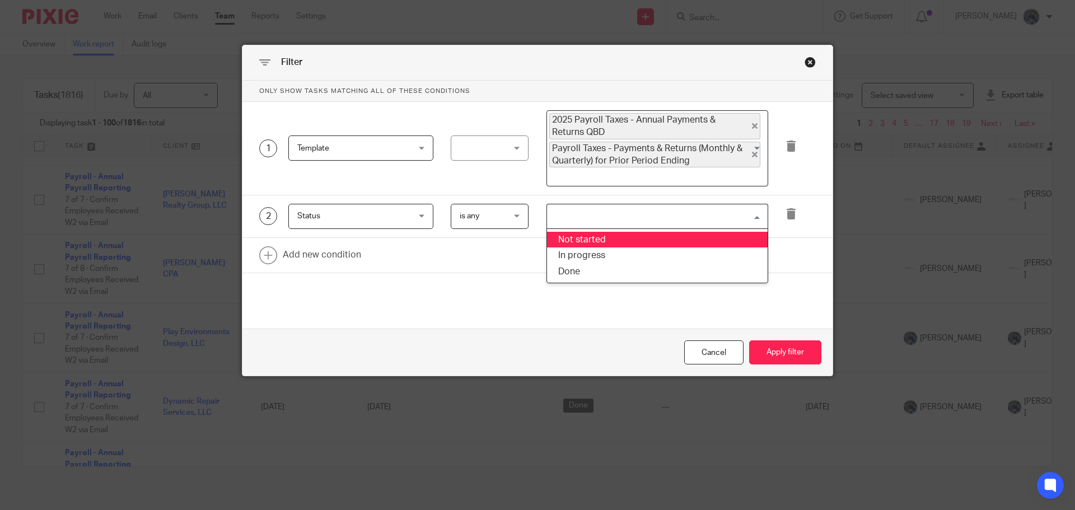
click at [569, 235] on li "Not started" at bounding box center [657, 240] width 221 height 16
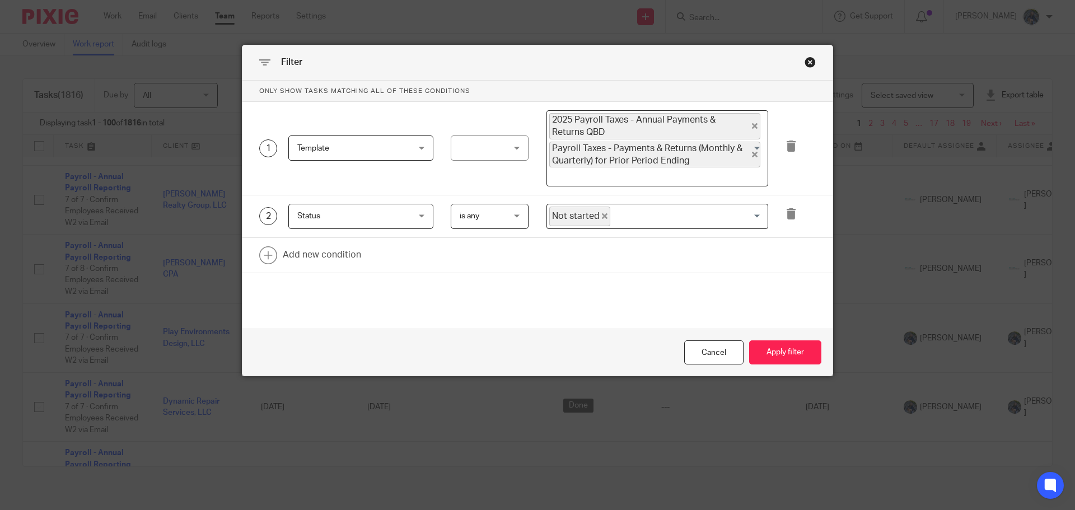
click at [741, 215] on input "Search for option" at bounding box center [686, 217] width 150 height 20
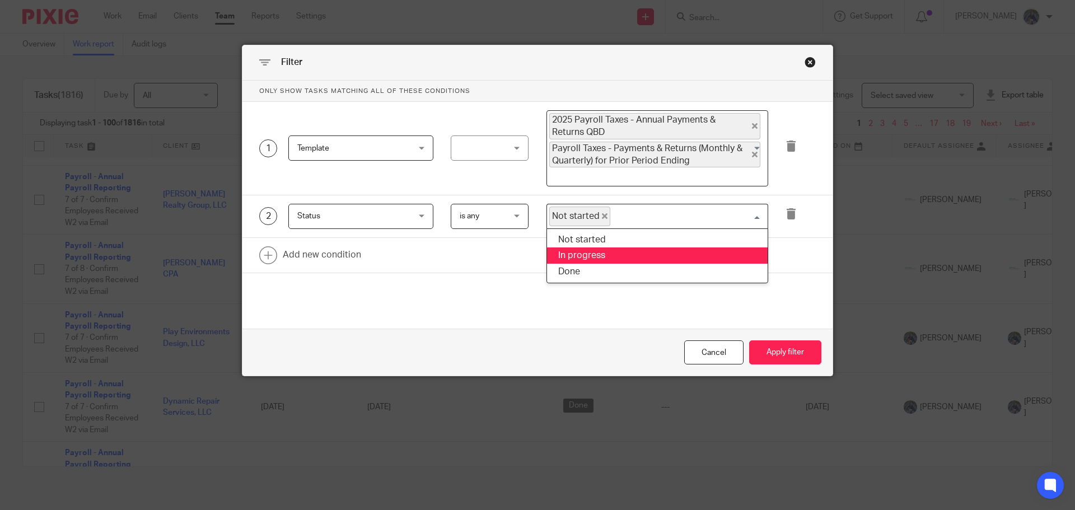
click at [613, 257] on li "In progress" at bounding box center [657, 256] width 221 height 16
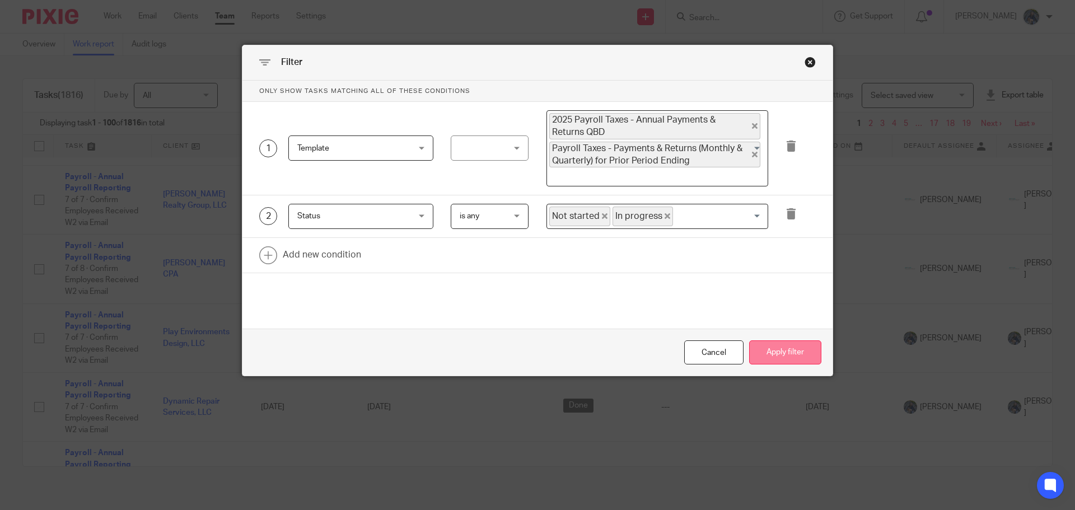
click at [771, 351] on button "Apply filter" at bounding box center [785, 352] width 72 height 24
click at [785, 354] on button "Apply filter" at bounding box center [785, 352] width 72 height 24
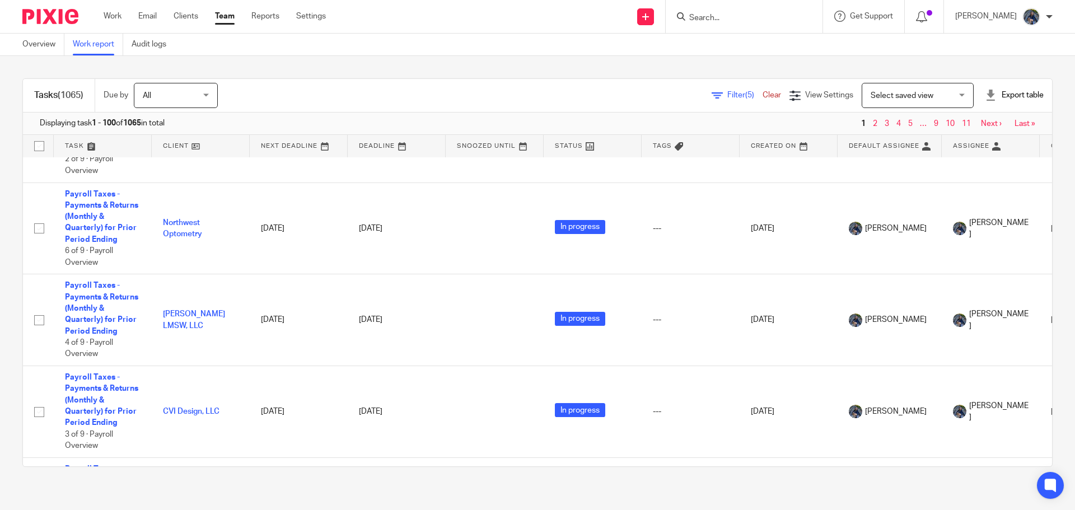
scroll to position [8864, 0]
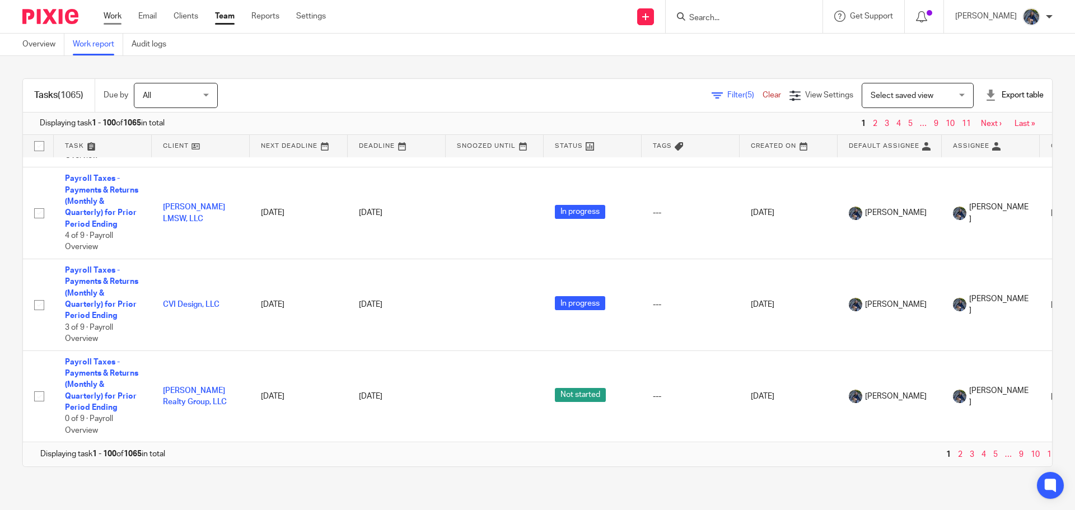
click at [121, 16] on link "Work" at bounding box center [113, 16] width 18 height 11
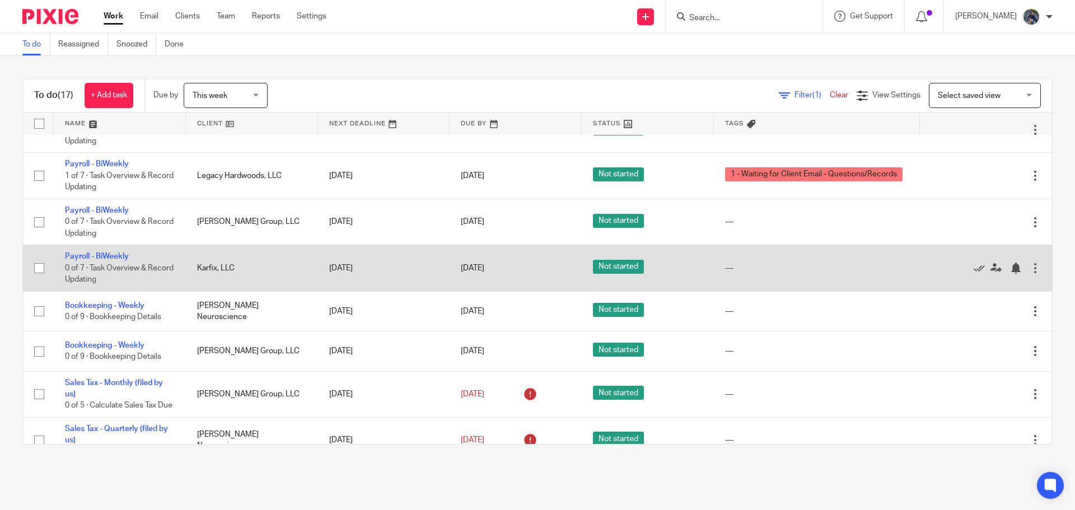
scroll to position [448, 0]
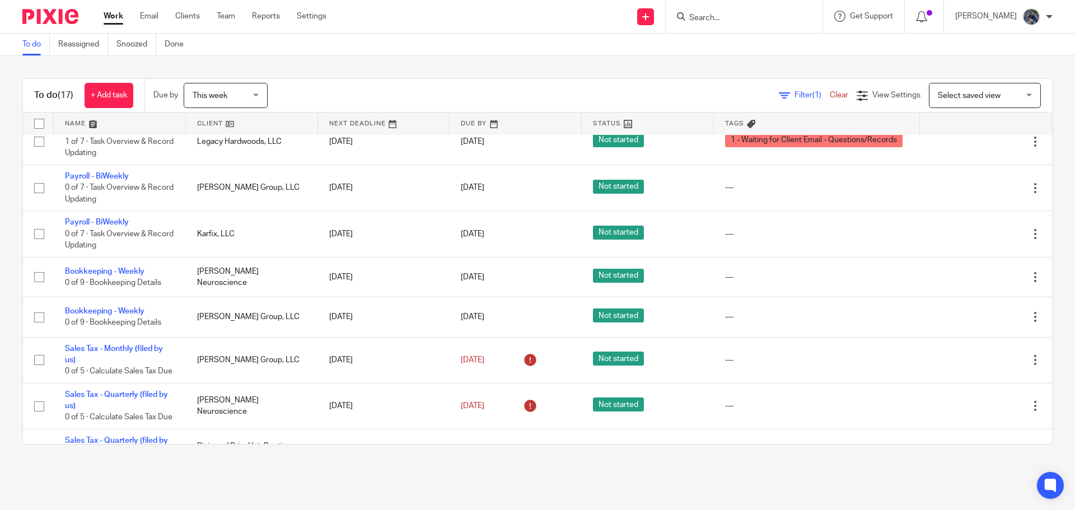
click at [232, 99] on span "This week" at bounding box center [222, 95] width 59 height 24
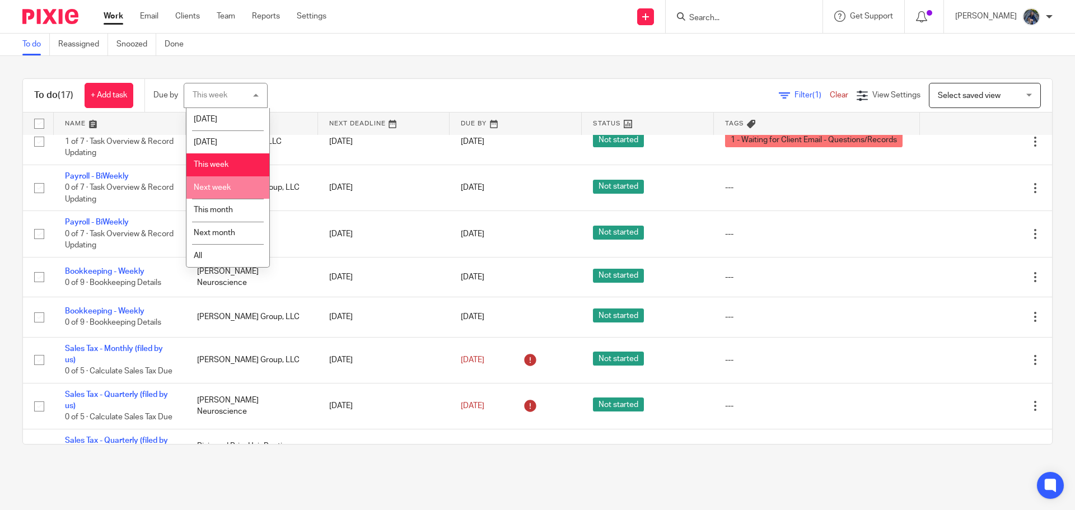
click at [217, 183] on li "Next week" at bounding box center [227, 187] width 83 height 23
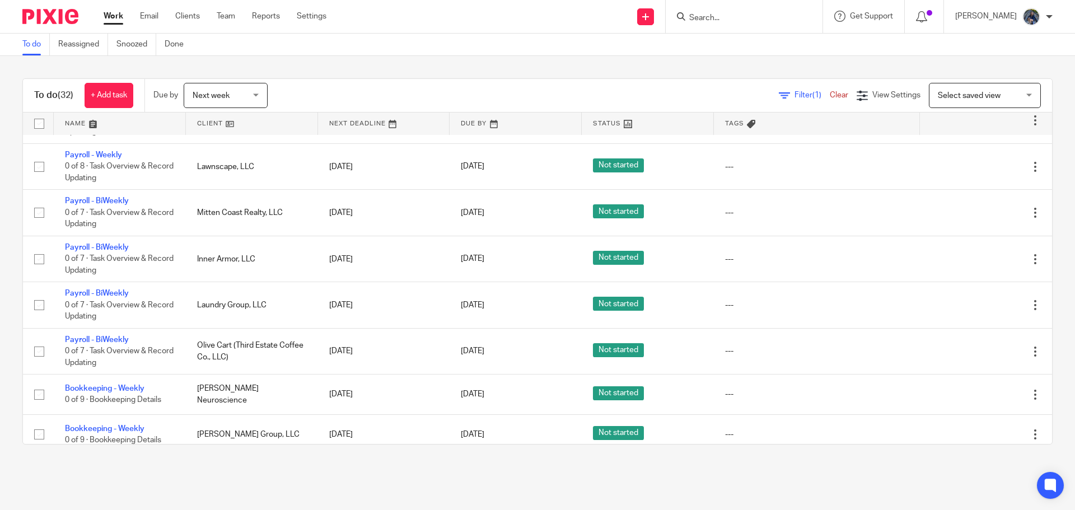
scroll to position [1008, 0]
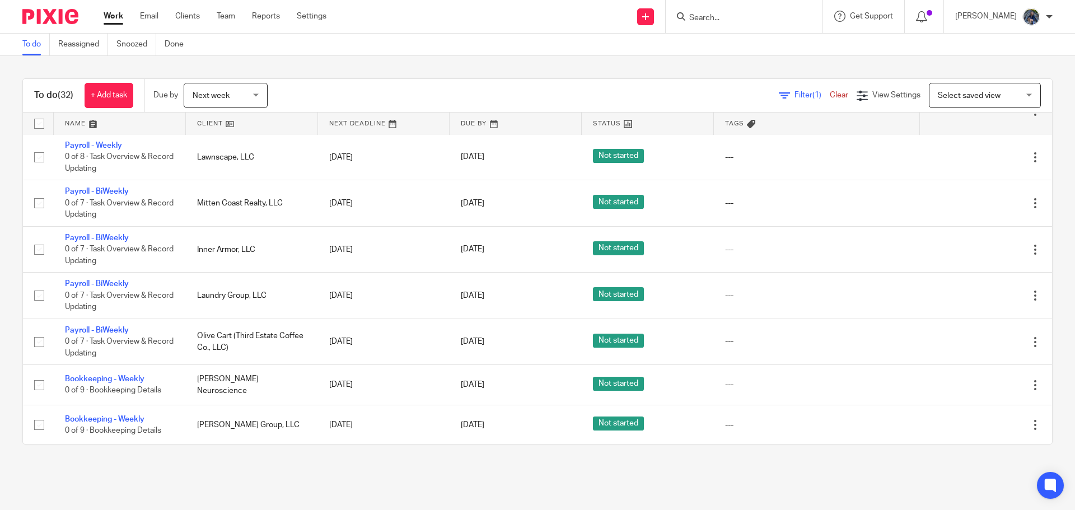
click at [210, 98] on span "Next week" at bounding box center [211, 96] width 37 height 8
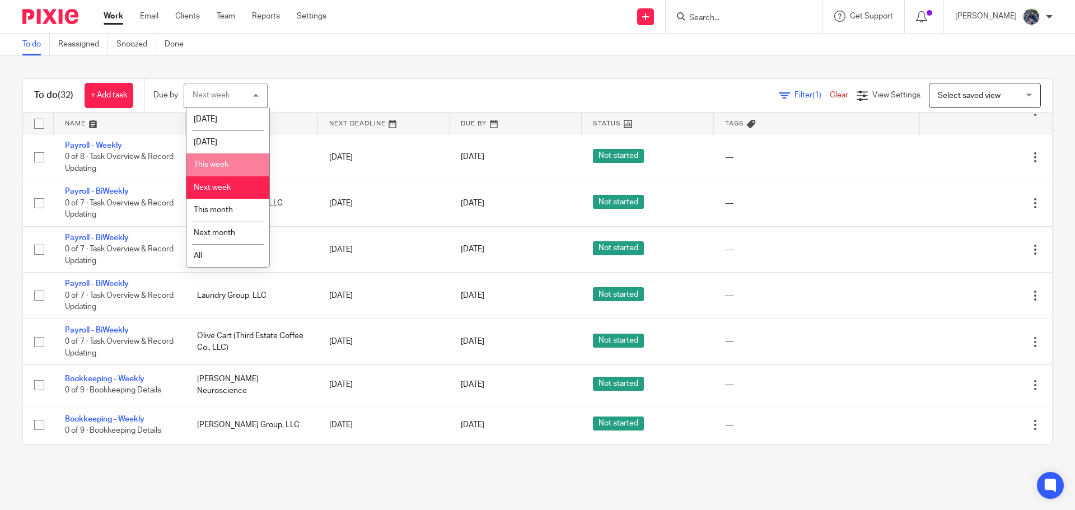
click at [207, 158] on li "This week" at bounding box center [227, 164] width 83 height 23
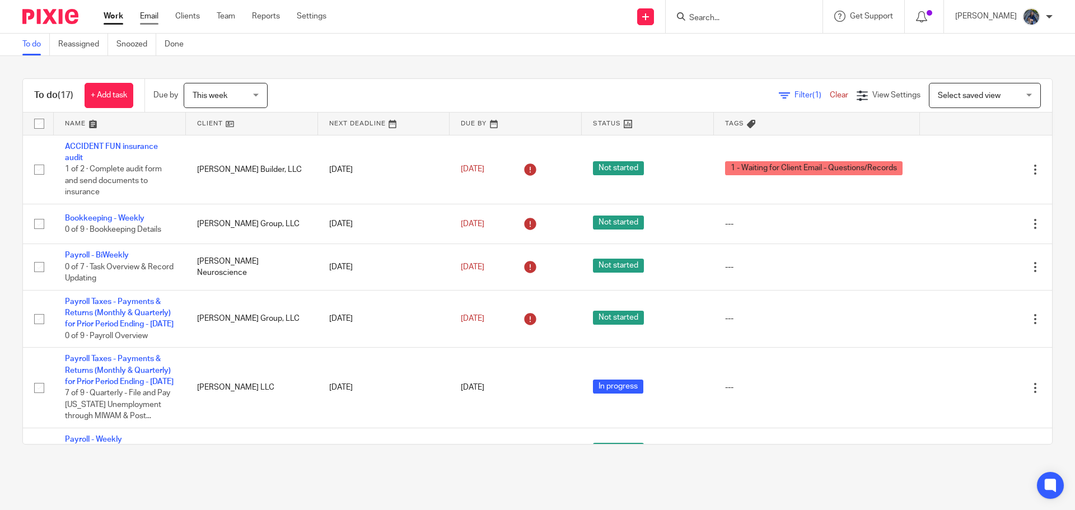
click at [150, 17] on link "Email" at bounding box center [149, 16] width 18 height 11
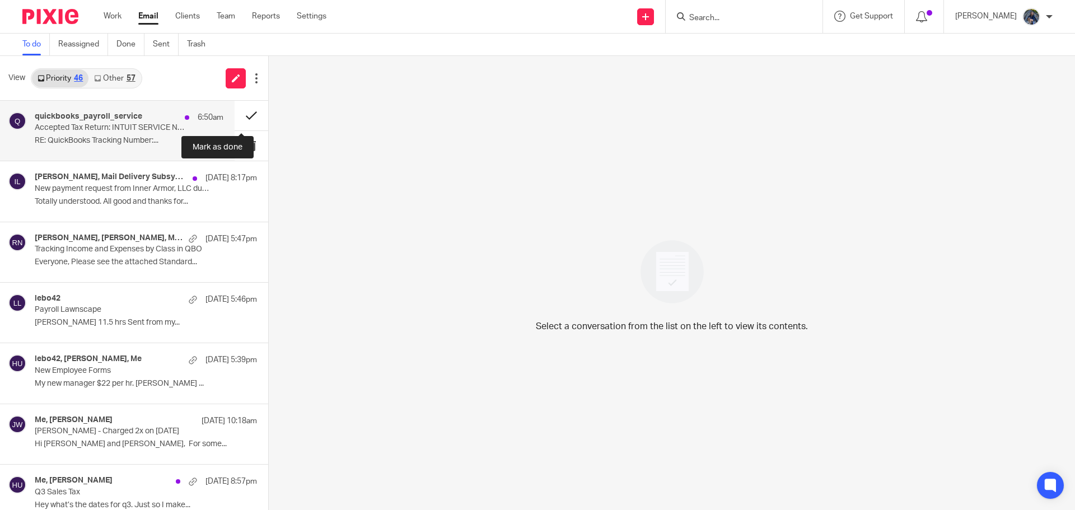
click at [237, 116] on button at bounding box center [252, 116] width 34 height 30
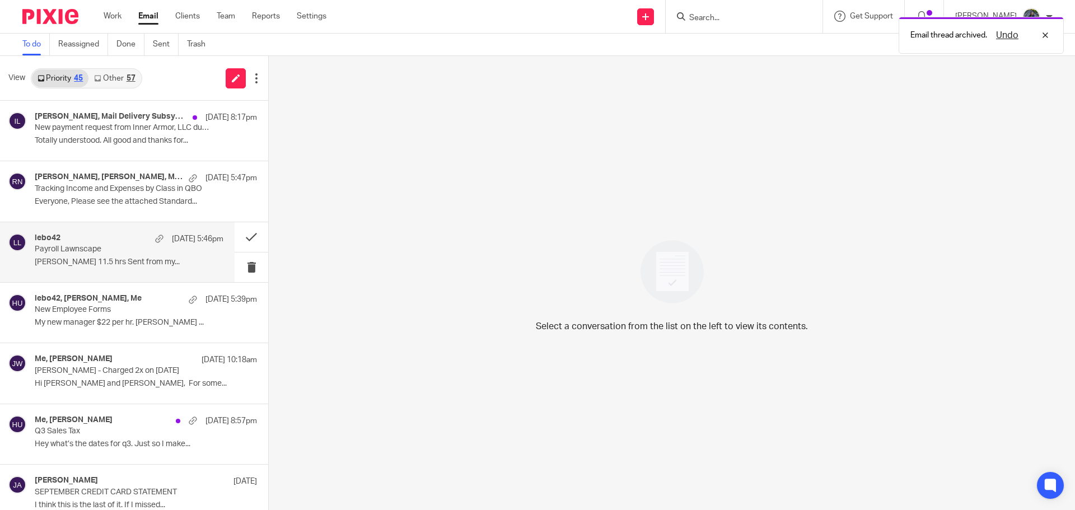
click at [95, 259] on p "[PERSON_NAME] 11.5 hrs Sent from my..." at bounding box center [129, 263] width 189 height 10
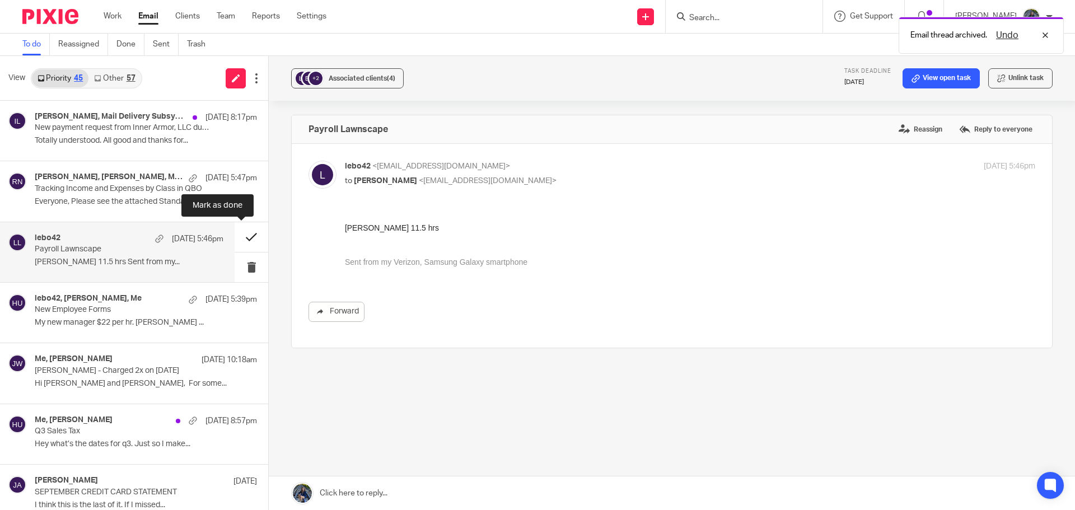
click at [237, 232] on button at bounding box center [252, 237] width 34 height 30
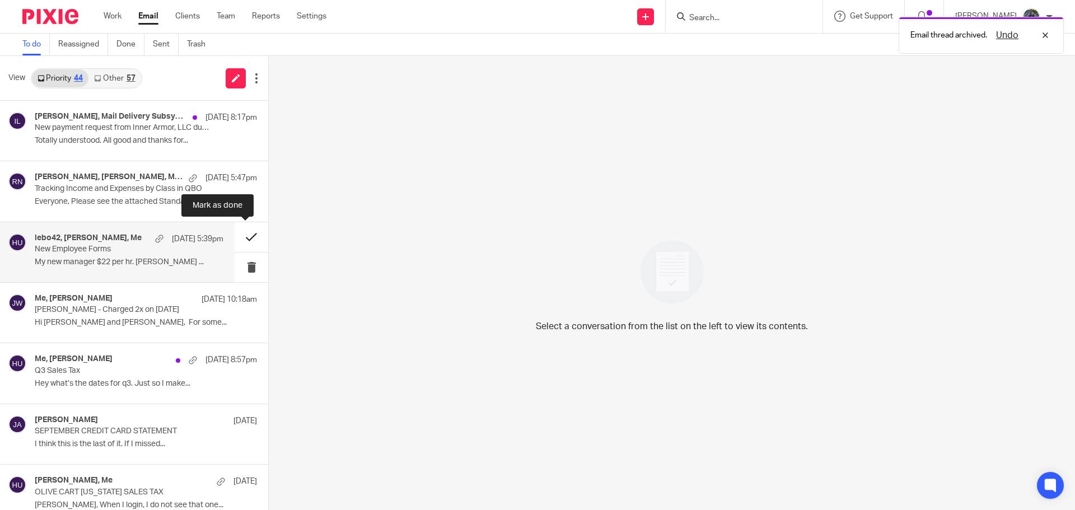
click at [237, 233] on button at bounding box center [252, 237] width 34 height 30
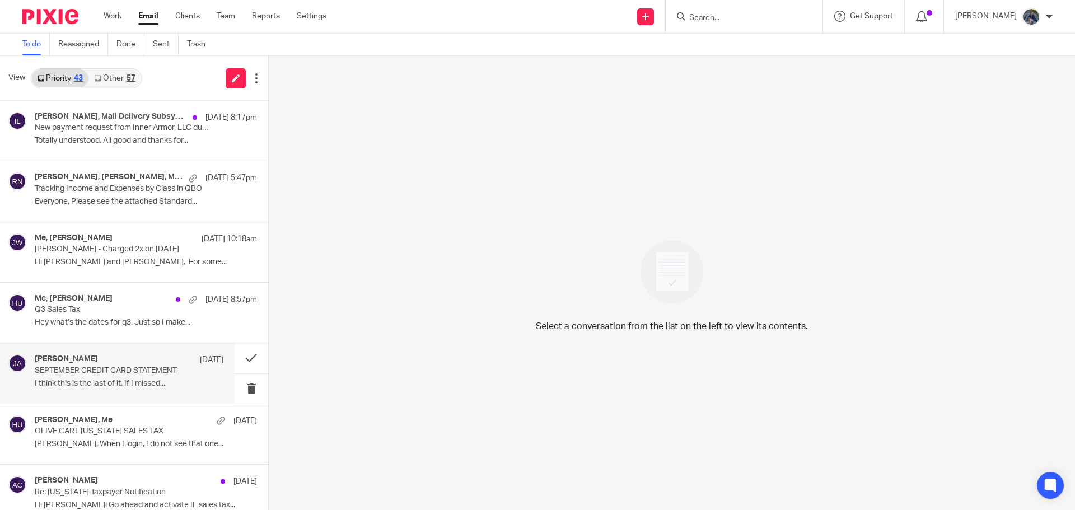
click at [130, 377] on div "[PERSON_NAME] Oct [DATE] CREDIT CARD STATEMENT I think this is the last of it. …" at bounding box center [129, 373] width 189 height 38
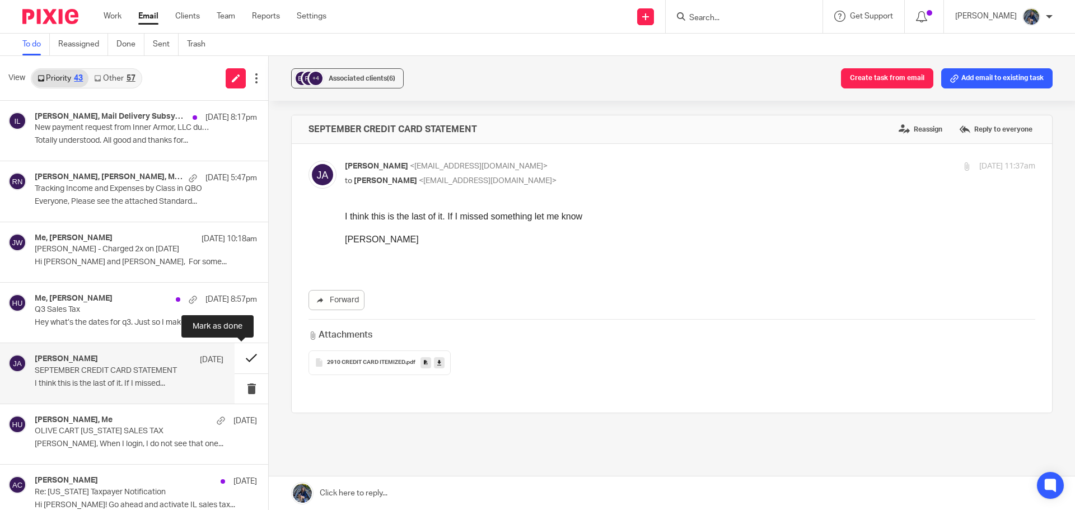
click at [238, 357] on button at bounding box center [252, 358] width 34 height 30
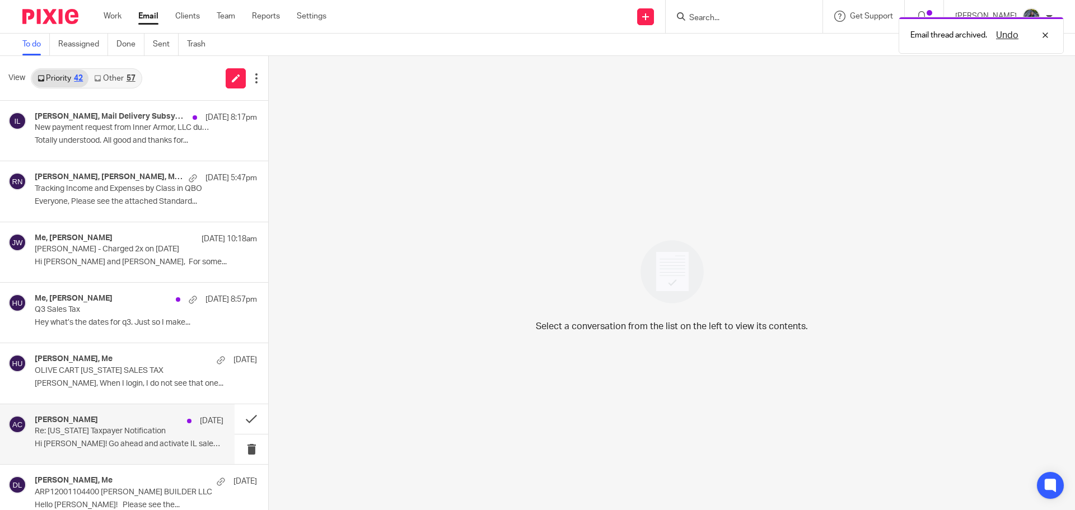
click at [116, 440] on p "Hi [PERSON_NAME]! Go ahead and activate IL sales tax..." at bounding box center [129, 445] width 189 height 10
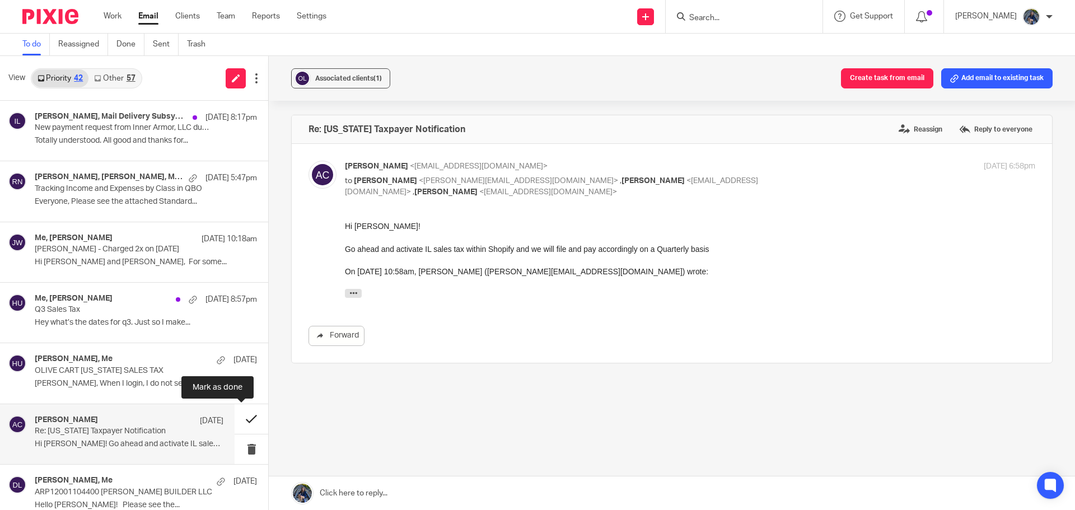
click at [245, 420] on button at bounding box center [252, 419] width 34 height 30
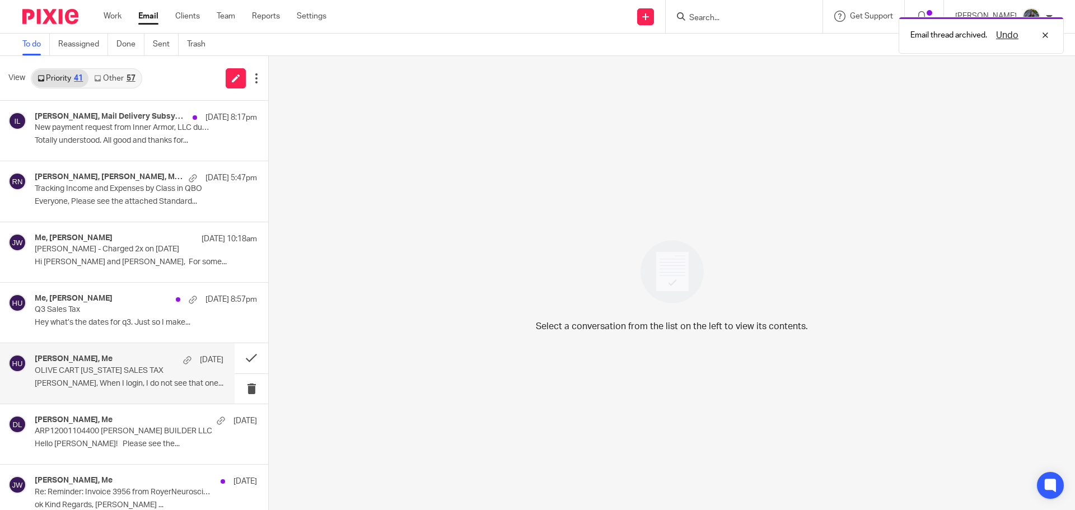
click at [128, 379] on p "[PERSON_NAME], When I login, I do not see that one..." at bounding box center [129, 384] width 189 height 10
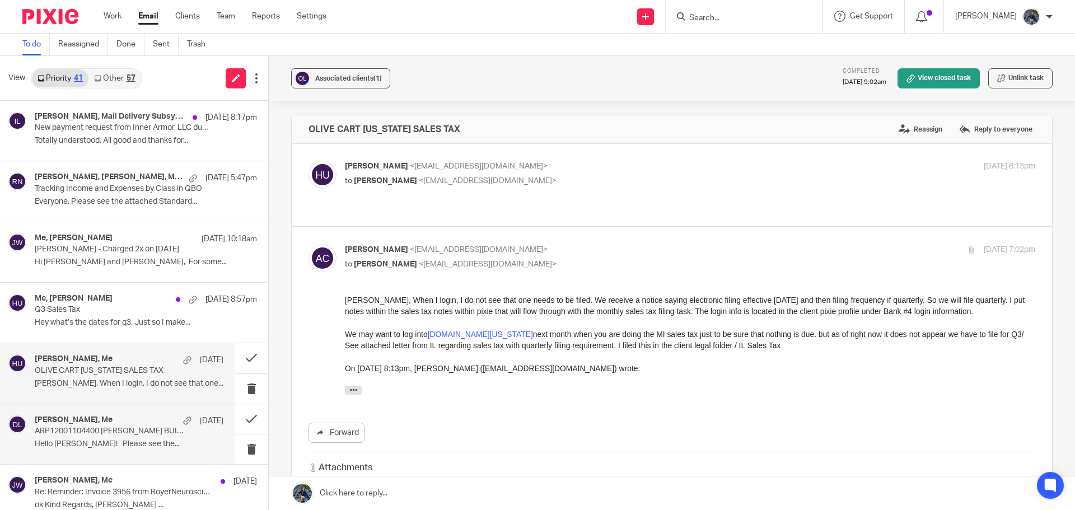
click at [70, 417] on h4 "[PERSON_NAME], Me" at bounding box center [74, 421] width 78 height 10
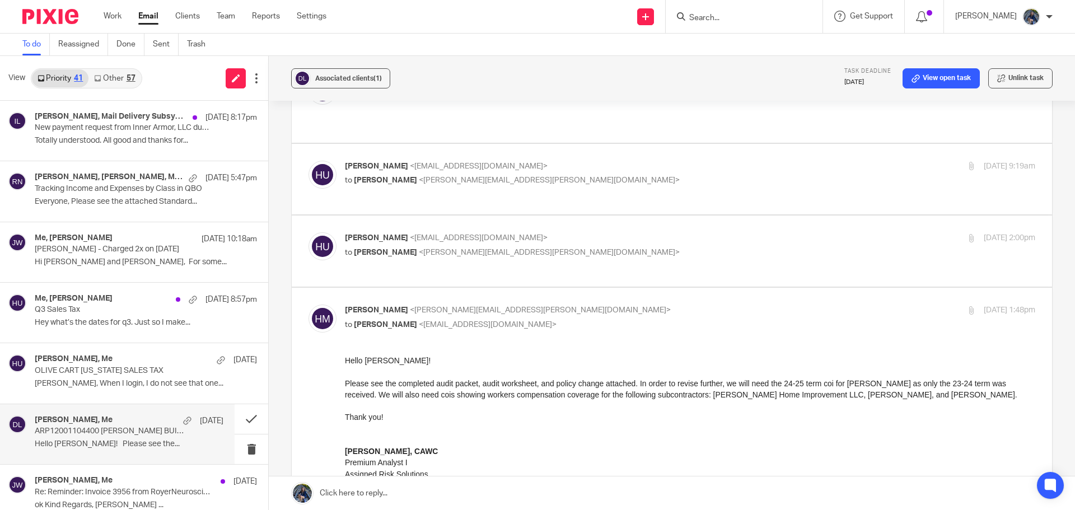
scroll to position [168, 0]
click at [235, 417] on button at bounding box center [252, 419] width 34 height 30
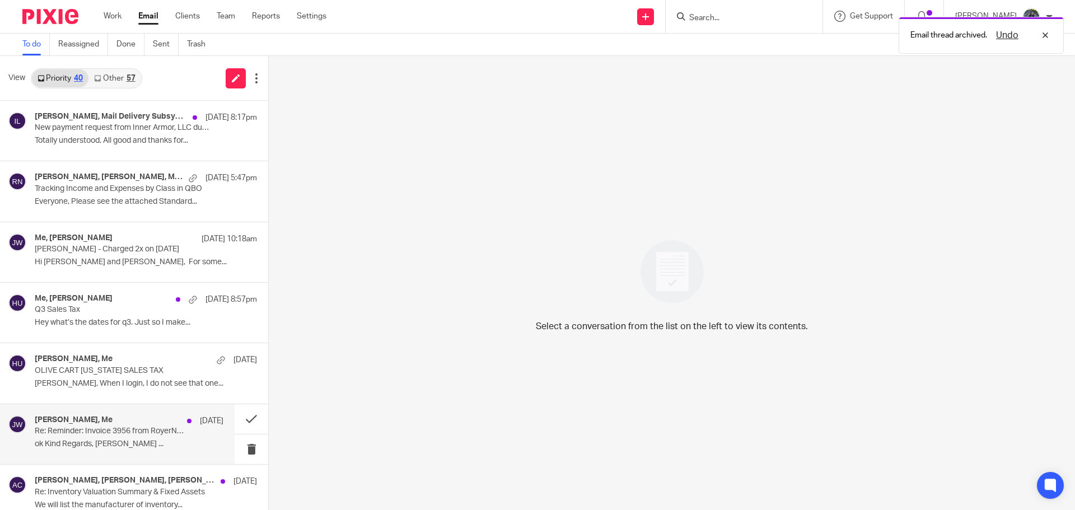
click at [64, 435] on p "Re: Reminder: Invoice 3956 from RoyerNeuroscience" at bounding box center [110, 432] width 151 height 10
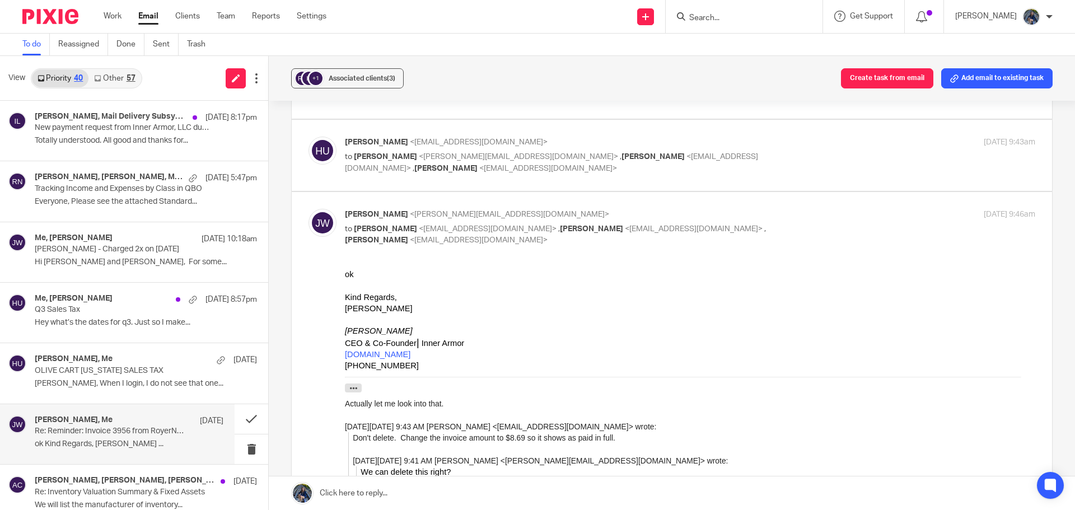
scroll to position [224, 0]
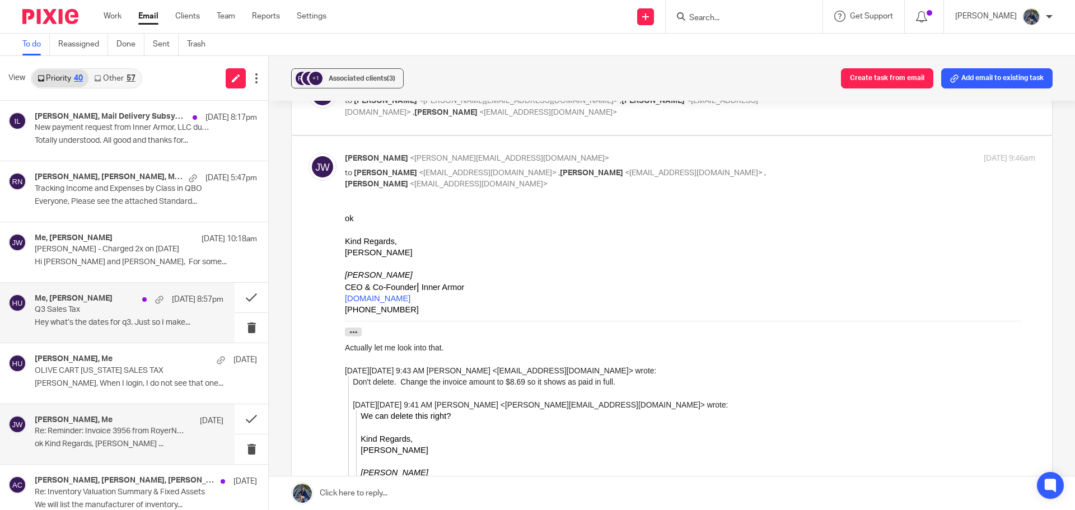
click at [118, 322] on p "Hey what’s the dates for q3. Just so I make..." at bounding box center [129, 323] width 189 height 10
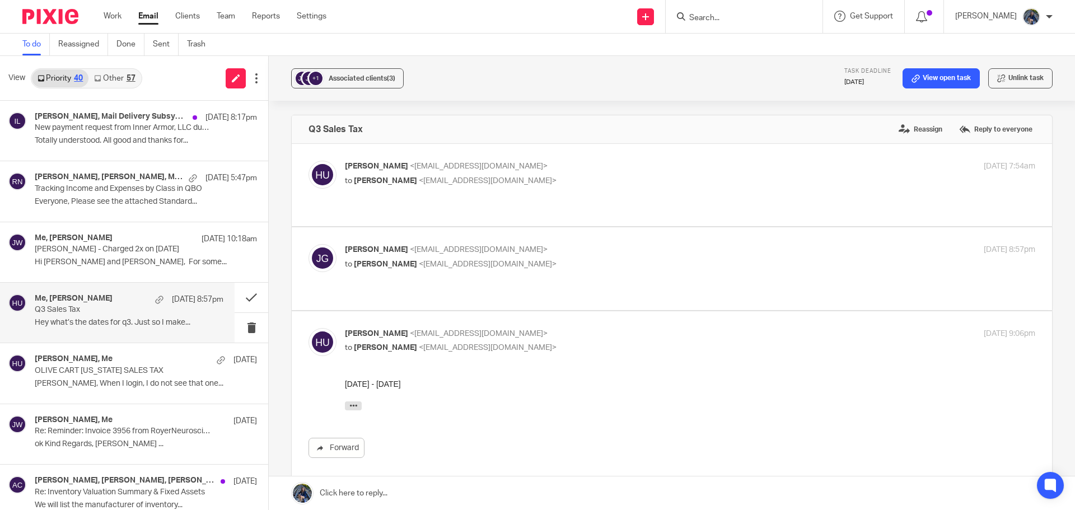
scroll to position [0, 0]
click at [109, 81] on link "Other 57" at bounding box center [114, 78] width 52 height 18
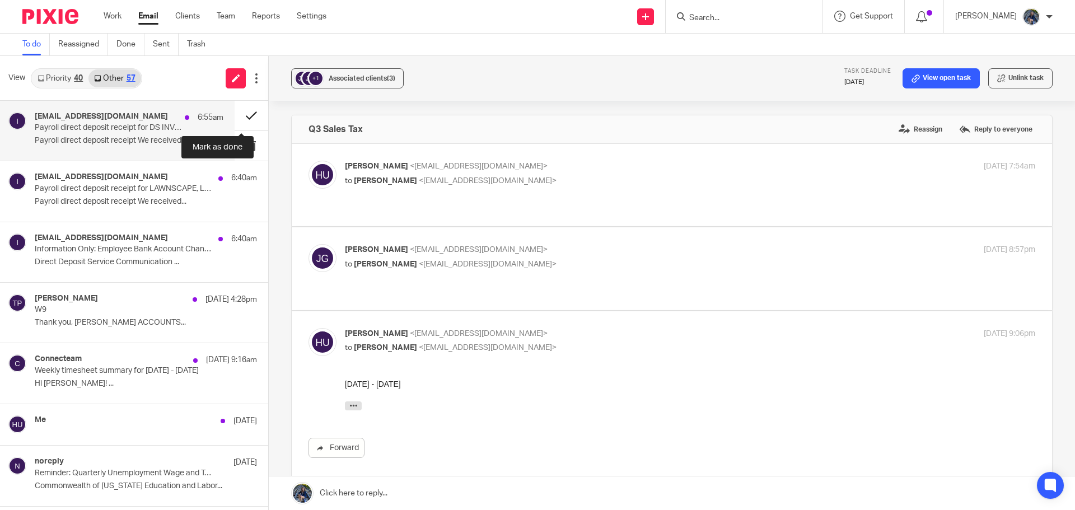
click at [242, 115] on button at bounding box center [252, 116] width 34 height 30
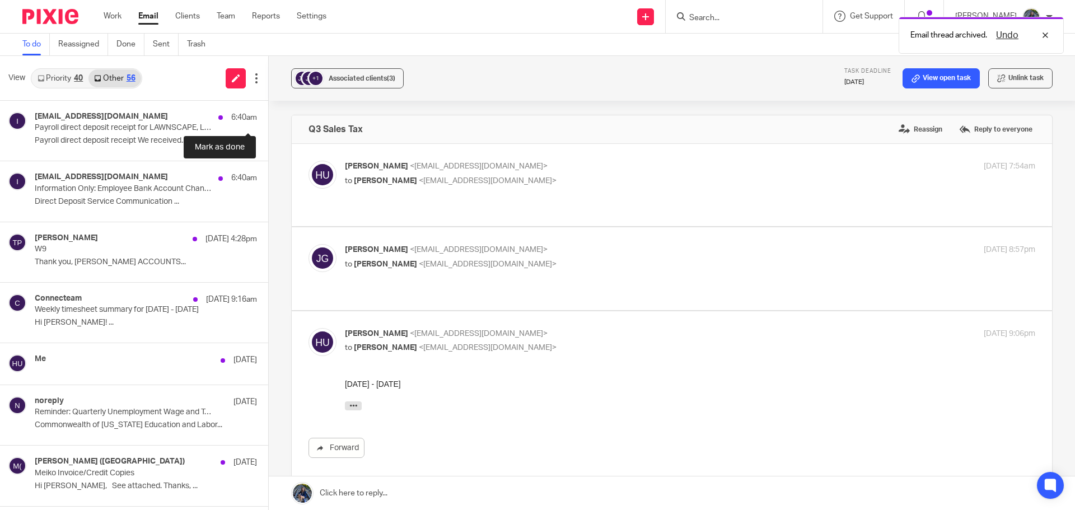
click at [268, 115] on button at bounding box center [272, 116] width 9 height 30
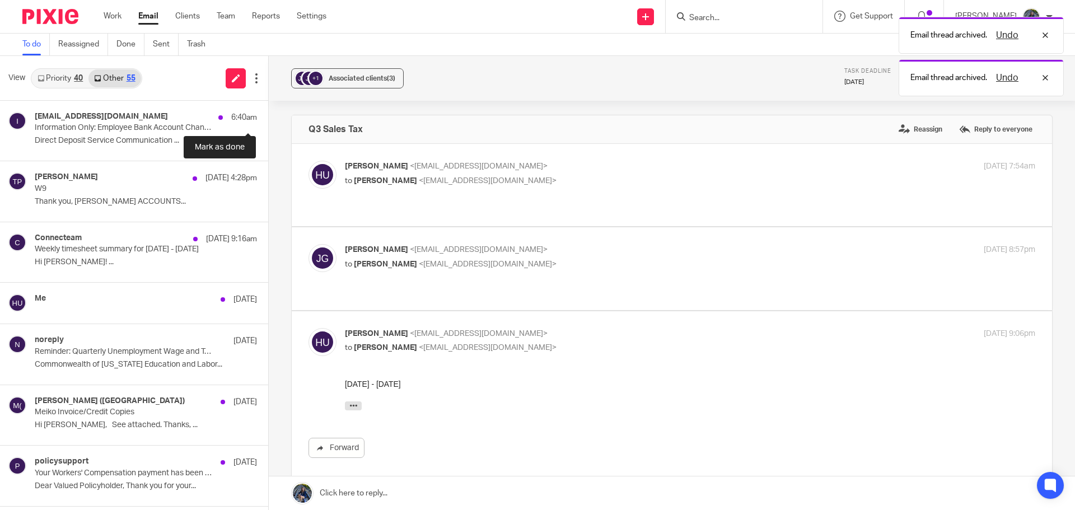
click at [268, 115] on button at bounding box center [272, 116] width 9 height 30
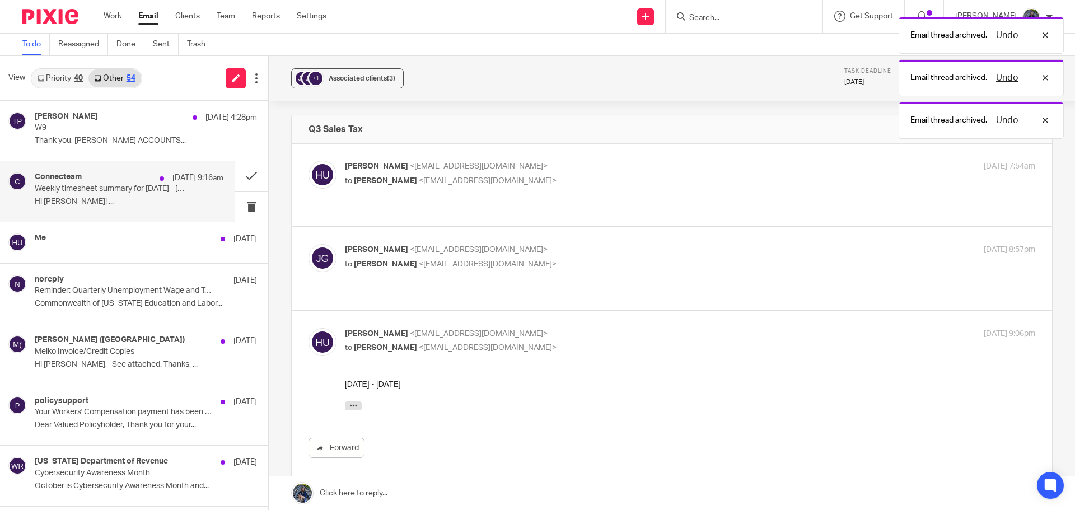
click at [172, 186] on p "Weekly timesheet summary for [DATE] - [DATE]" at bounding box center [110, 189] width 151 height 10
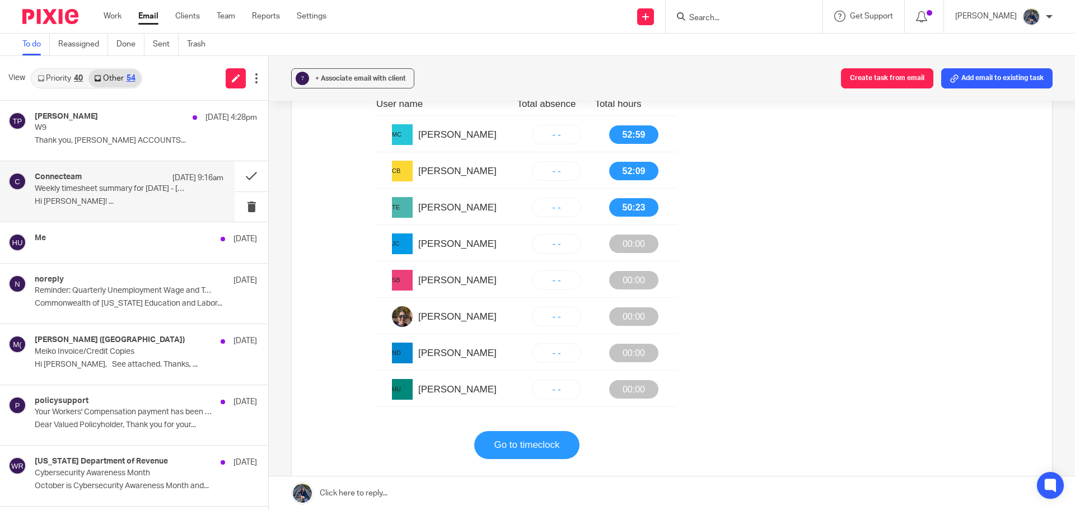
scroll to position [504, 0]
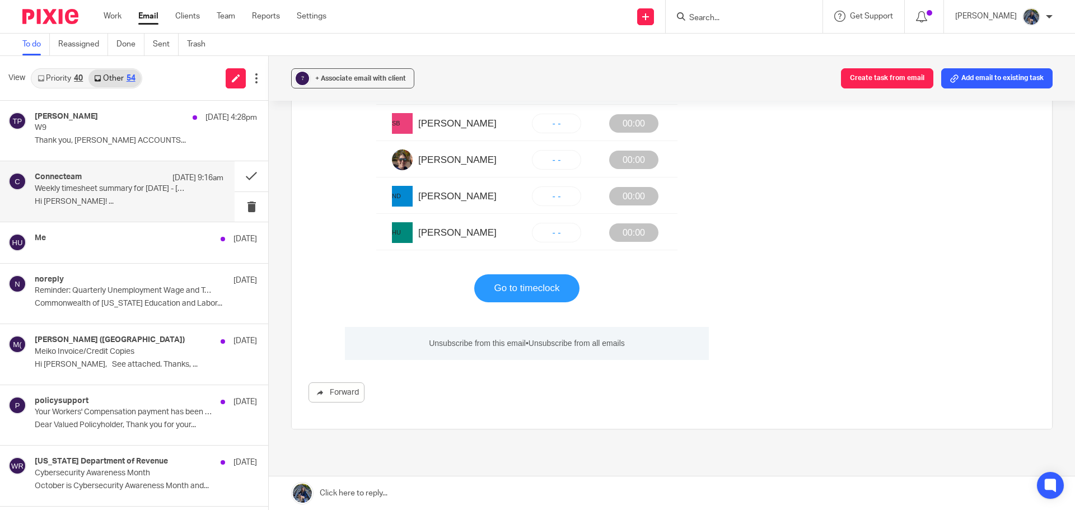
click at [522, 290] on link "Go to timeclock" at bounding box center [527, 288] width 66 height 28
